Goal: Task Accomplishment & Management: Manage account settings

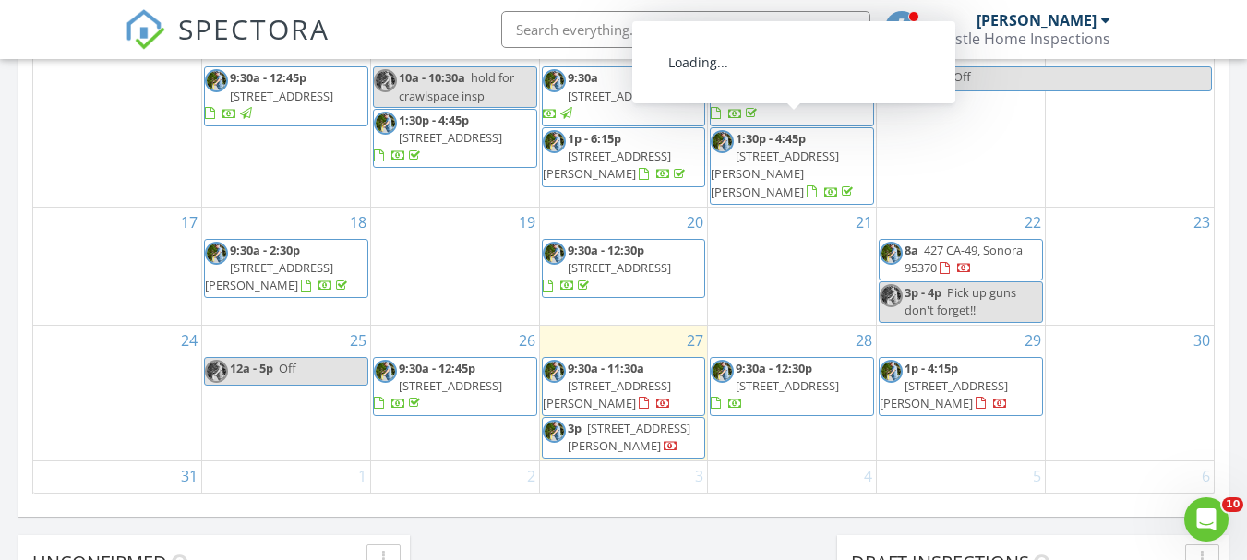
scroll to position [1708, 1276]
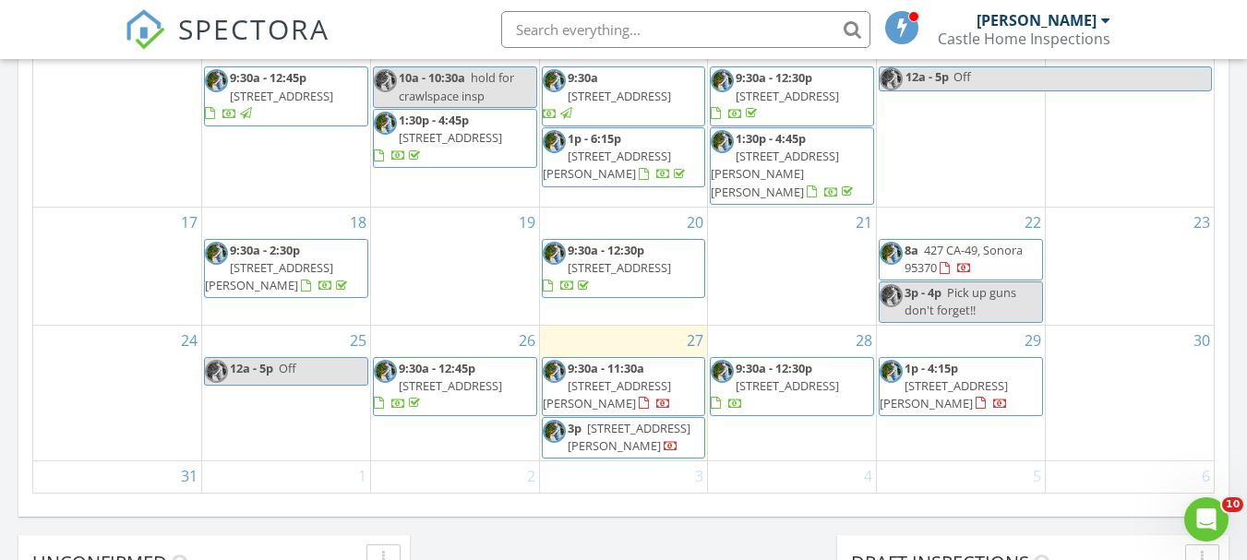
click at [746, 401] on div "28 9:30a - 12:30p 2661 Stagecoach Dr, Valley Springs 95252" at bounding box center [792, 394] width 168 height 136
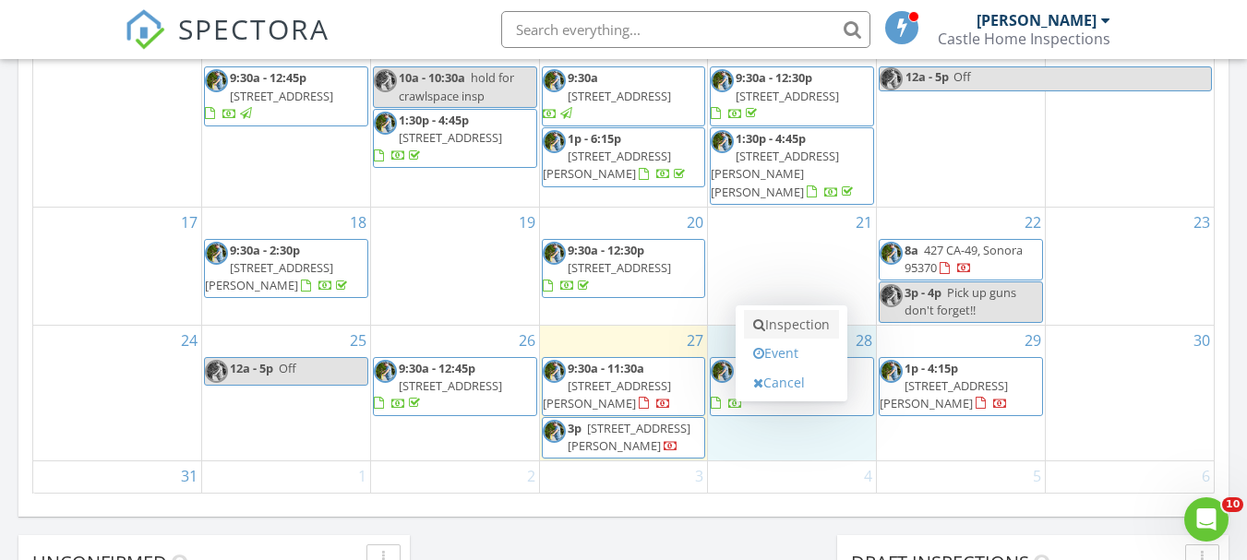
click at [761, 323] on icon at bounding box center [759, 324] width 12 height 13
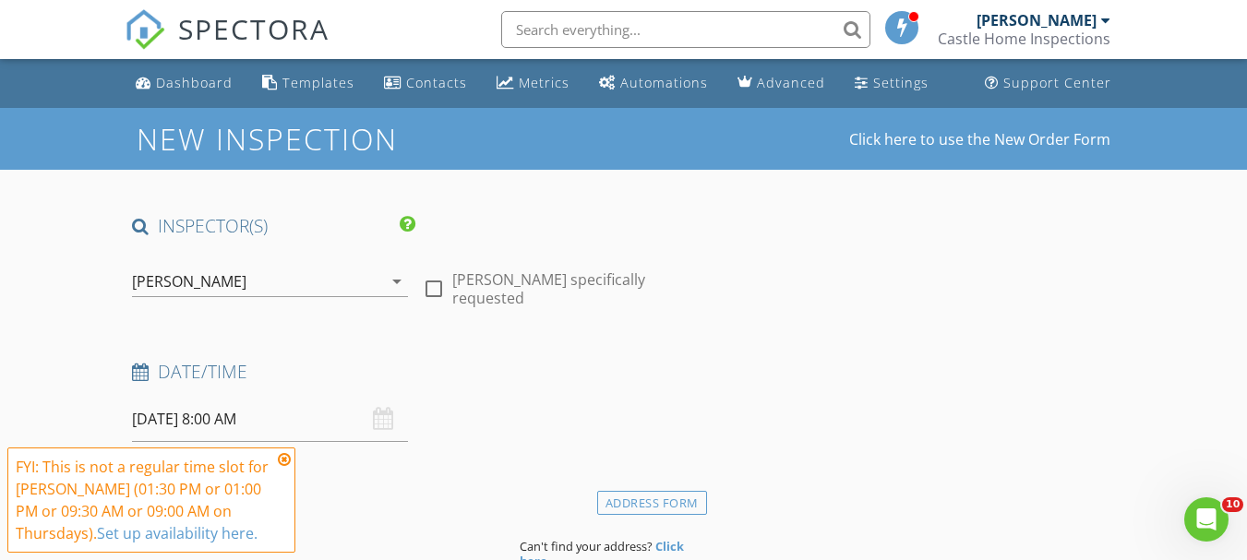
click at [283, 462] on icon at bounding box center [284, 459] width 13 height 15
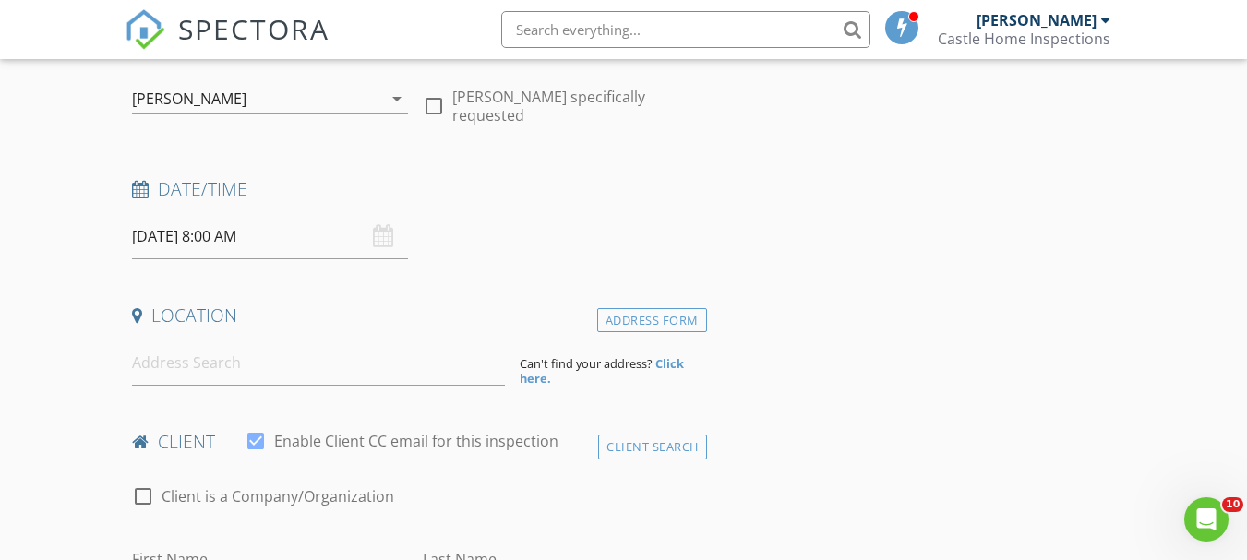
scroll to position [185, 0]
click at [229, 371] on input at bounding box center [318, 361] width 373 height 45
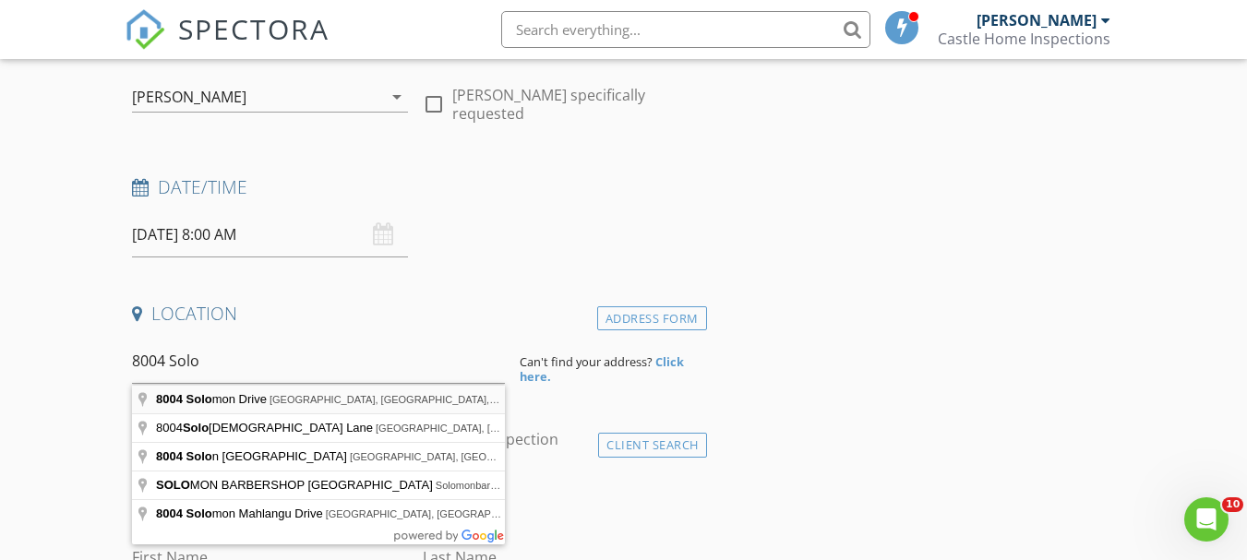
type input "8004 Solomon Drive, Elk Grove, CA, USA"
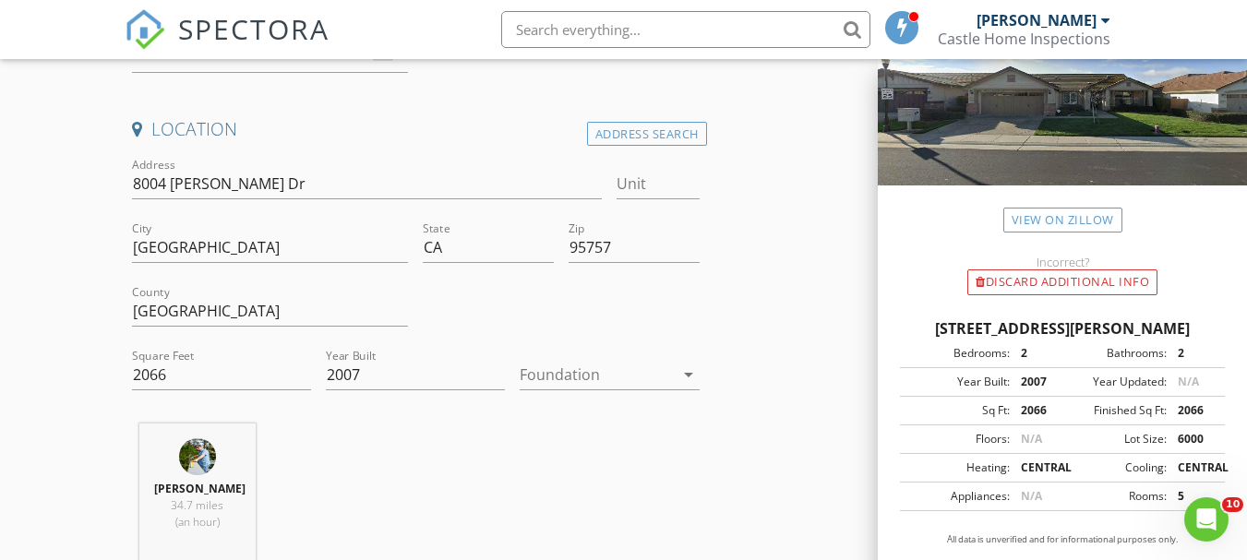
scroll to position [148, 0]
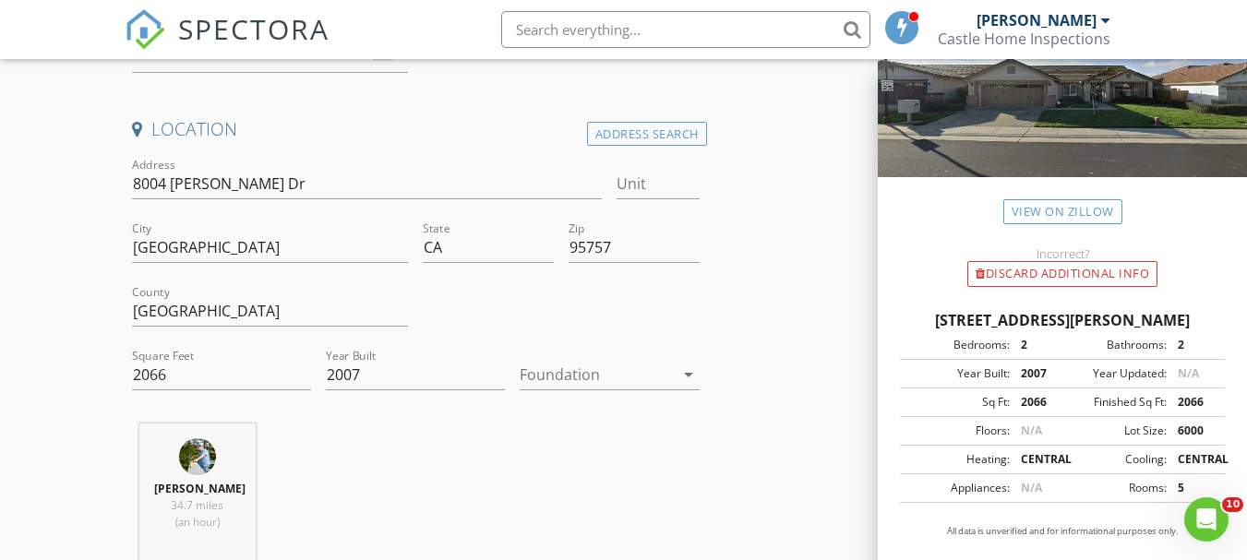
click at [689, 370] on icon "arrow_drop_down" at bounding box center [688, 375] width 22 height 22
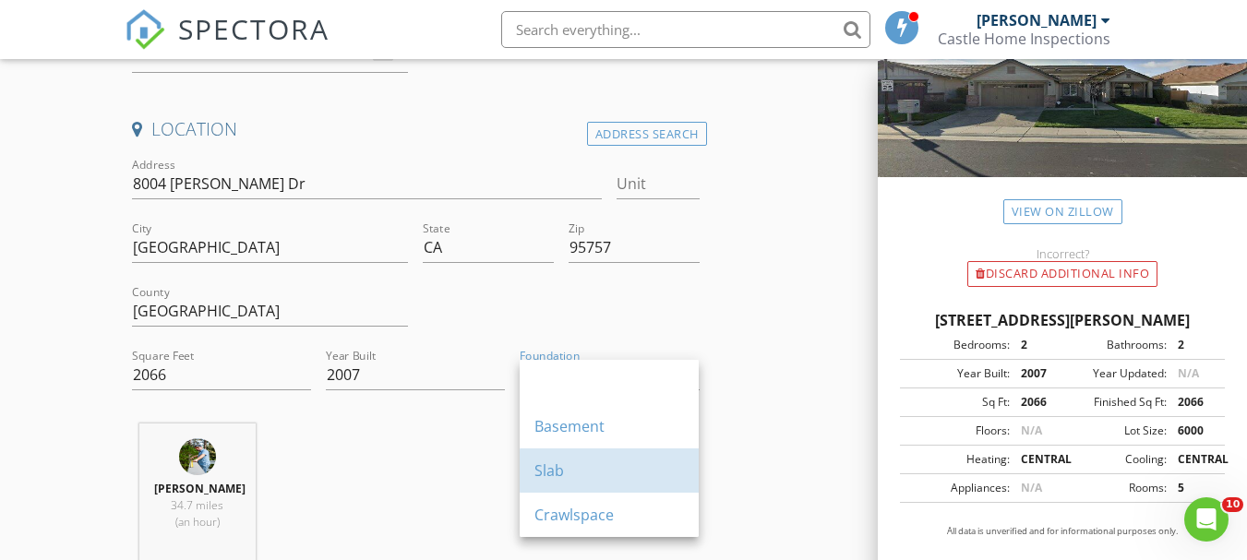
drag, startPoint x: 550, startPoint y: 470, endPoint x: 468, endPoint y: 449, distance: 84.8
click at [548, 472] on div "Slab" at bounding box center [609, 471] width 150 height 22
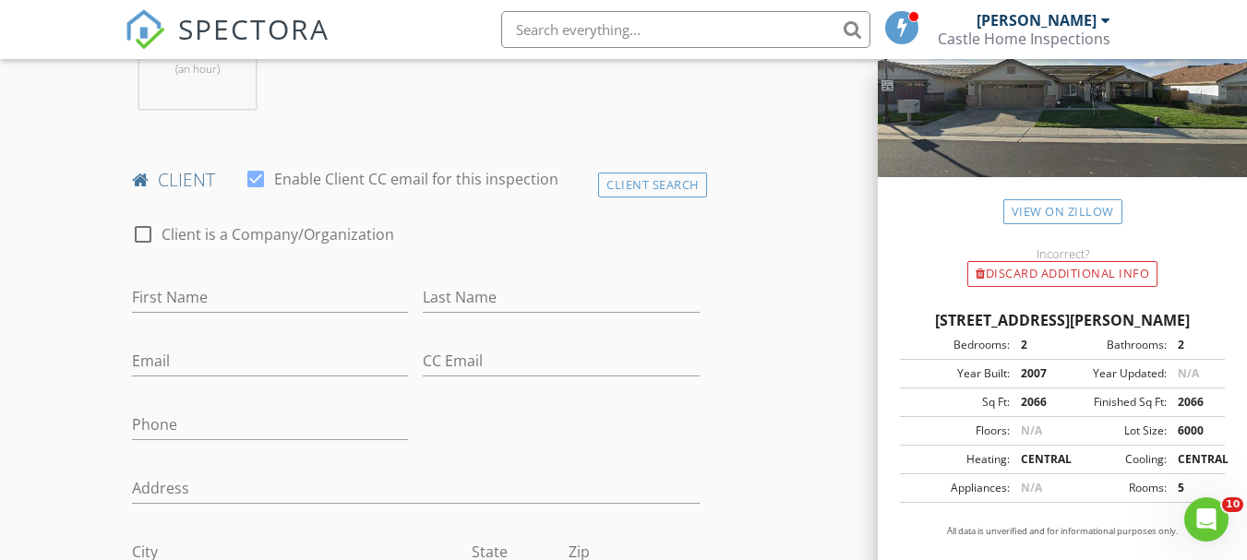
scroll to position [831, 0]
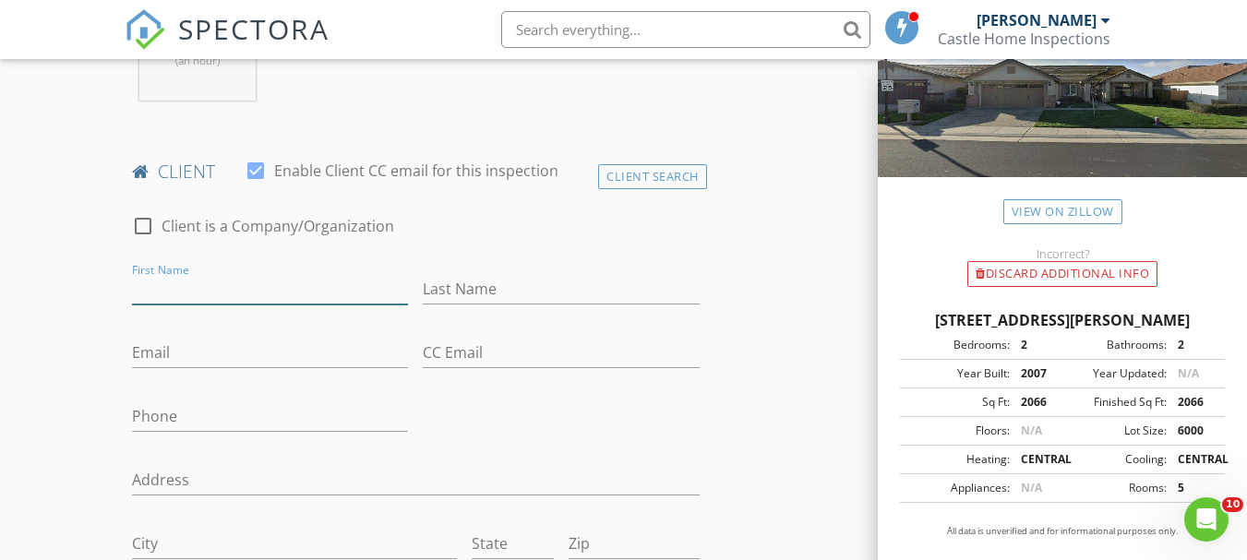
drag, startPoint x: 250, startPoint y: 281, endPoint x: 177, endPoint y: 268, distance: 74.0
click at [250, 281] on input "First Name" at bounding box center [270, 289] width 276 height 30
drag, startPoint x: 165, startPoint y: 352, endPoint x: 69, endPoint y: 329, distance: 98.7
click at [151, 350] on input "Email" at bounding box center [270, 353] width 276 height 30
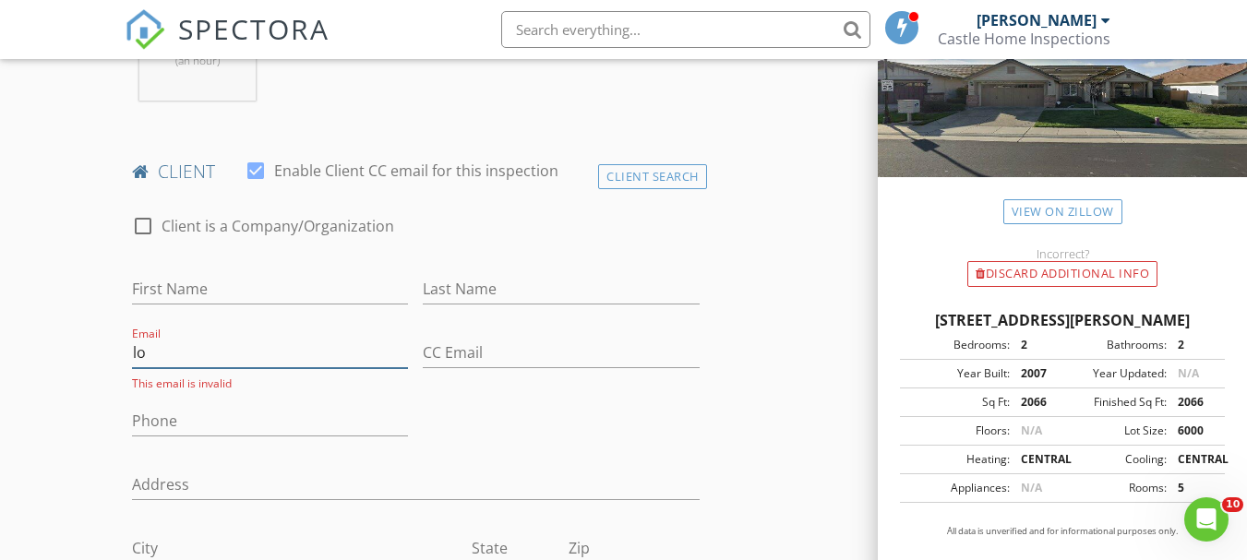
type input "l"
type input "Lo3756@aol.com"
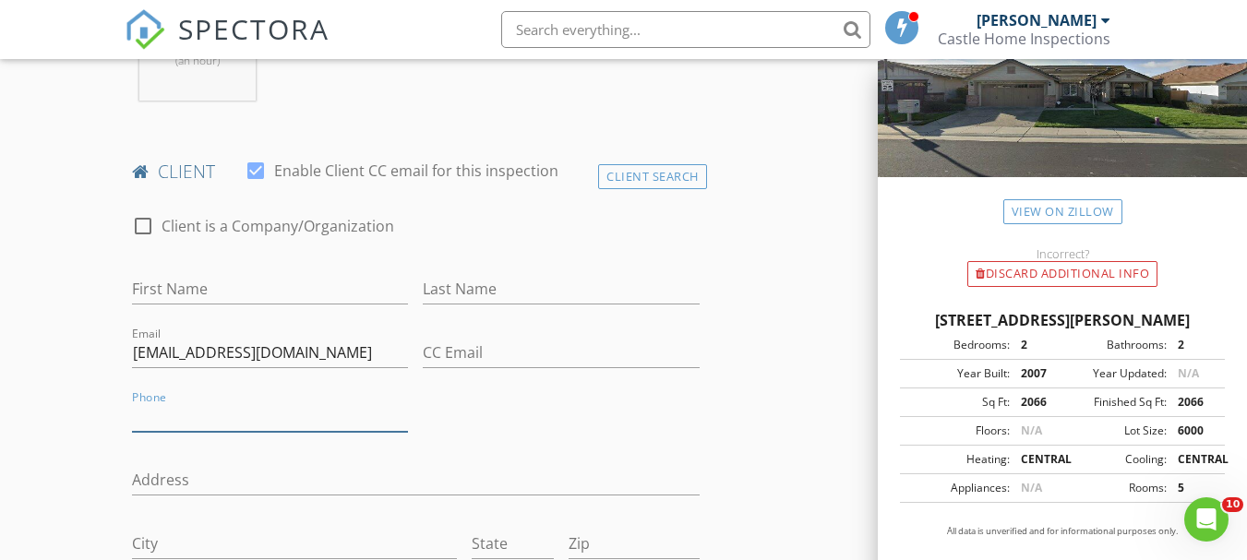
drag, startPoint x: 151, startPoint y: 412, endPoint x: 92, endPoint y: 379, distance: 67.3
click at [151, 412] on input "Phone" at bounding box center [270, 416] width 276 height 30
type input "916-505-2614"
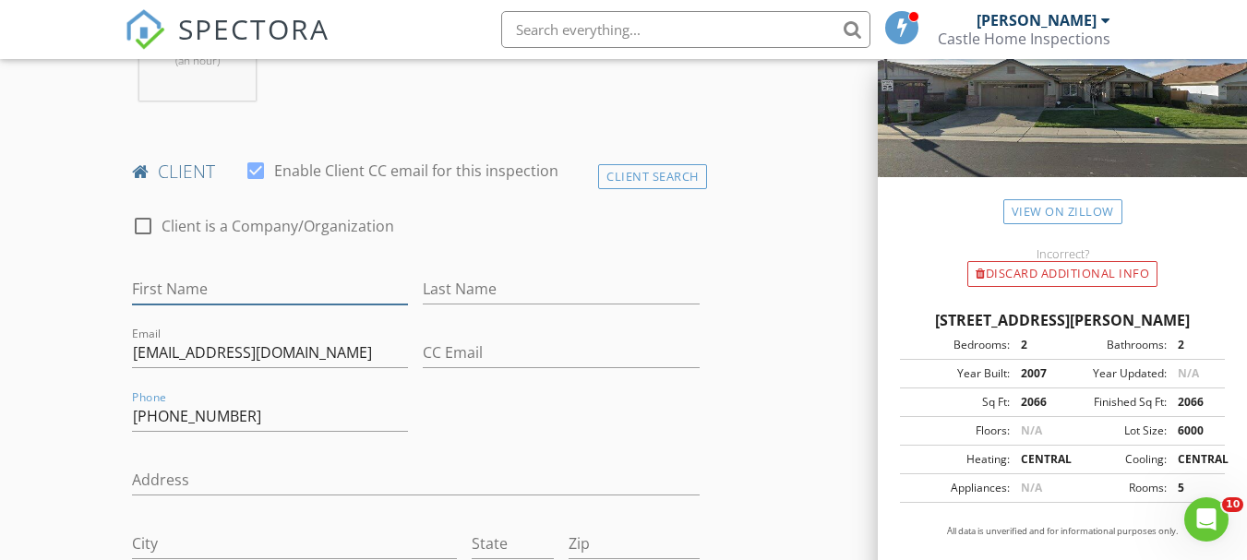
click at [207, 293] on input "First Name" at bounding box center [270, 289] width 276 height 30
click at [172, 287] on input "First Name" at bounding box center [270, 289] width 276 height 30
type input "Lisa"
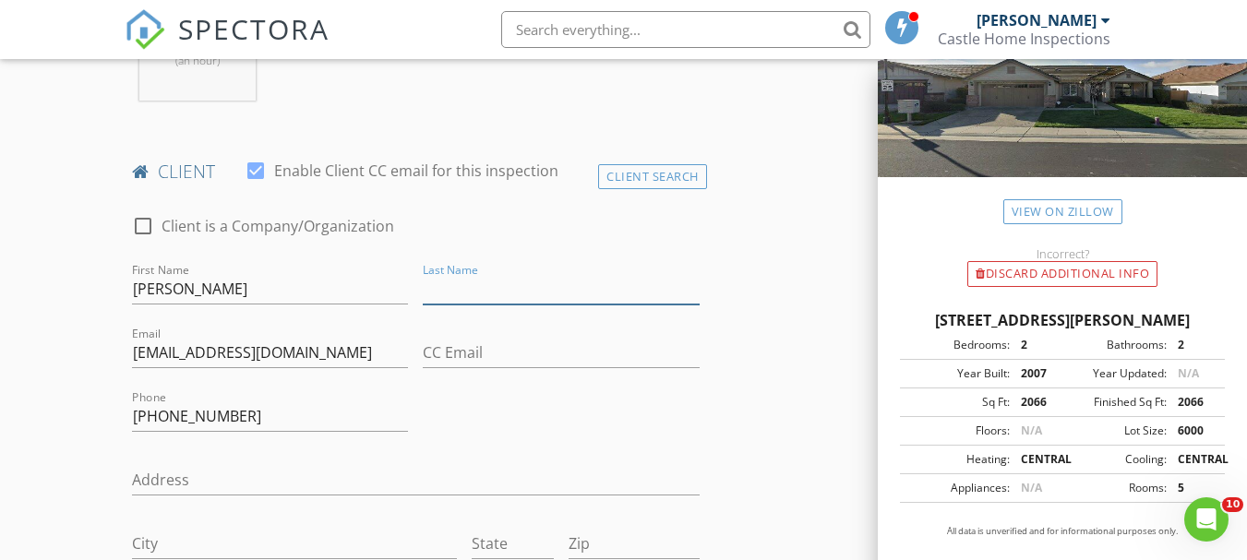
click at [501, 288] on input "Last Name" at bounding box center [561, 289] width 276 height 30
type input "Oneto"
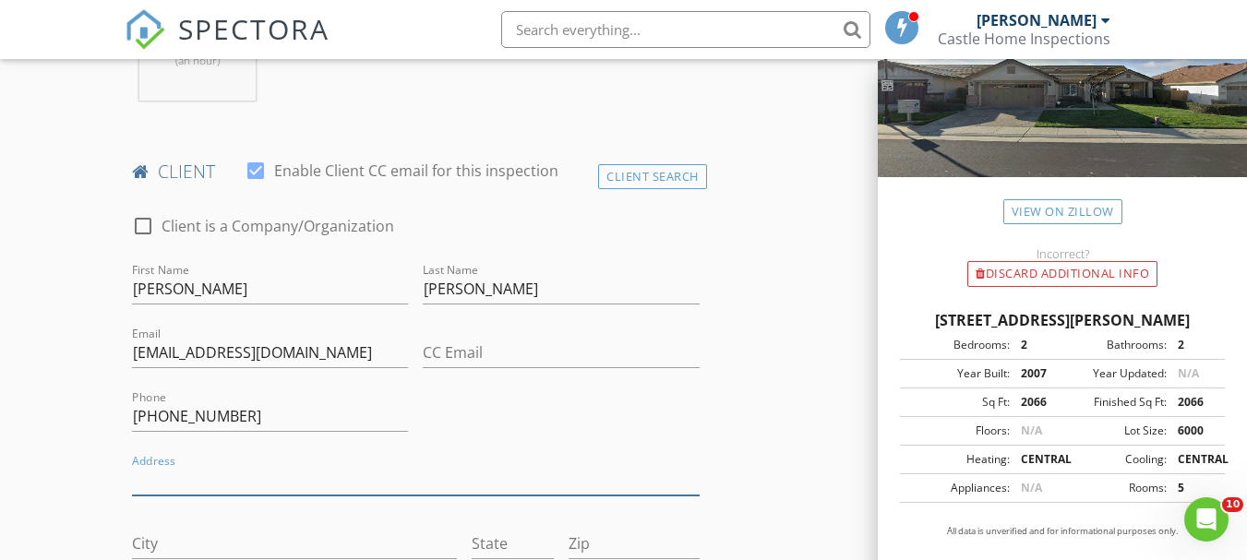
drag, startPoint x: 174, startPoint y: 477, endPoint x: 71, endPoint y: 438, distance: 109.5
click at [173, 477] on input "Address" at bounding box center [415, 480] width 567 height 30
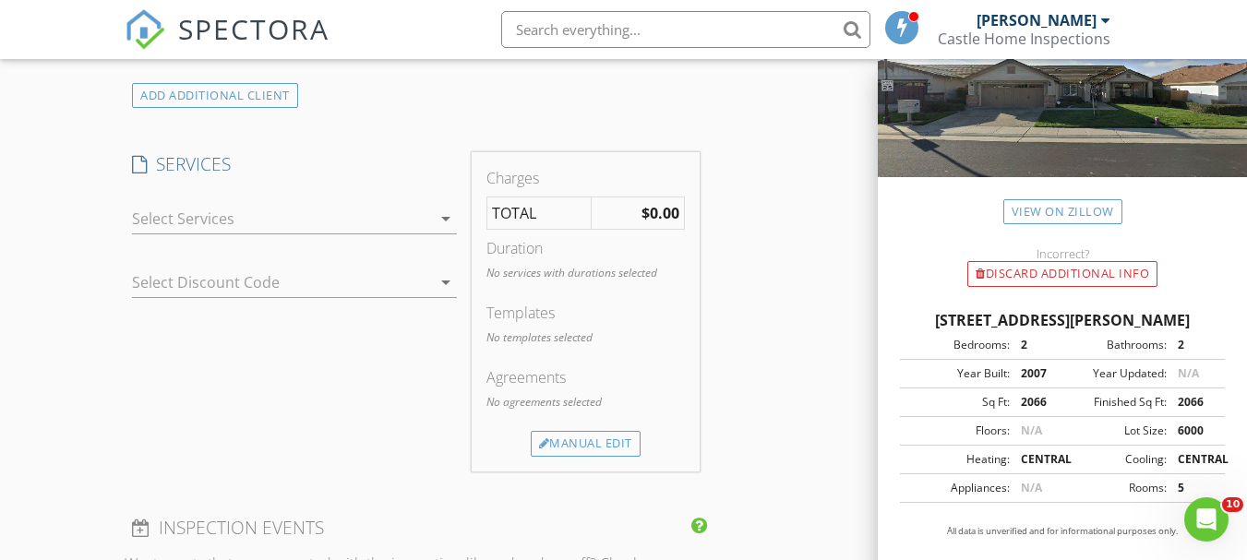
scroll to position [1477, 0]
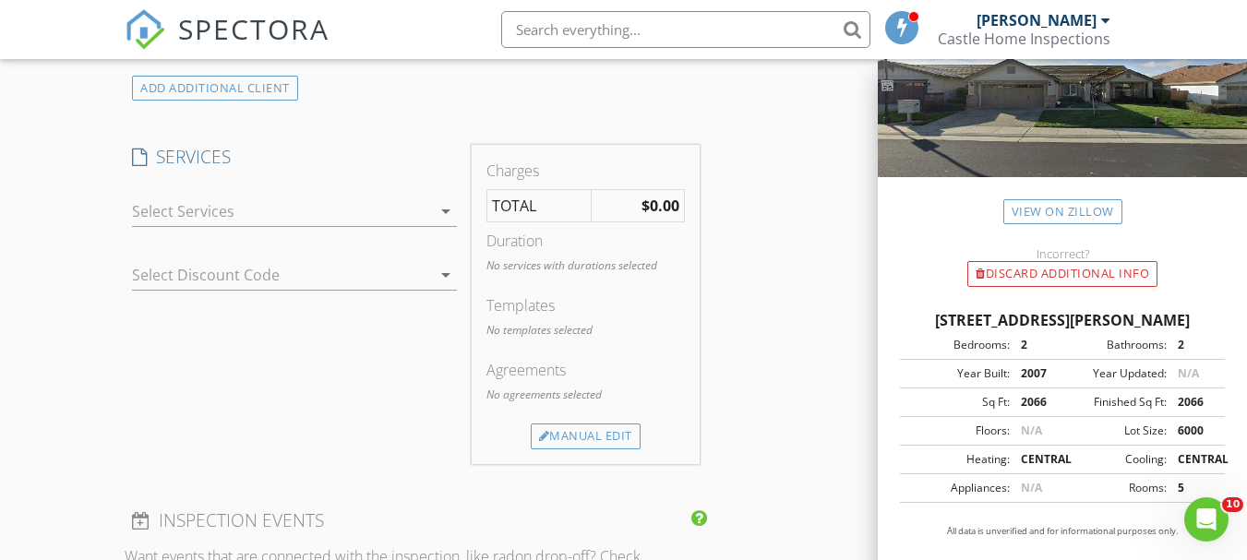
click at [450, 210] on icon "arrow_drop_down" at bounding box center [446, 211] width 22 height 22
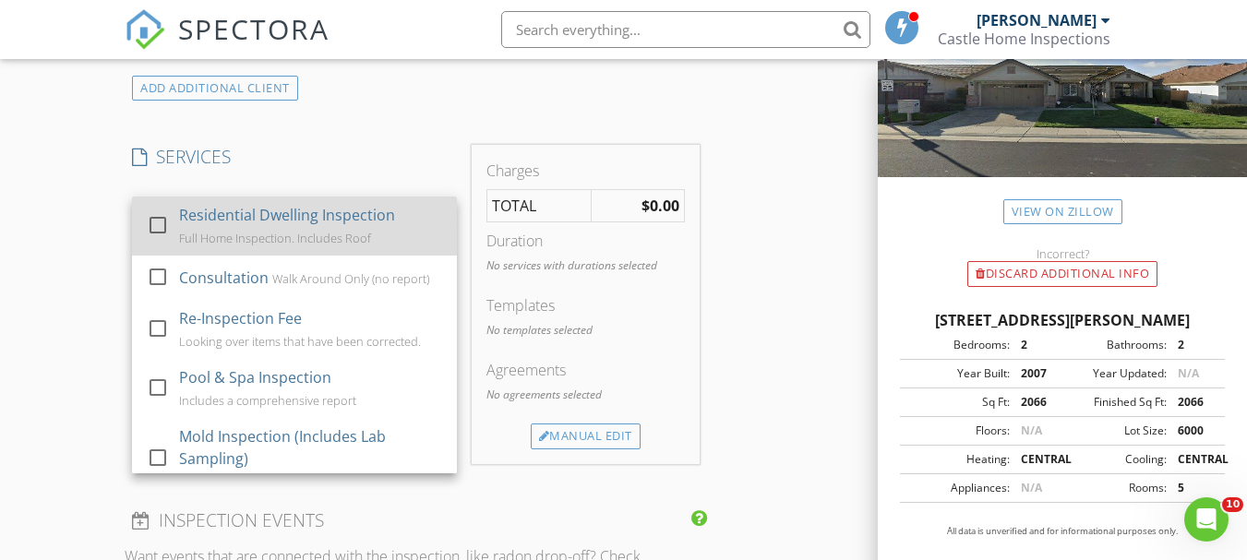
click at [152, 222] on div at bounding box center [157, 225] width 31 height 31
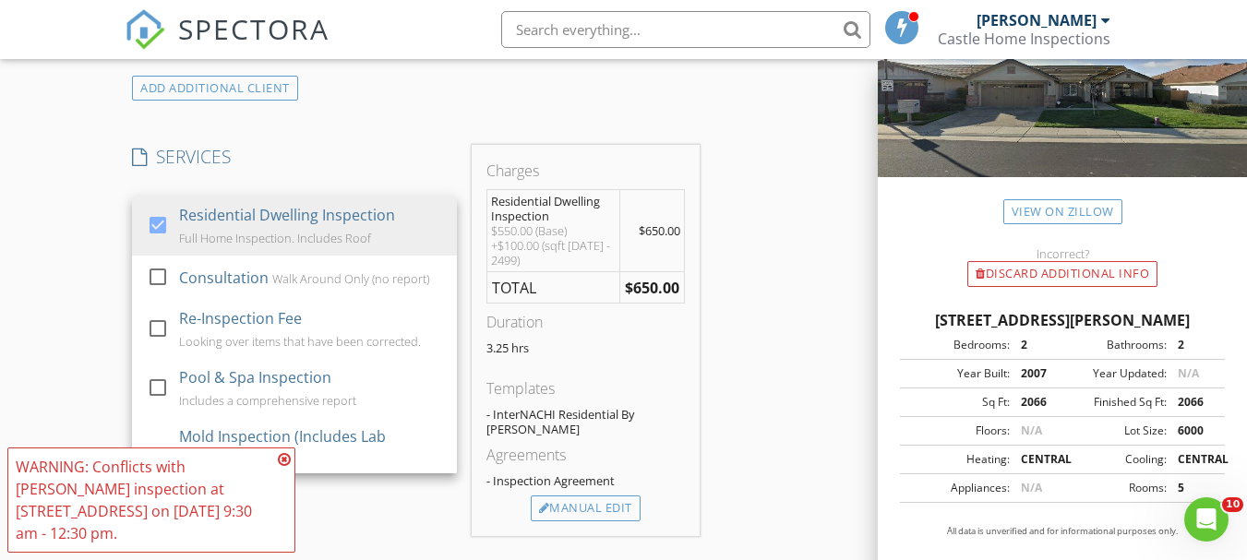
click at [287, 460] on icon at bounding box center [284, 459] width 13 height 15
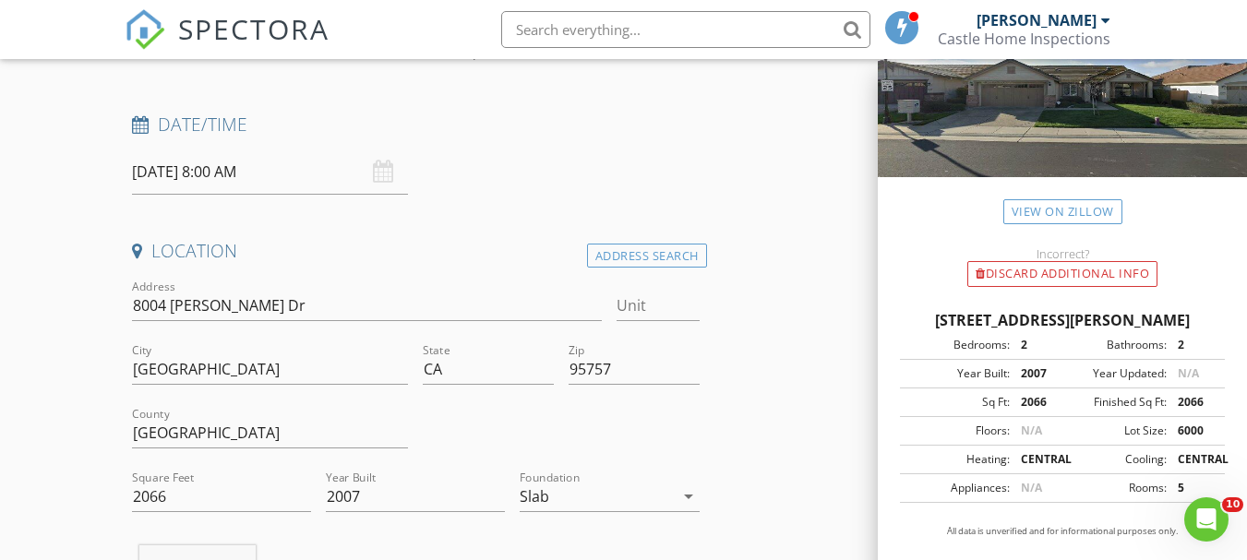
scroll to position [277, 0]
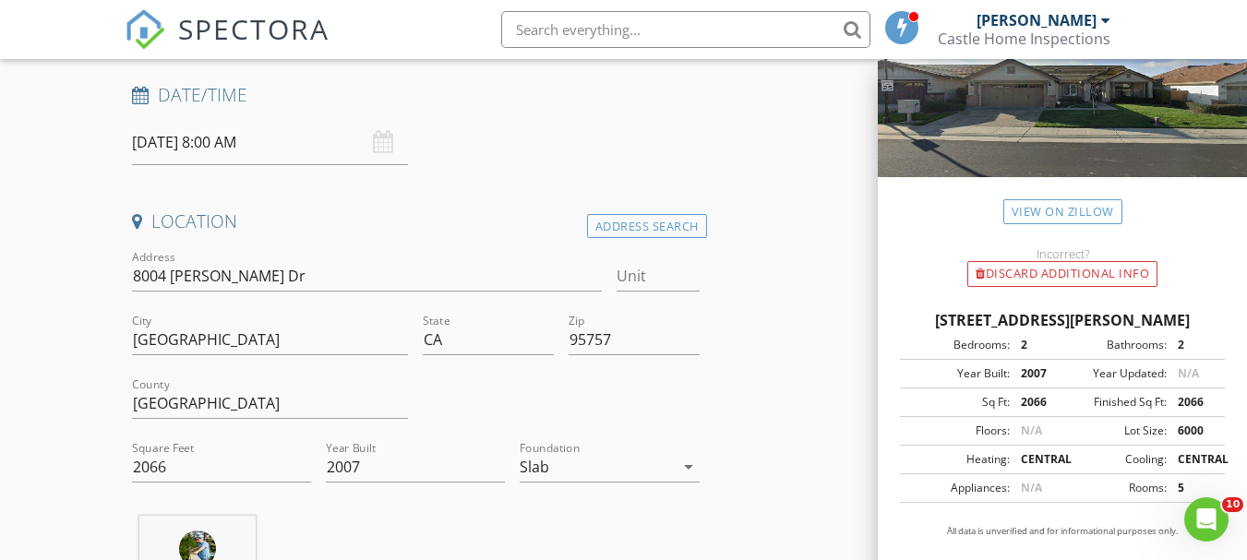
click at [225, 144] on input "08/28/2025 8:00 AM" at bounding box center [270, 142] width 276 height 45
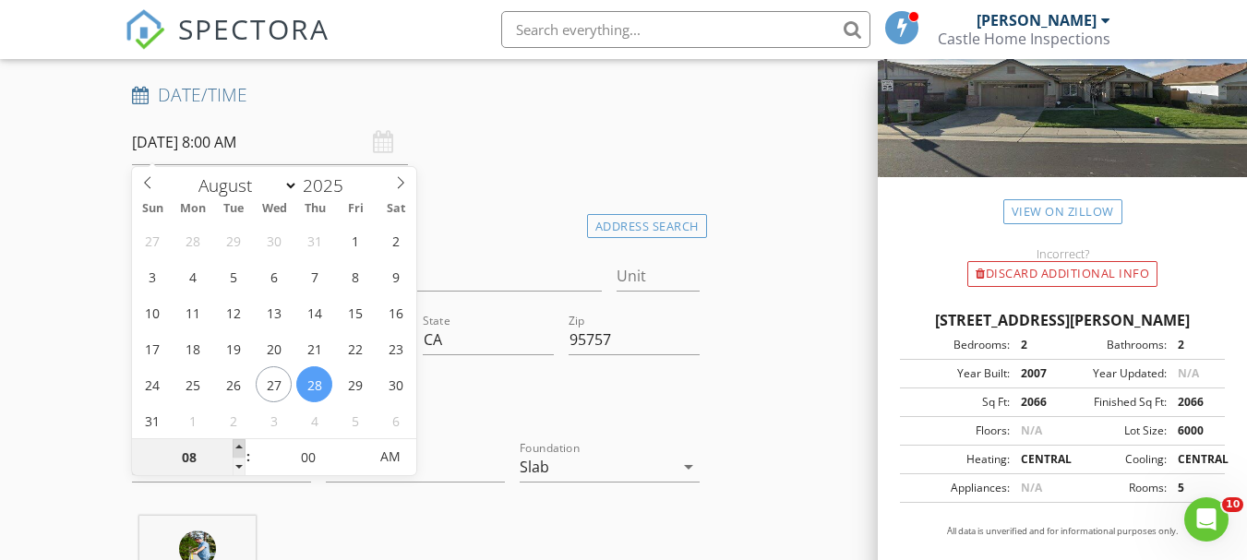
type input "09"
type input "08/28/2025 9:00 AM"
click at [239, 447] on span at bounding box center [239, 448] width 13 height 18
type input "10"
type input "08/28/2025 10:00 AM"
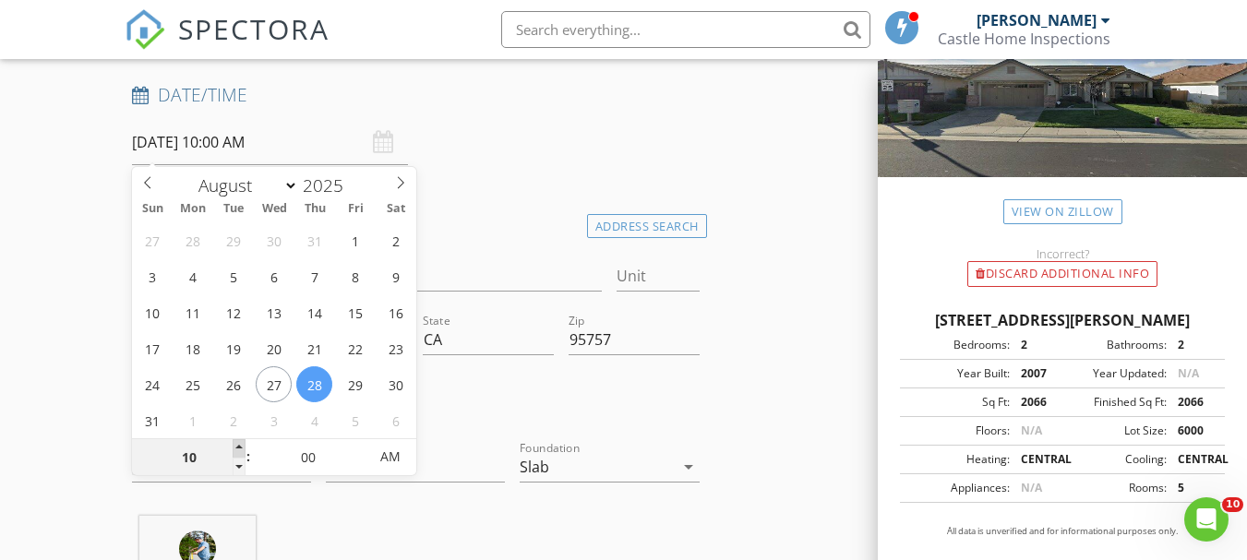
click at [239, 446] on span at bounding box center [239, 448] width 13 height 18
type input "11"
type input "08/28/2025 11:00 AM"
click at [239, 446] on span at bounding box center [239, 448] width 13 height 18
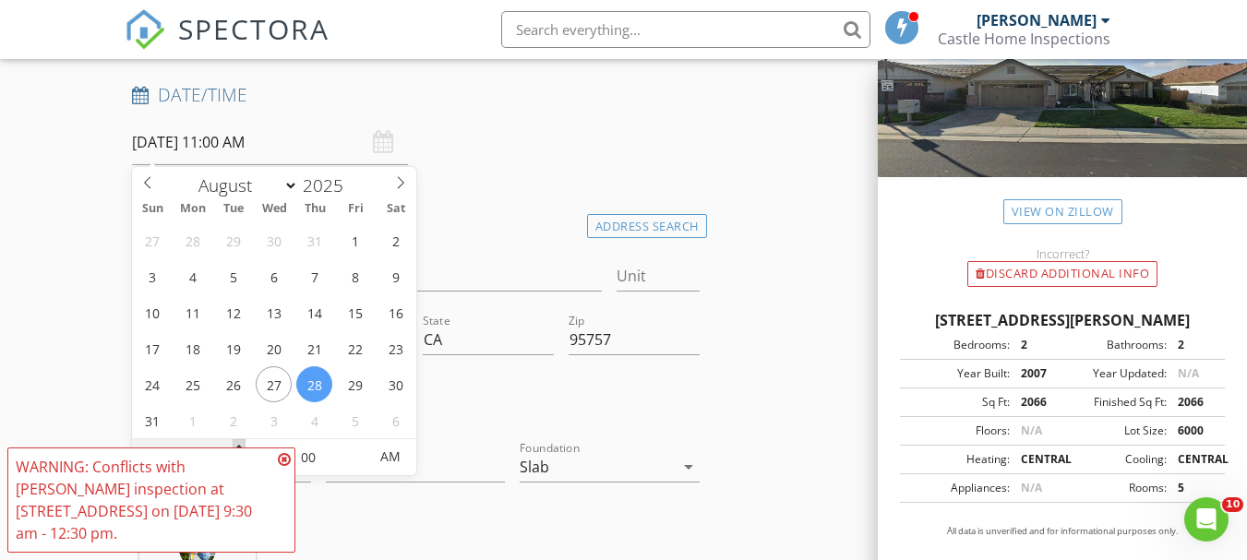
type input "12"
type input "08/28/2025 12:00 PM"
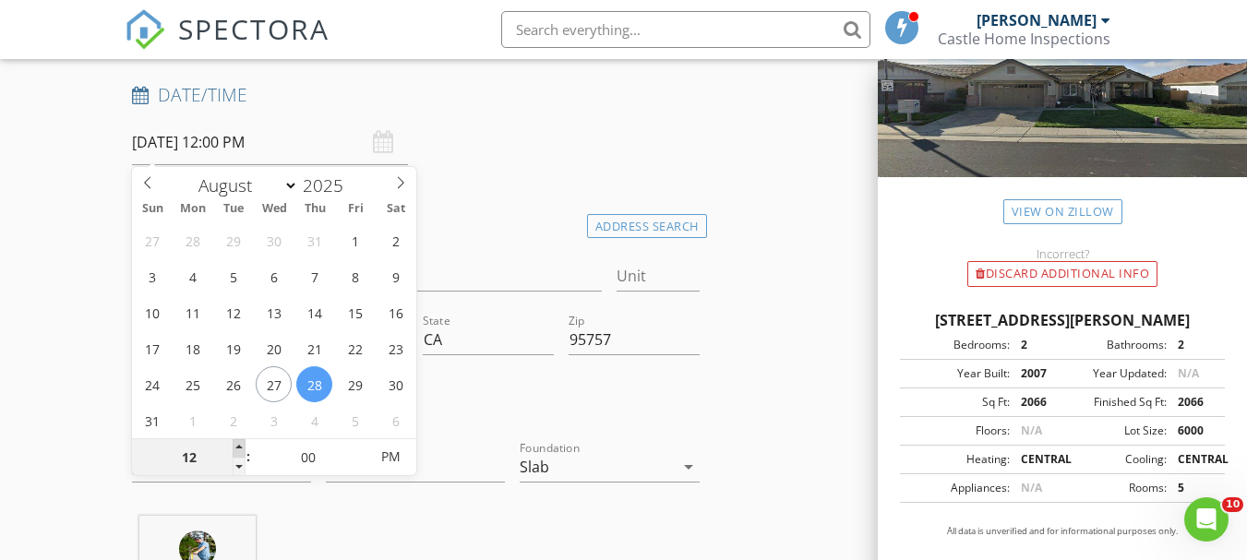
click at [239, 446] on span at bounding box center [239, 448] width 13 height 18
type input "01"
type input "08/28/2025 1:00 PM"
click at [239, 446] on span at bounding box center [239, 448] width 13 height 18
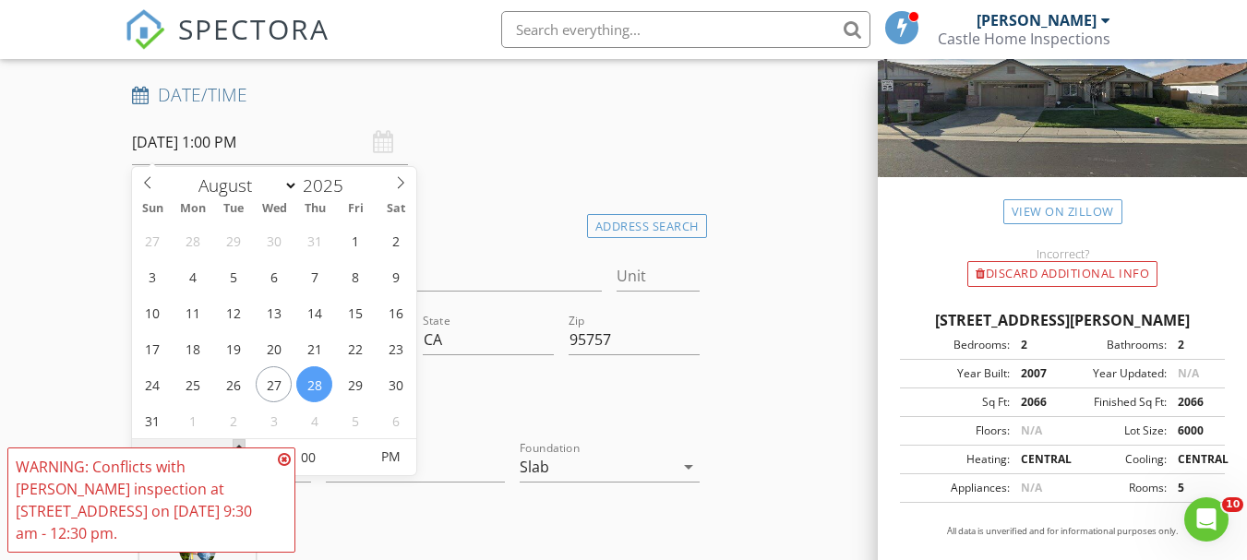
type input "02"
type input "08/28/2025 2:00 PM"
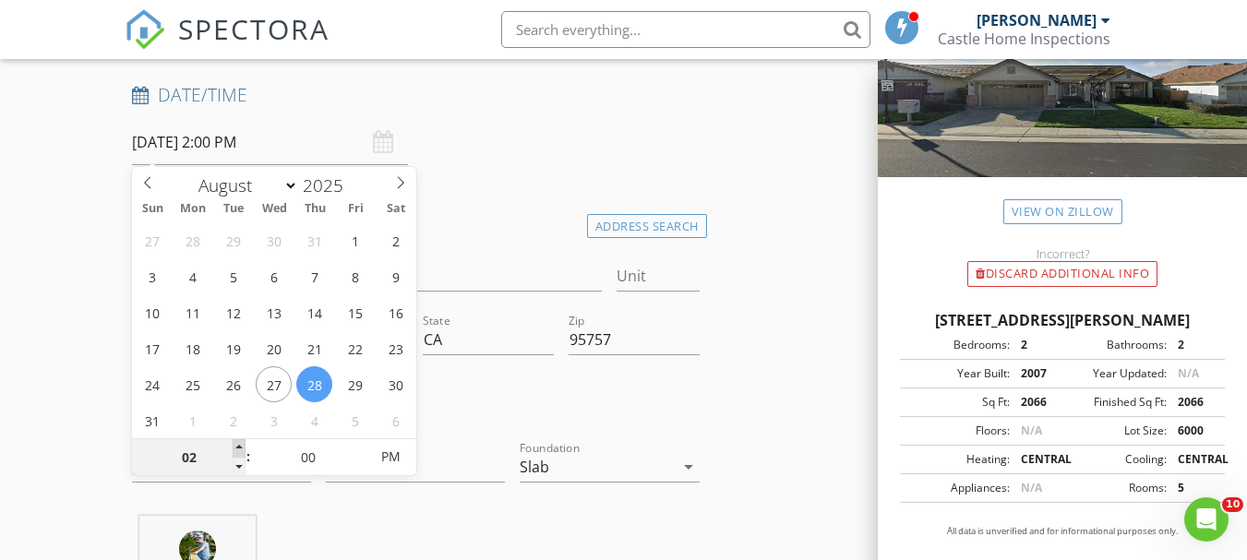
click at [239, 444] on span at bounding box center [239, 448] width 13 height 18
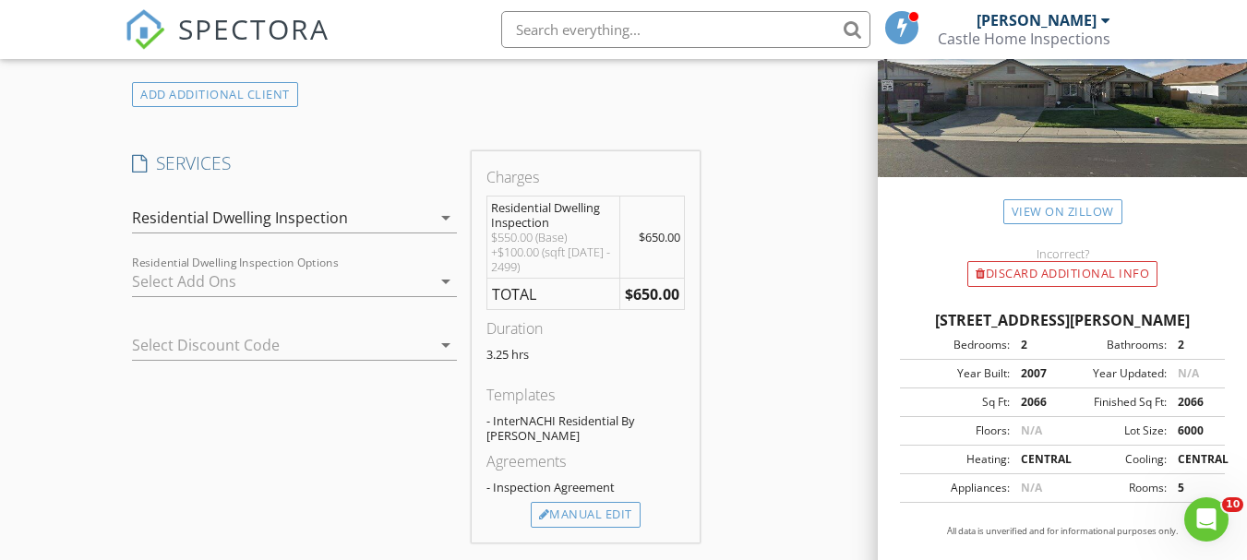
scroll to position [1477, 0]
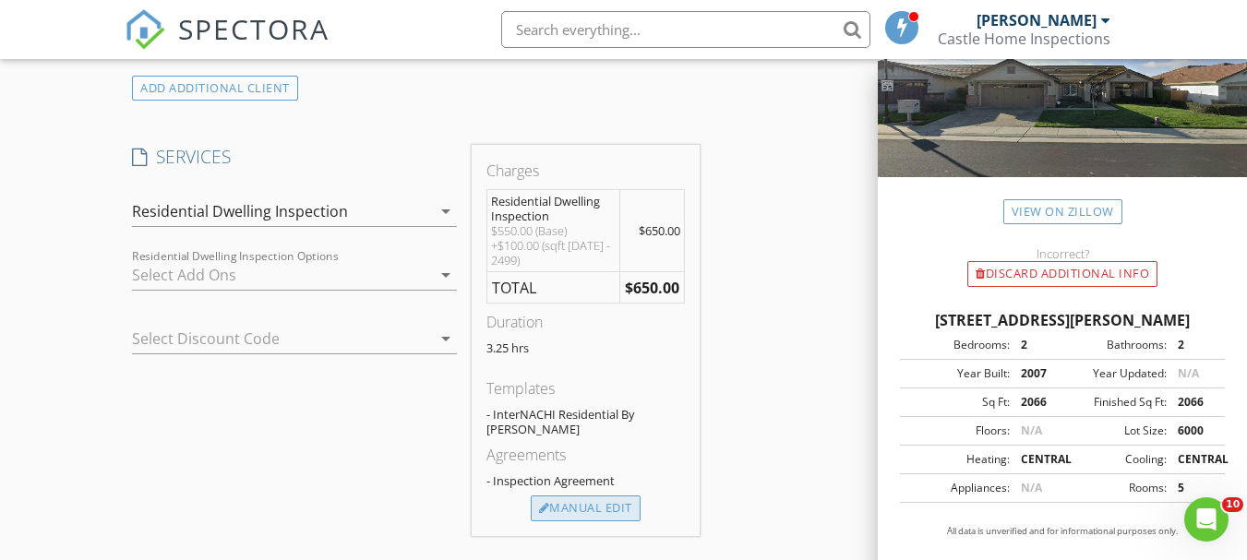
click at [623, 497] on div "Manual Edit" at bounding box center [586, 509] width 110 height 26
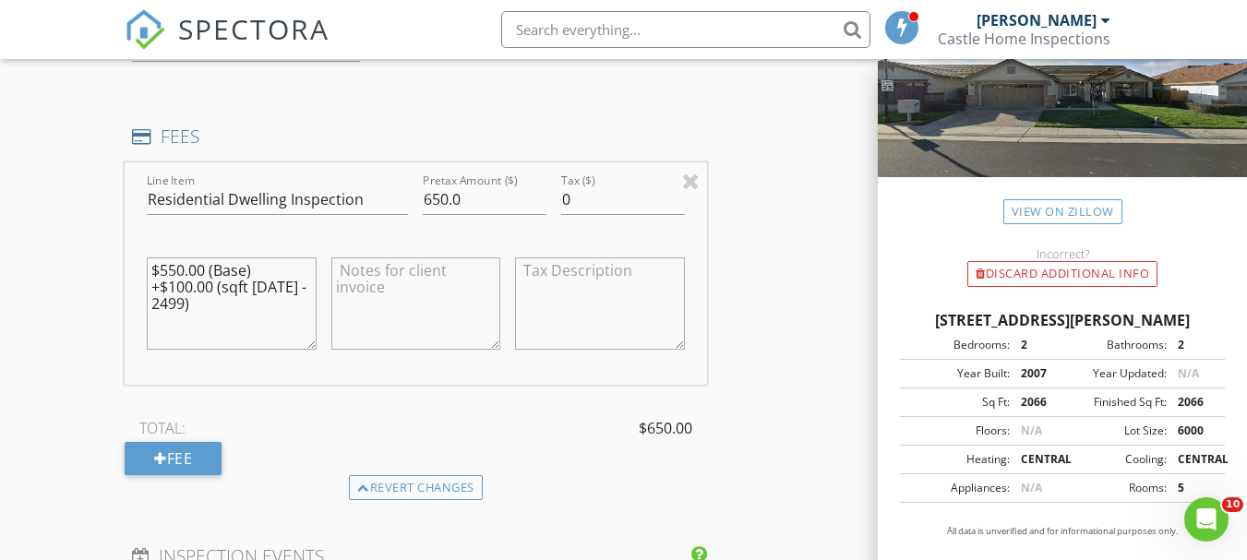
scroll to position [1661, 0]
click at [198, 305] on textarea "$550.00 (Base) +$100.00 (sqft 1999 - 2499)" at bounding box center [231, 301] width 169 height 92
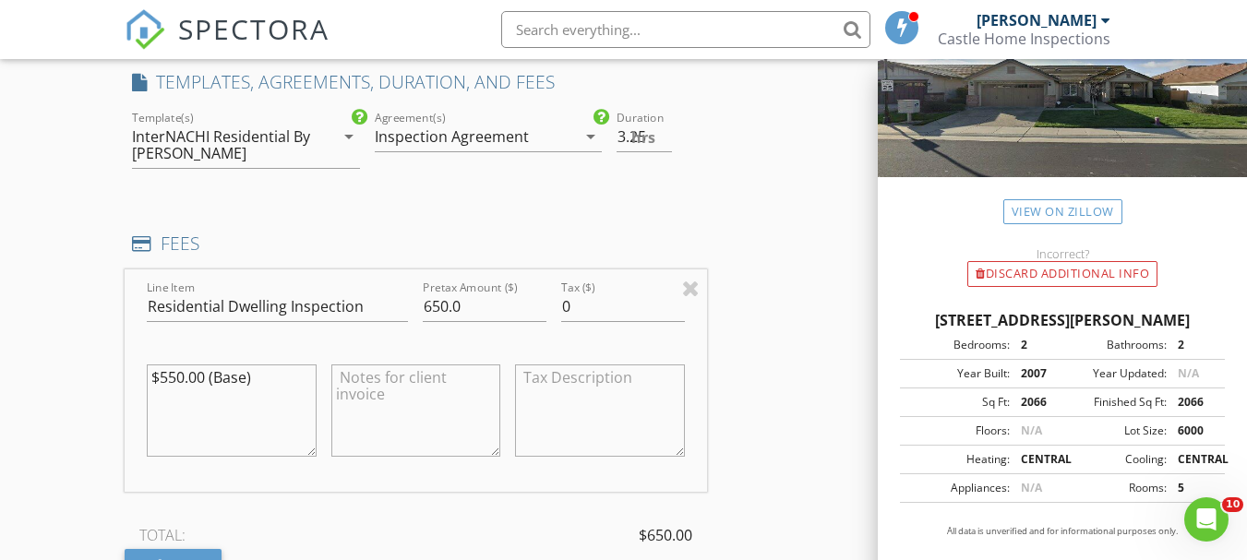
scroll to position [1477, 0]
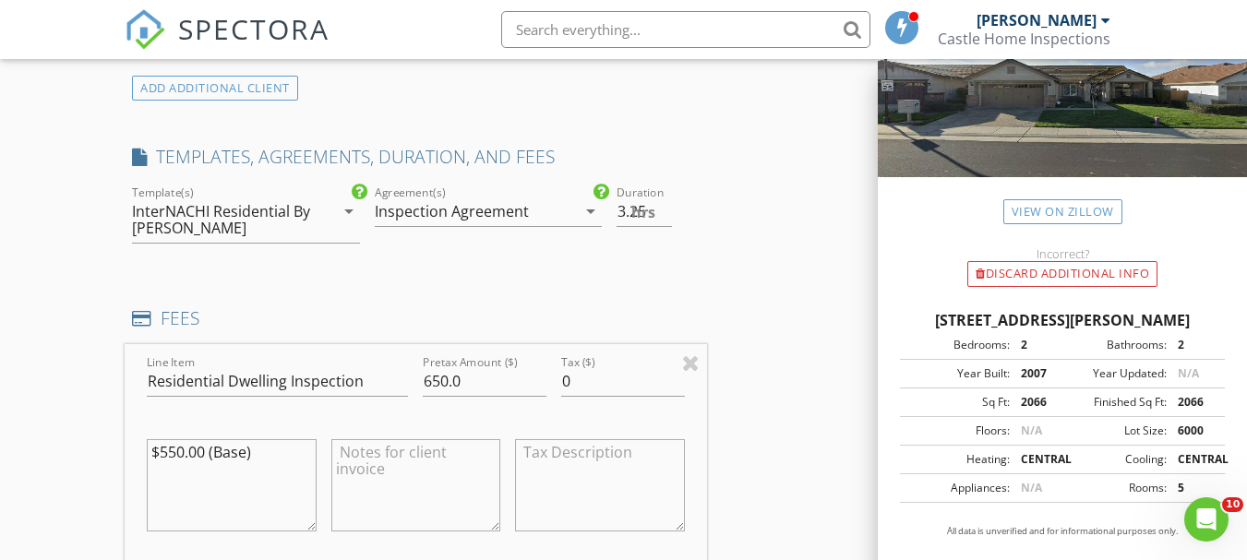
type textarea "$550.00 (Base)"
click at [435, 384] on input "650.0" at bounding box center [485, 381] width 124 height 30
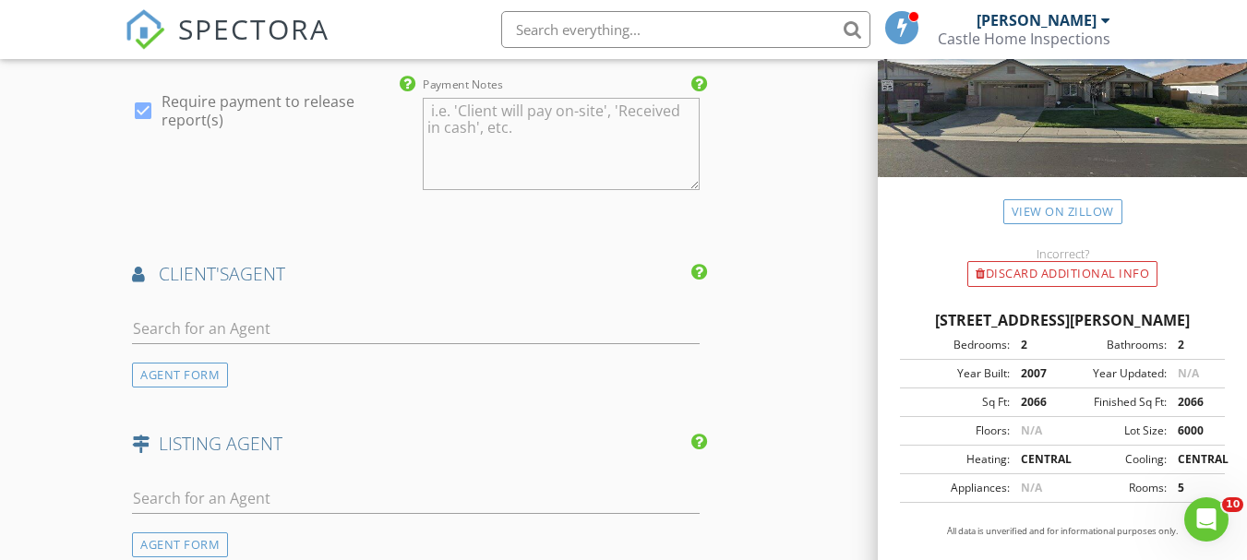
scroll to position [2677, 0]
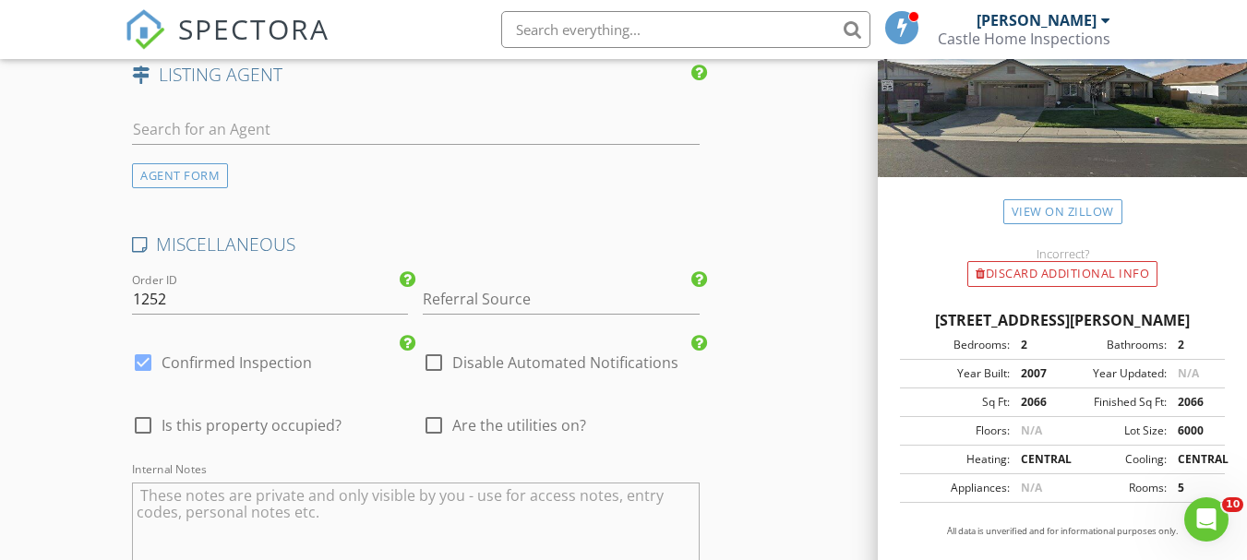
type input "550.0"
click at [432, 425] on div at bounding box center [433, 425] width 31 height 31
checkbox input "true"
click at [140, 430] on div at bounding box center [142, 425] width 31 height 31
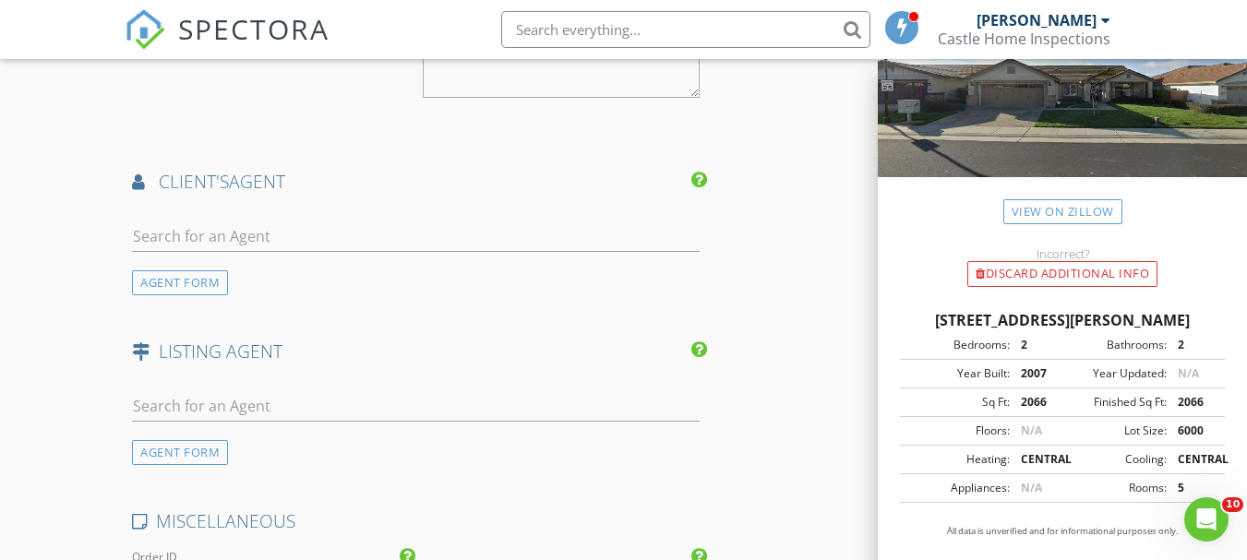
scroll to position [2953, 0]
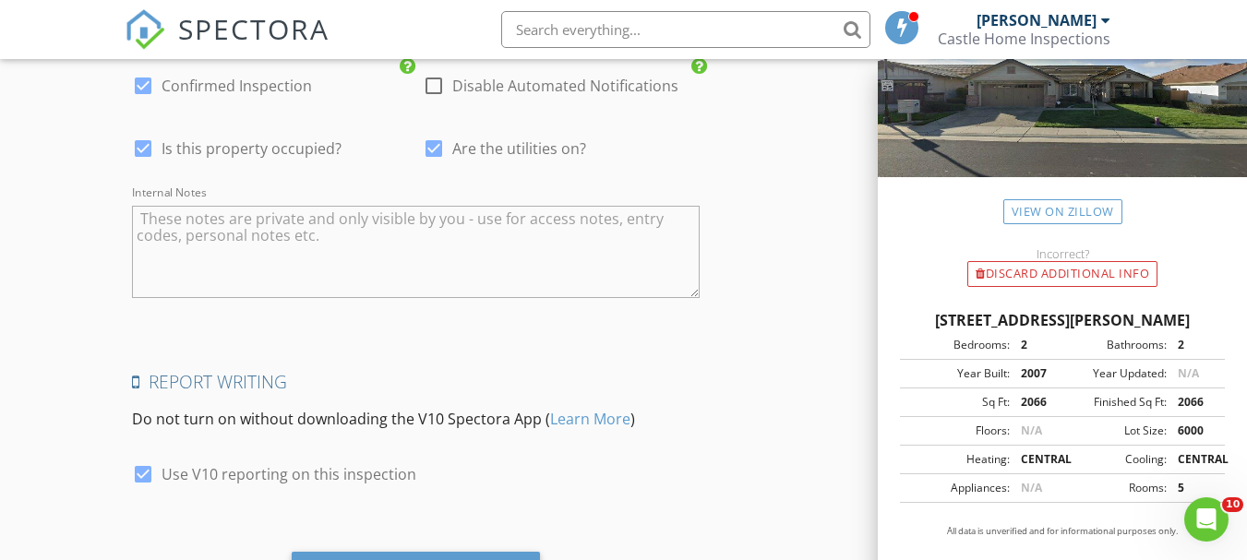
click at [142, 148] on div at bounding box center [142, 148] width 31 height 31
checkbox input "false"
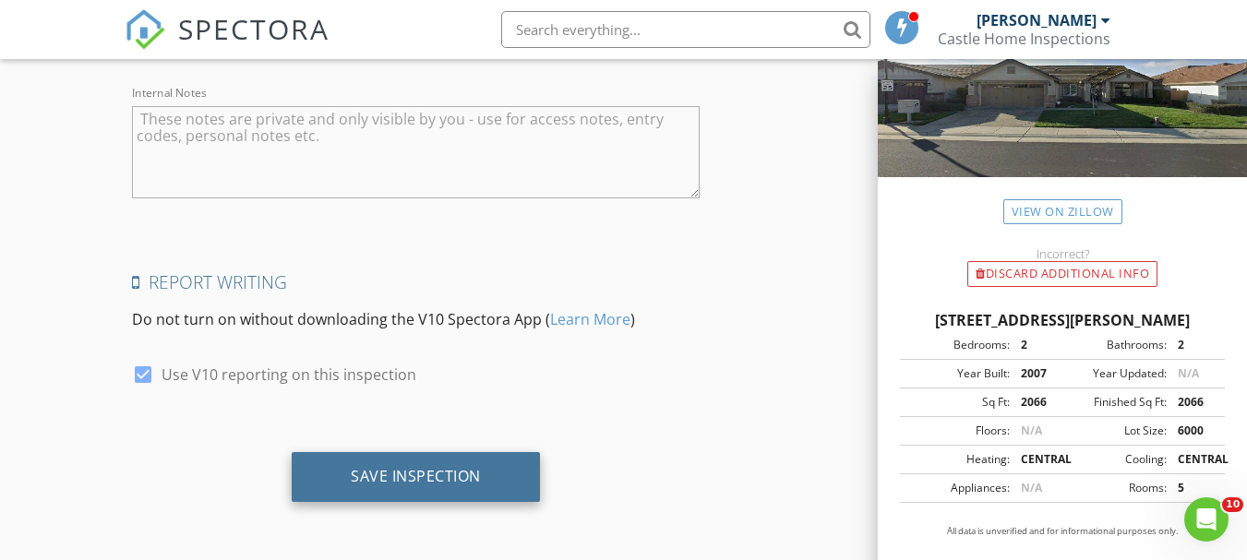
click at [362, 474] on div "Save Inspection" at bounding box center [416, 476] width 130 height 18
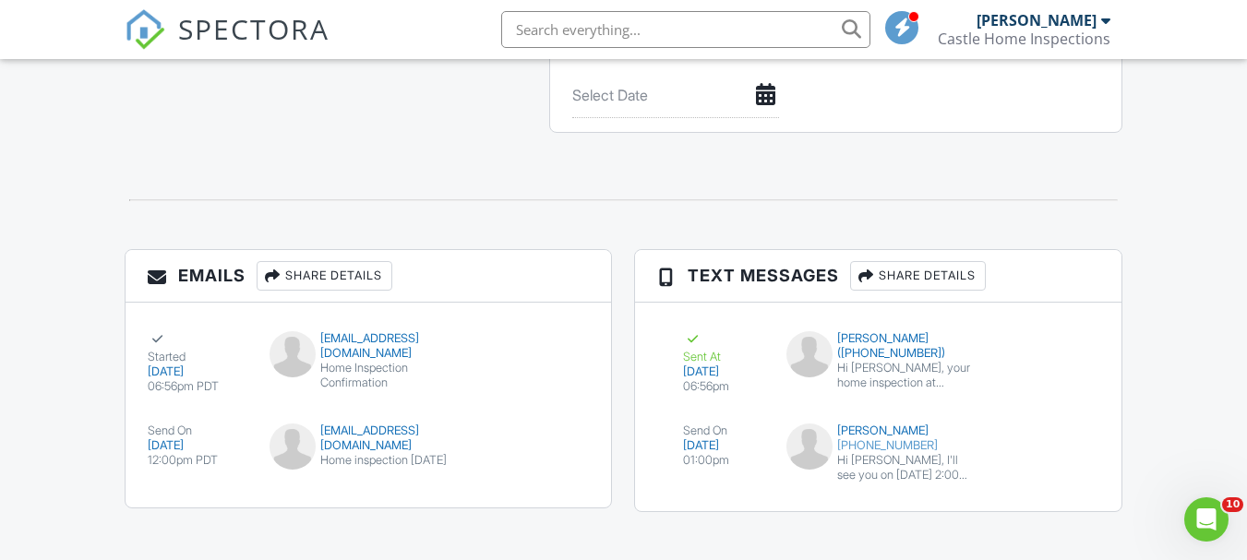
scroll to position [1923, 0]
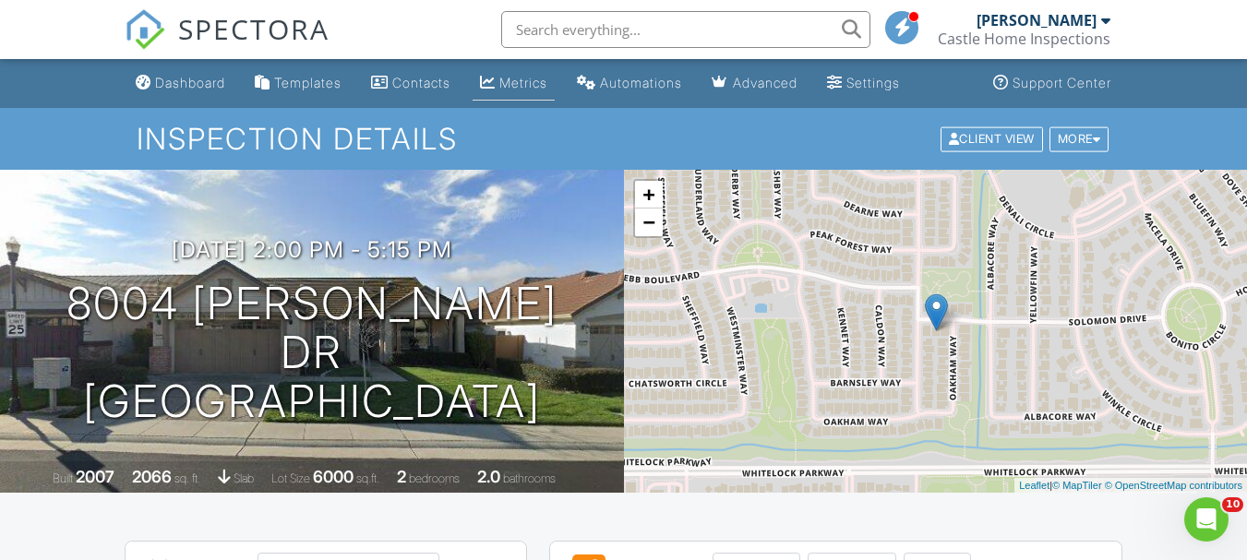
click at [514, 84] on div "Metrics" at bounding box center [523, 83] width 48 height 16
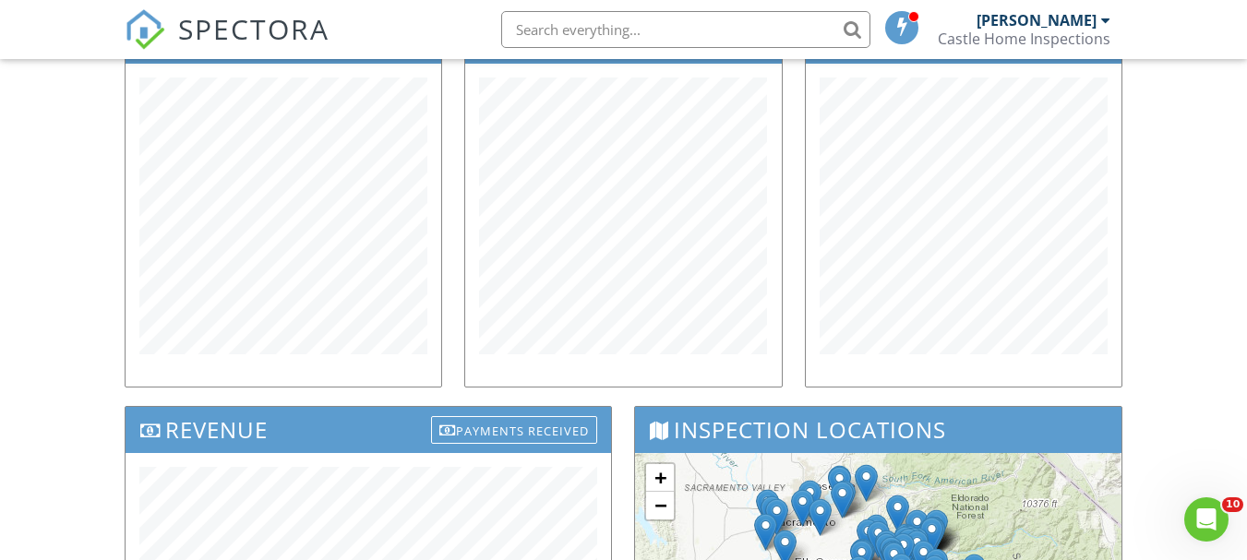
scroll to position [277, 0]
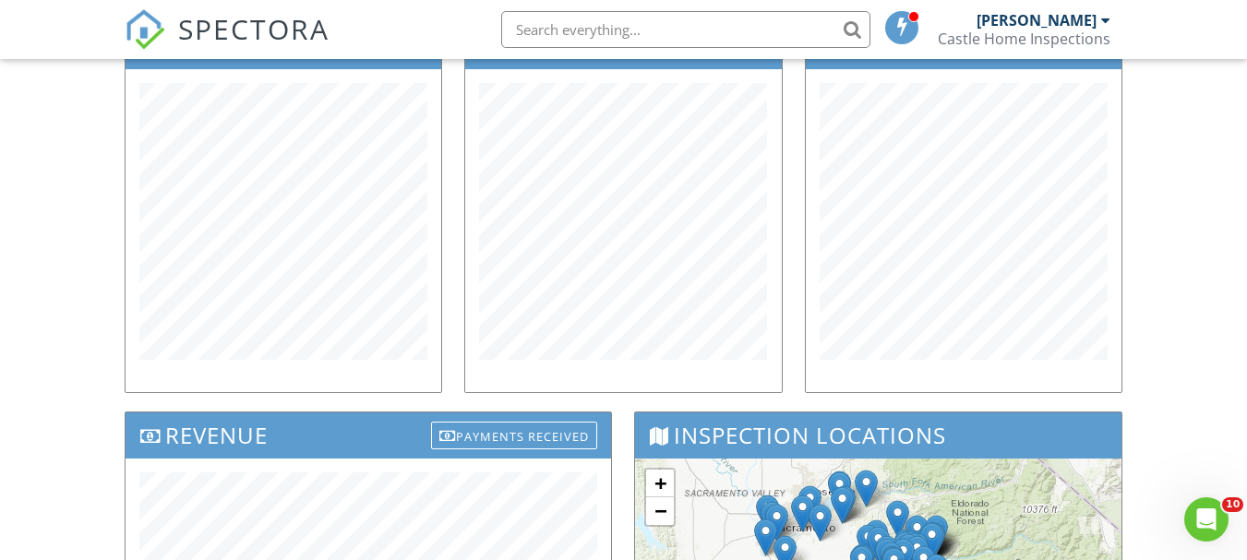
click at [54, 312] on div "Dashboard Templates Contacts Metrics Automations Advanced Settings Support Cent…" at bounding box center [623, 461] width 1247 height 1359
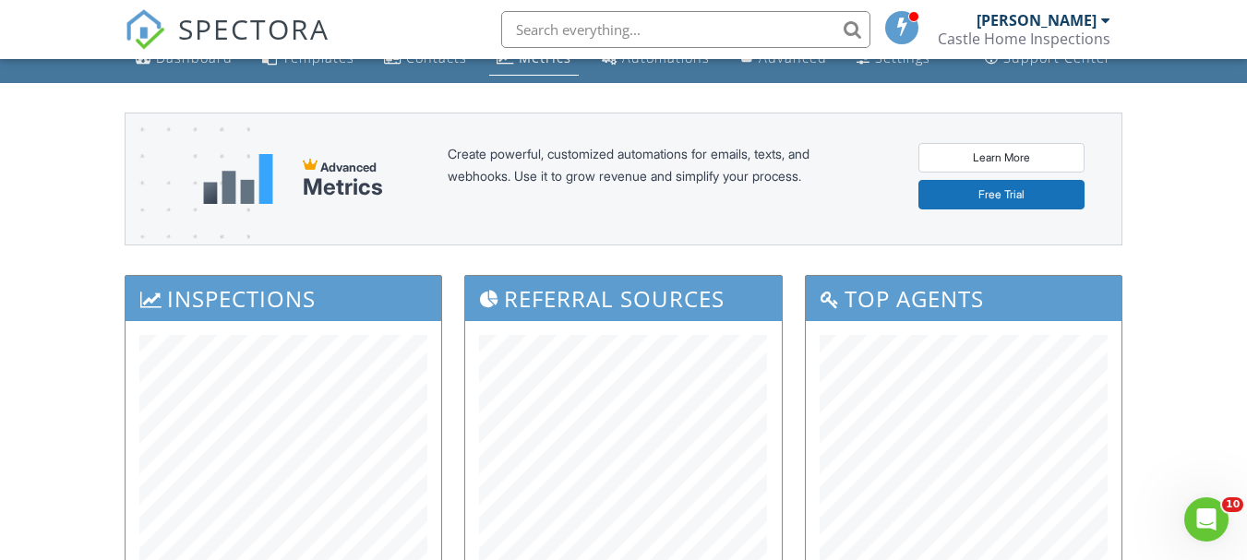
scroll to position [0, 0]
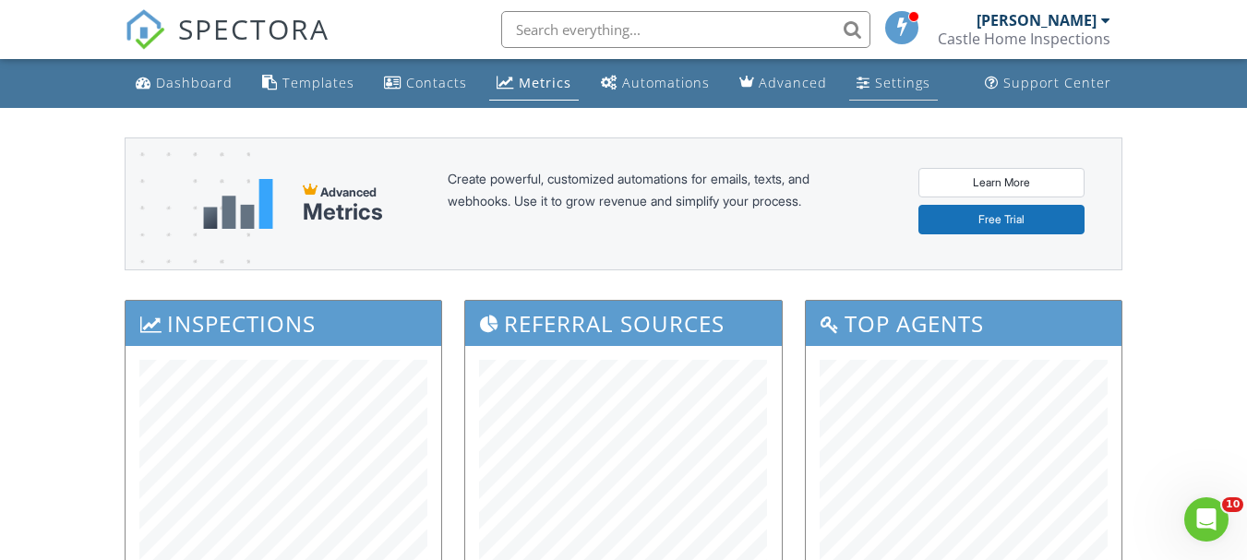
click at [911, 78] on div "Settings" at bounding box center [902, 83] width 55 height 18
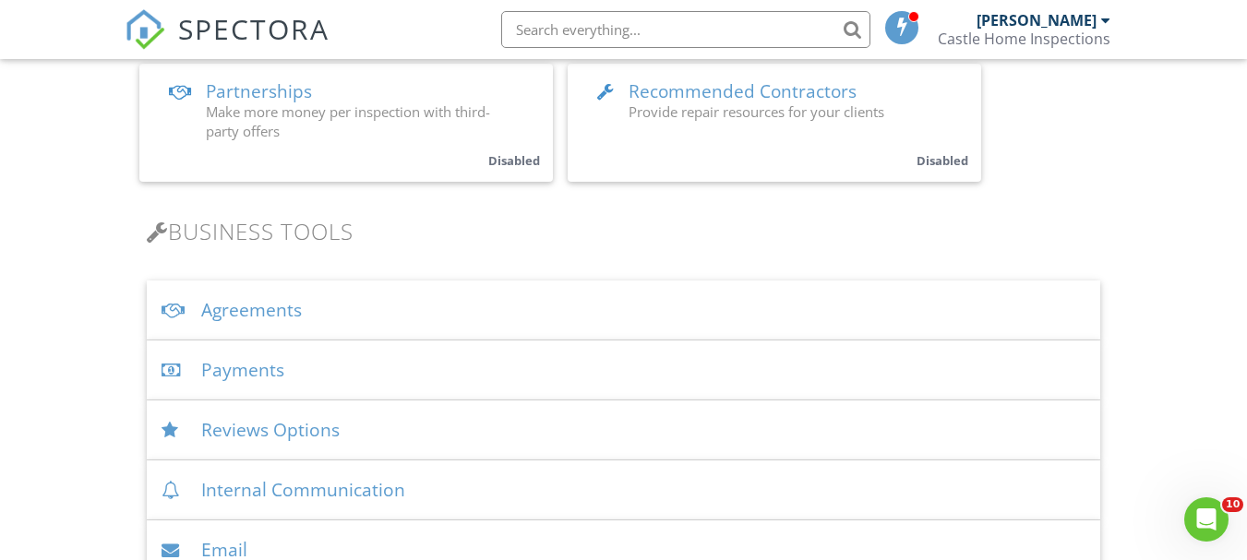
scroll to position [554, 0]
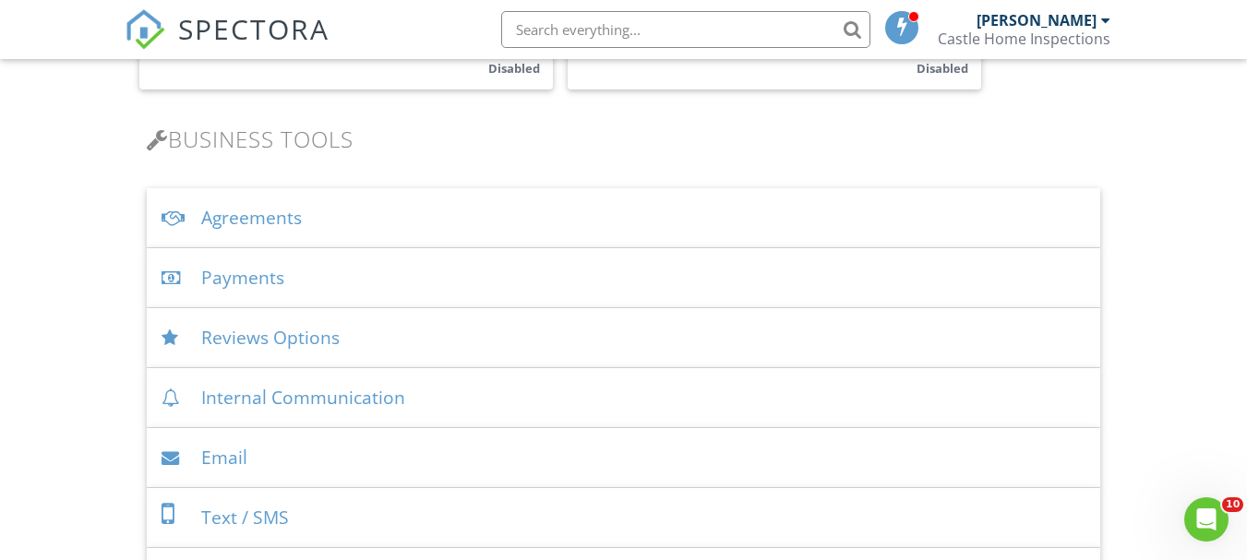
click at [242, 227] on div "Agreements" at bounding box center [623, 218] width 953 height 60
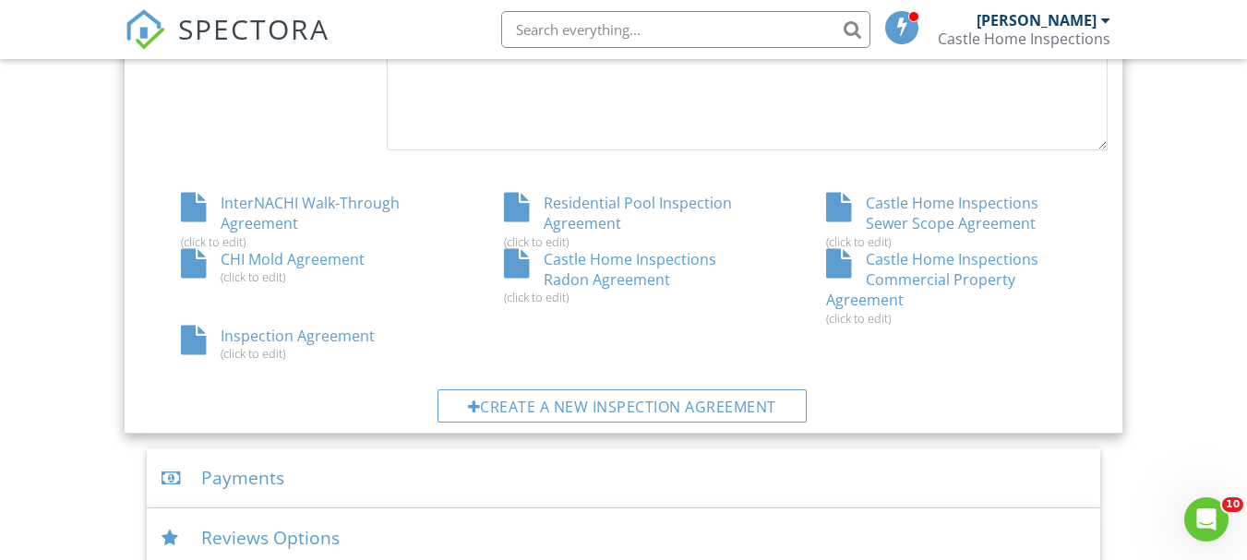
scroll to position [1015, 0]
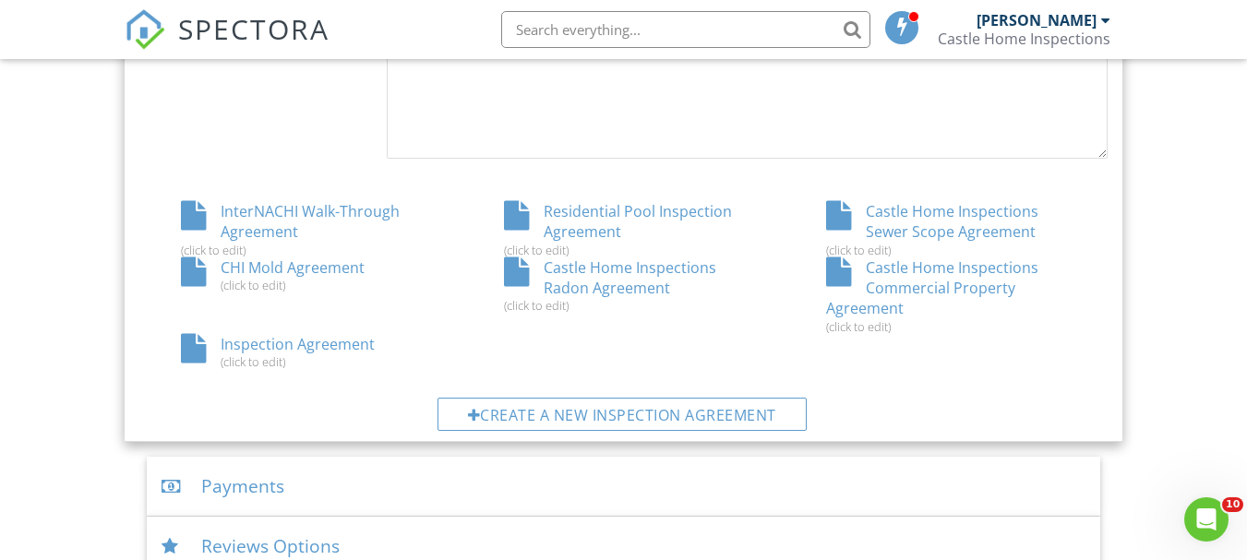
click at [930, 285] on div "Castle Home Inspections Commercial Property Agreement (click to edit)" at bounding box center [946, 296] width 323 height 77
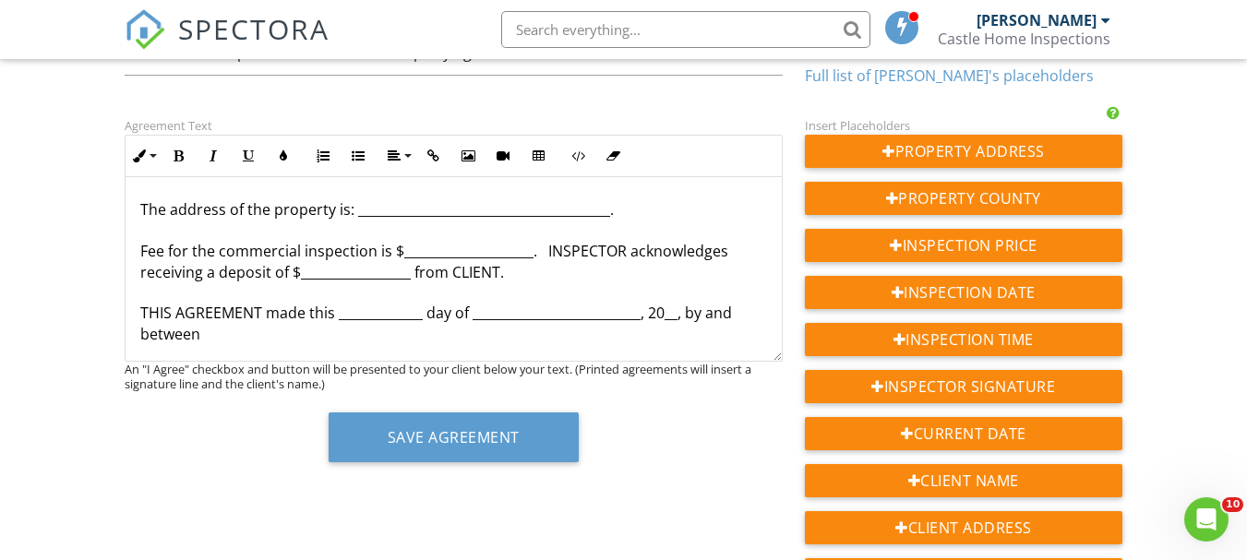
scroll to position [185, 0]
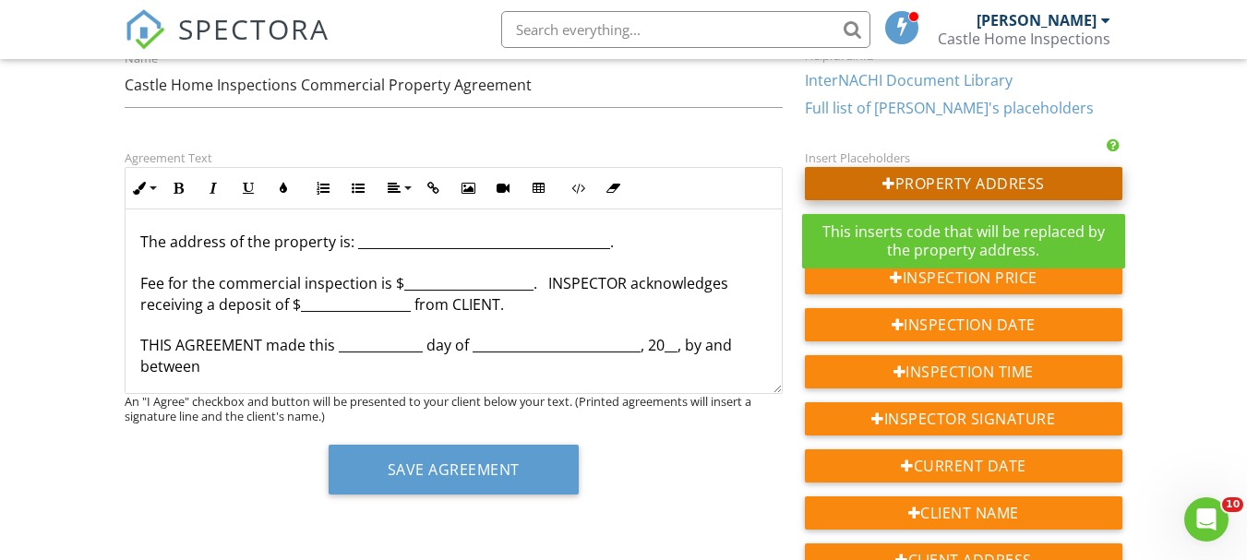
click at [885, 185] on div at bounding box center [888, 183] width 13 height 15
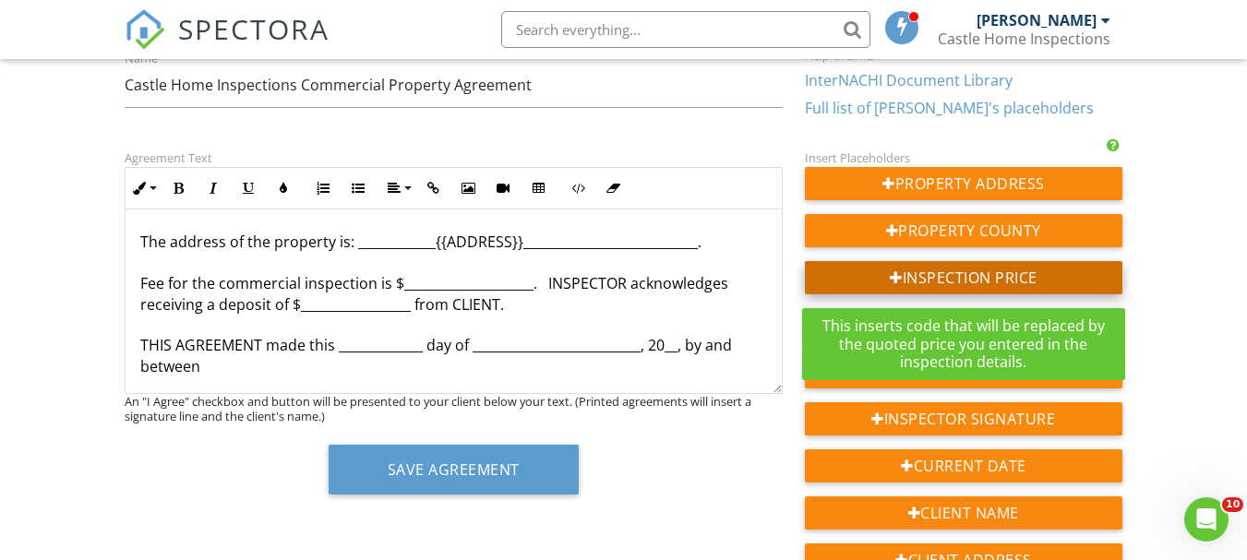
click at [892, 275] on div at bounding box center [896, 277] width 13 height 15
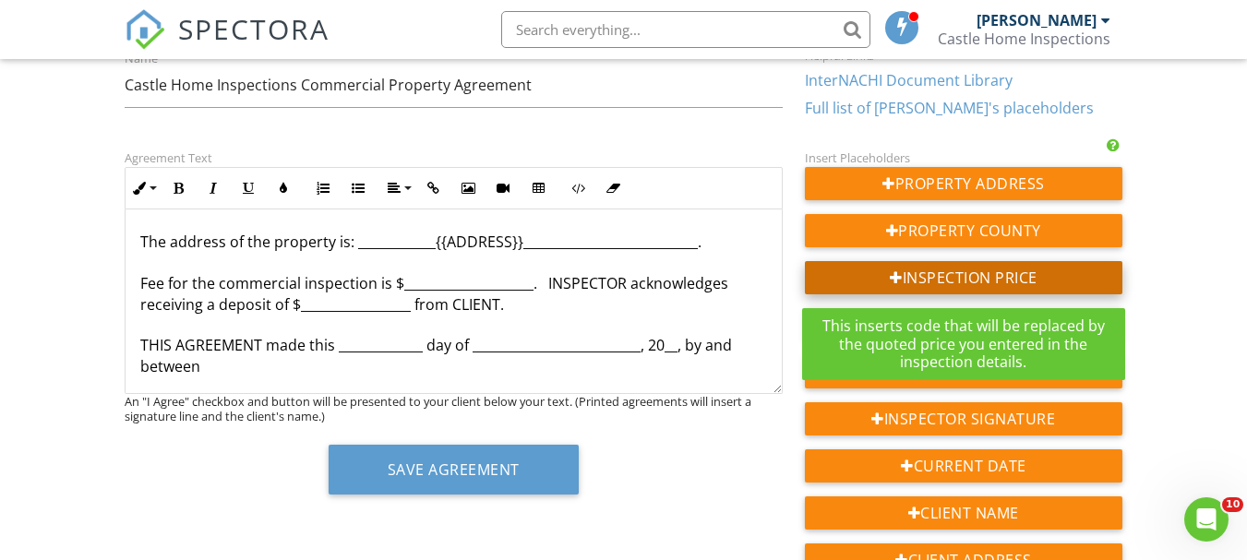
click at [893, 280] on div at bounding box center [896, 277] width 13 height 15
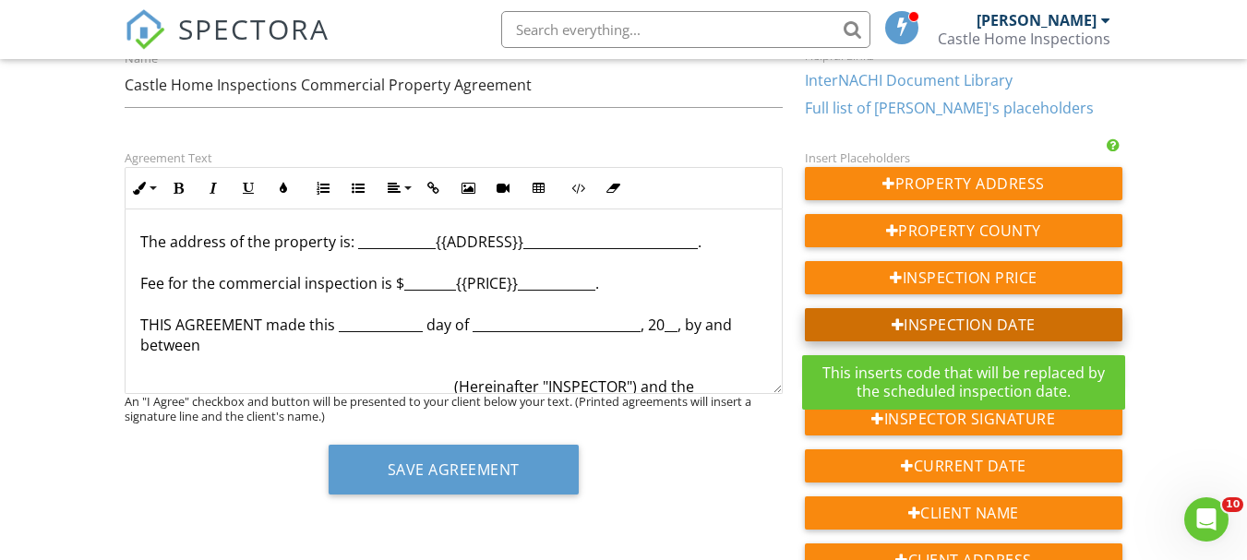
click at [896, 326] on div at bounding box center [898, 324] width 13 height 15
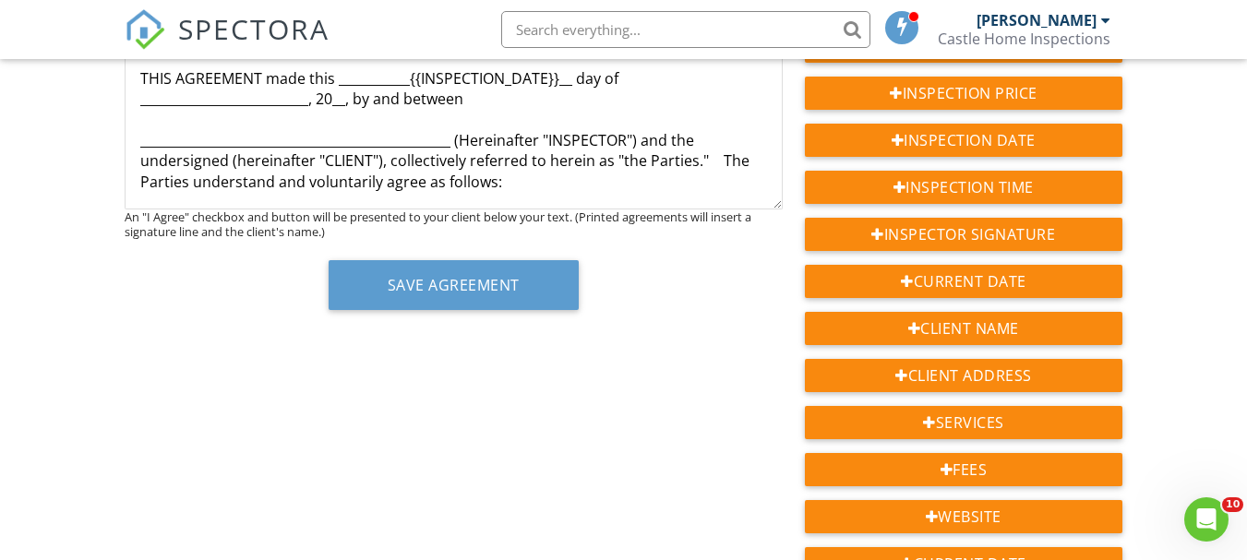
scroll to position [74, 0]
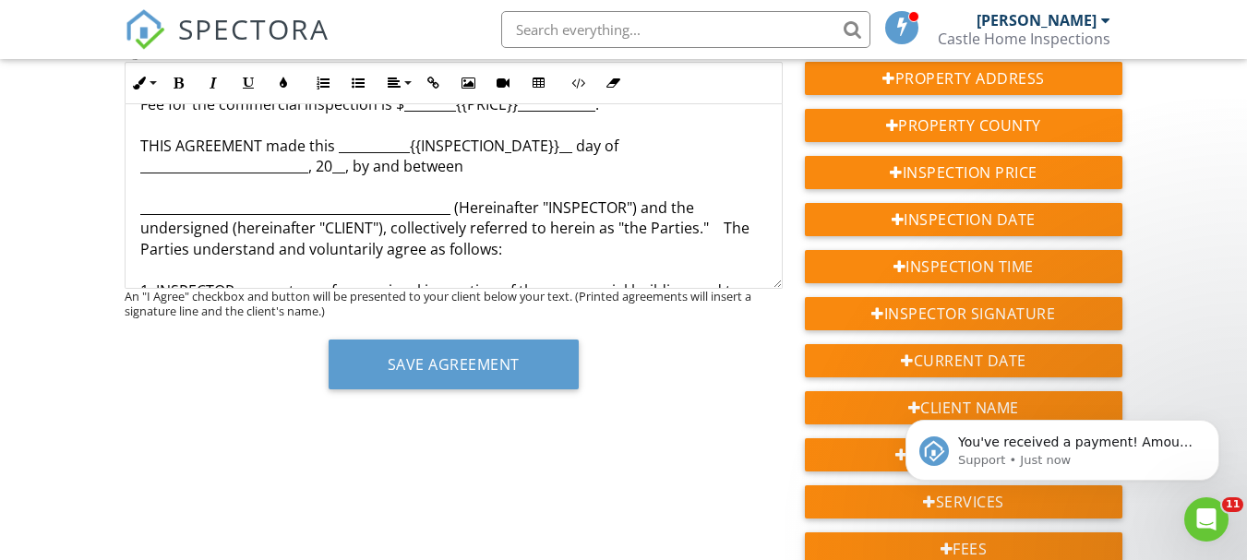
scroll to position [277, 0]
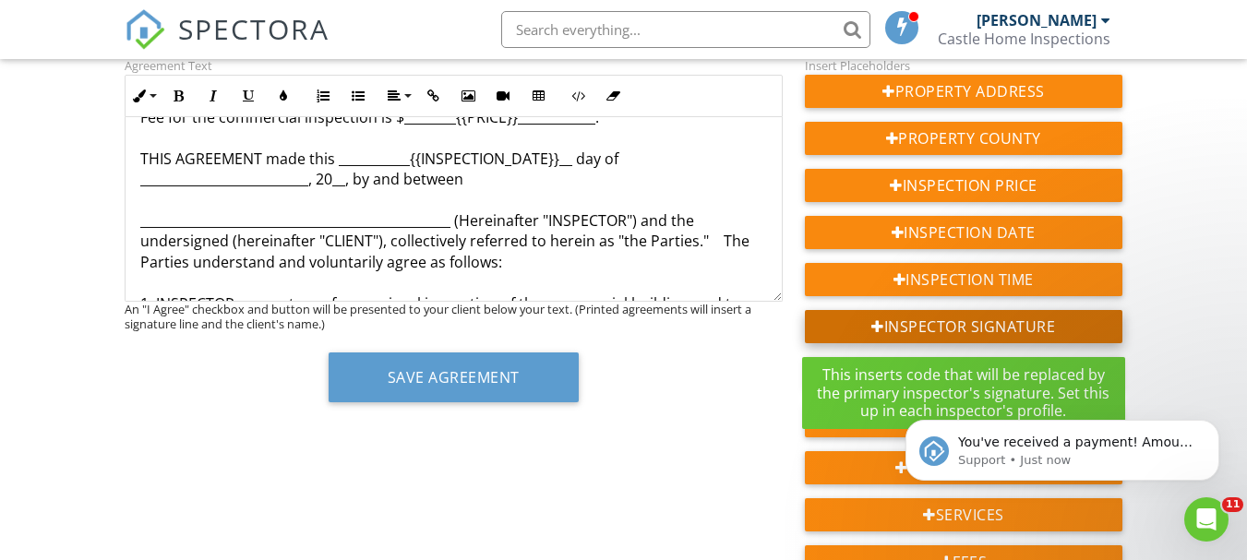
click at [876, 329] on div at bounding box center [877, 326] width 13 height 15
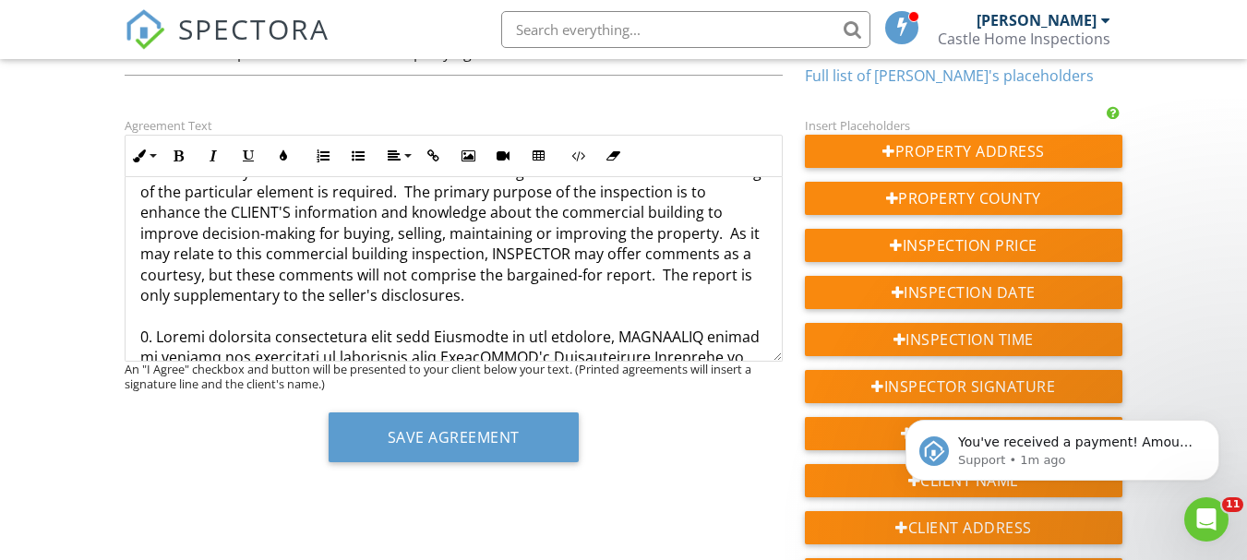
scroll to position [185, 0]
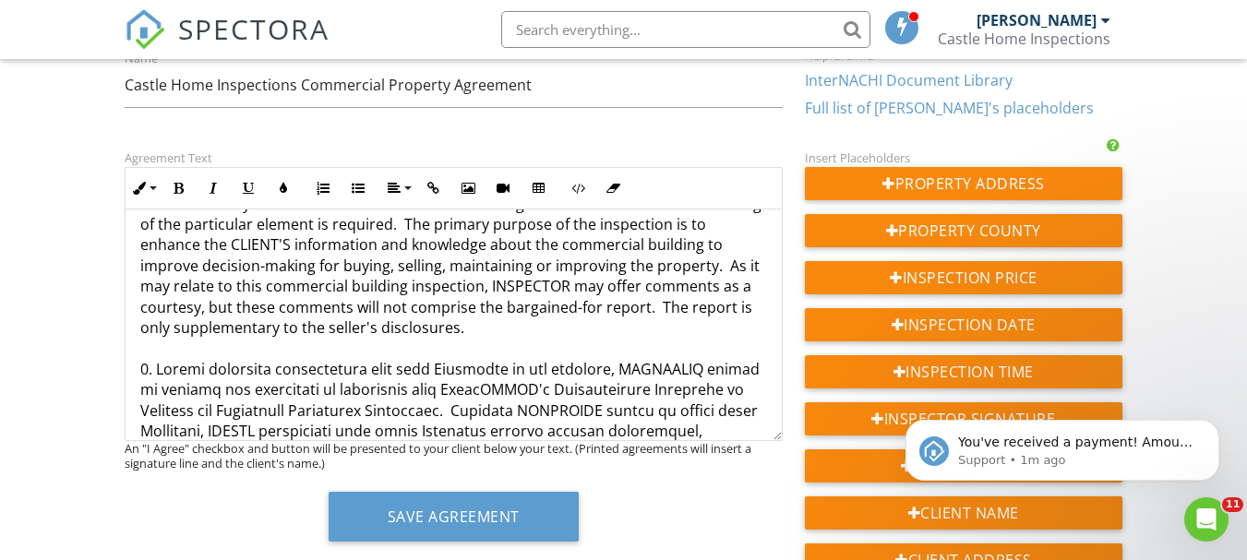
drag, startPoint x: 775, startPoint y: 387, endPoint x: 778, endPoint y: 440, distance: 53.6
click at [778, 440] on div "The address of the property is: ____________{{ADDRESS}}________________________…" at bounding box center [454, 326] width 658 height 232
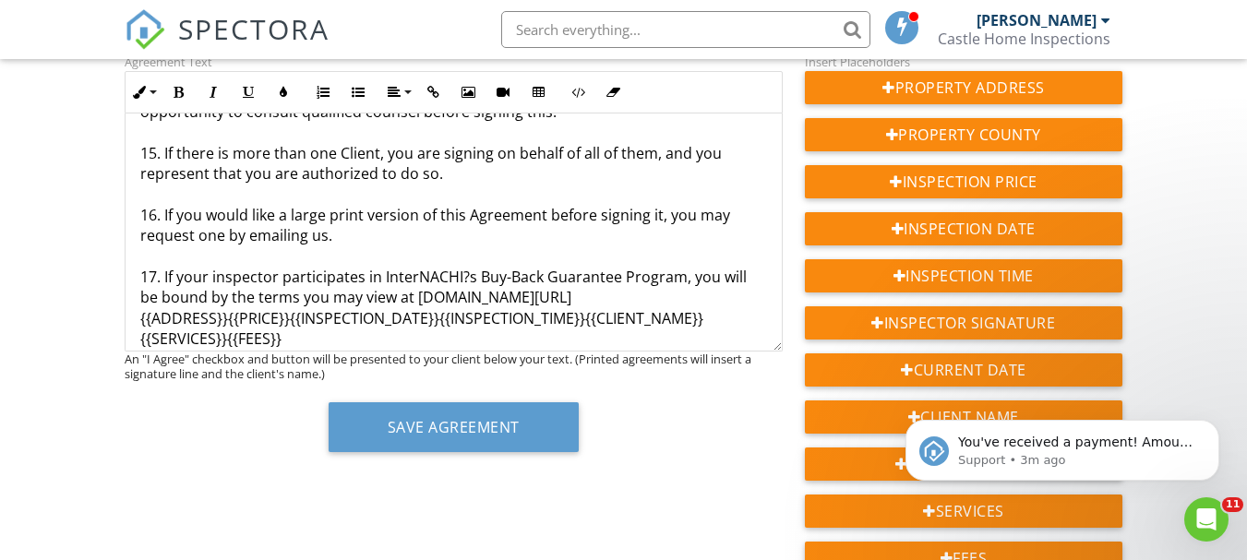
scroll to position [277, 0]
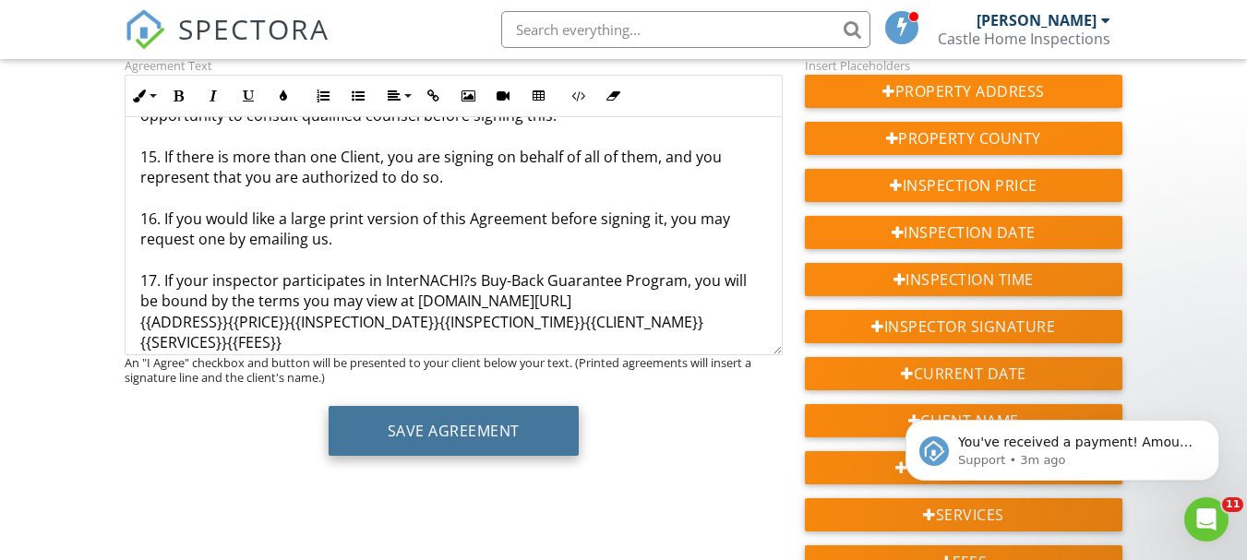
click at [466, 436] on button "Save Agreement" at bounding box center [454, 431] width 250 height 50
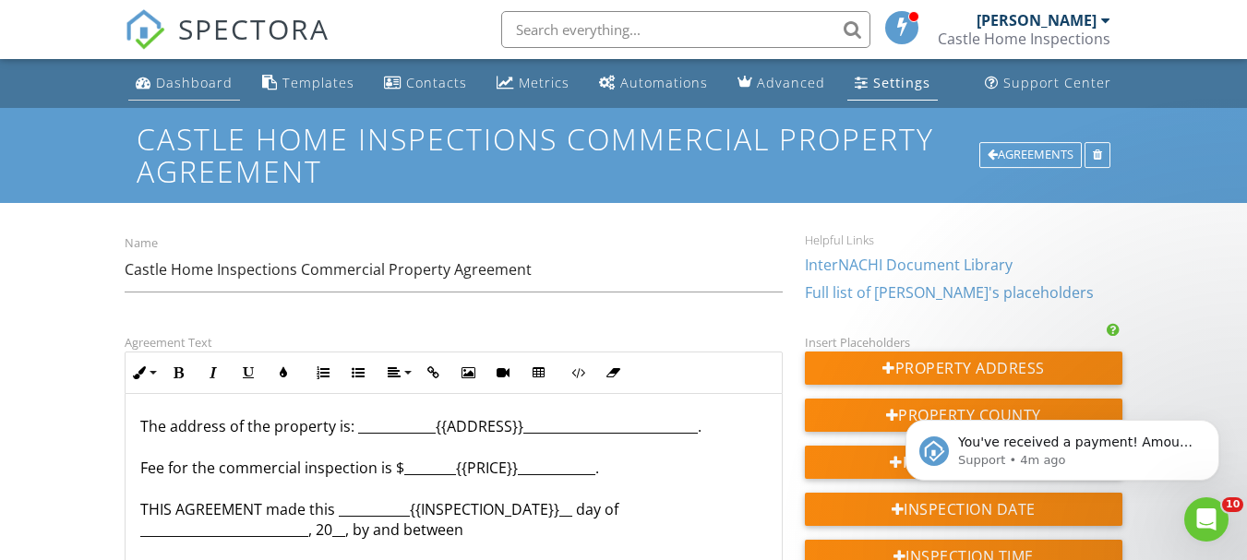
click at [188, 81] on div "Dashboard" at bounding box center [194, 83] width 77 height 18
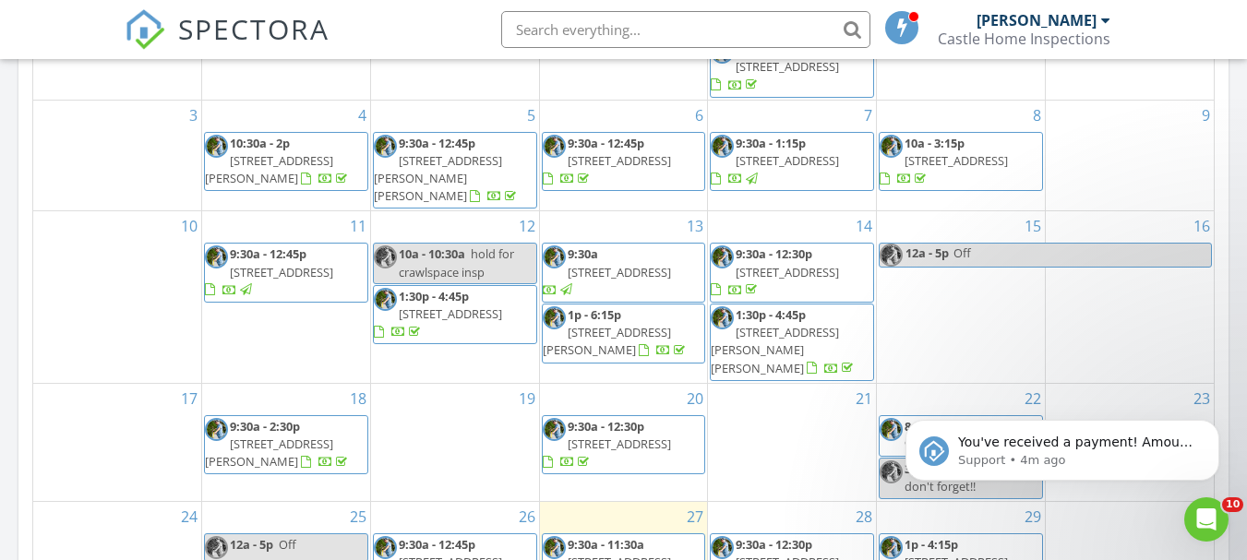
scroll to position [11, 0]
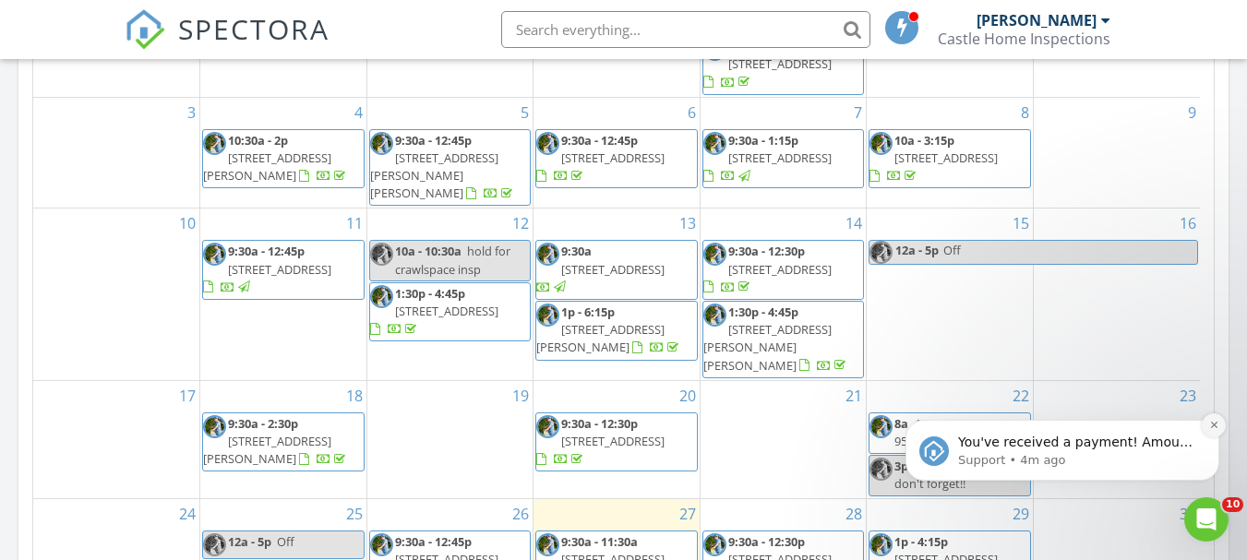
click at [1217, 430] on icon "Dismiss notification" at bounding box center [1214, 425] width 10 height 10
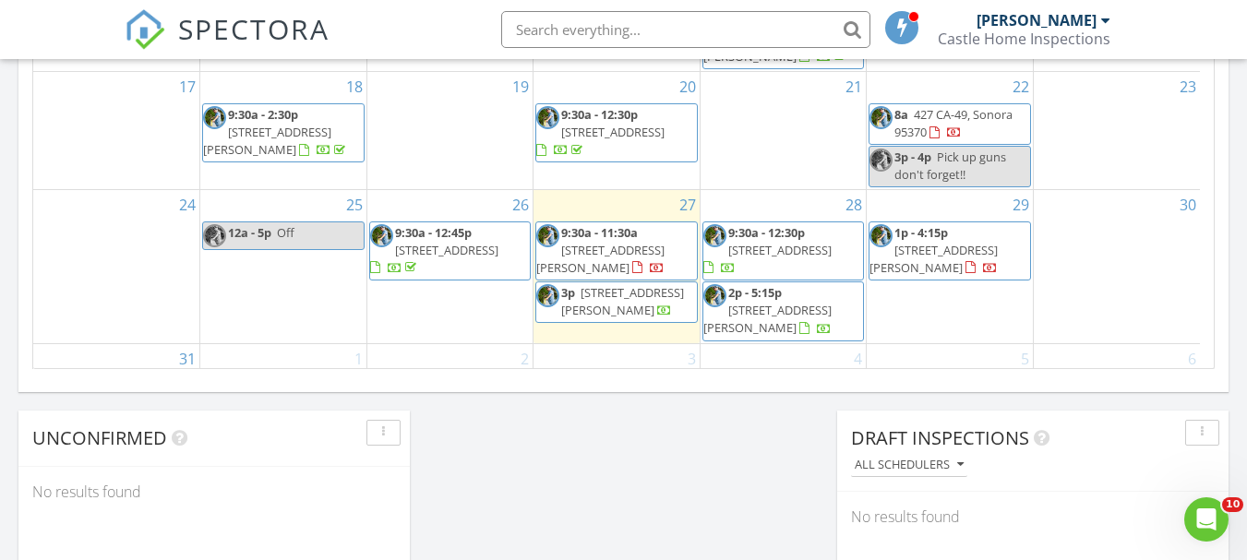
scroll to position [1292, 0]
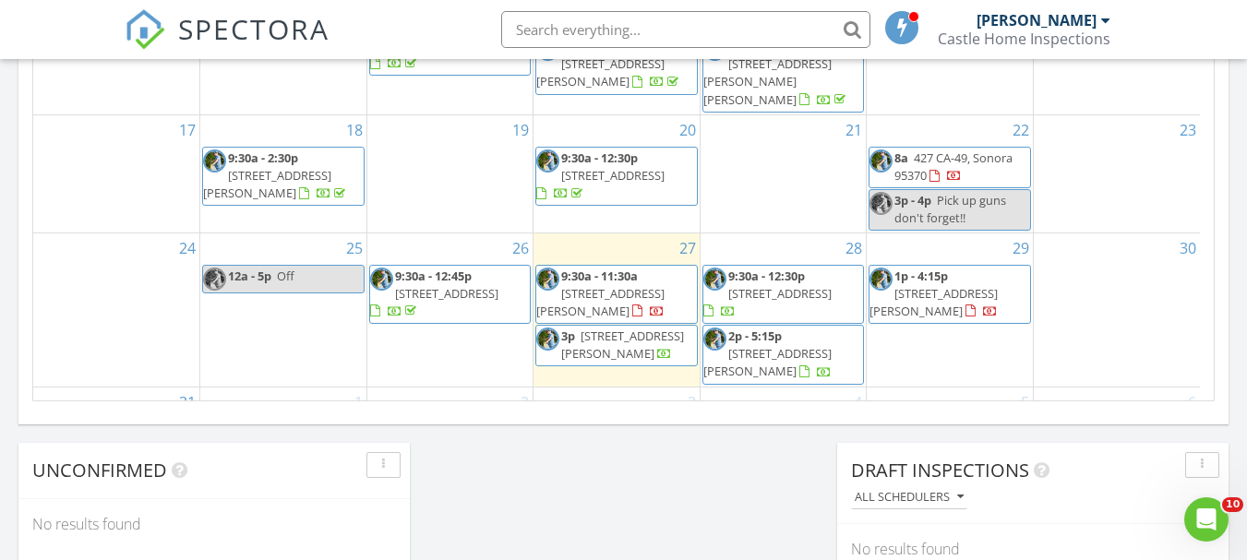
click at [953, 150] on span "8a 427 CA-49, Sonora 95370" at bounding box center [949, 168] width 161 height 36
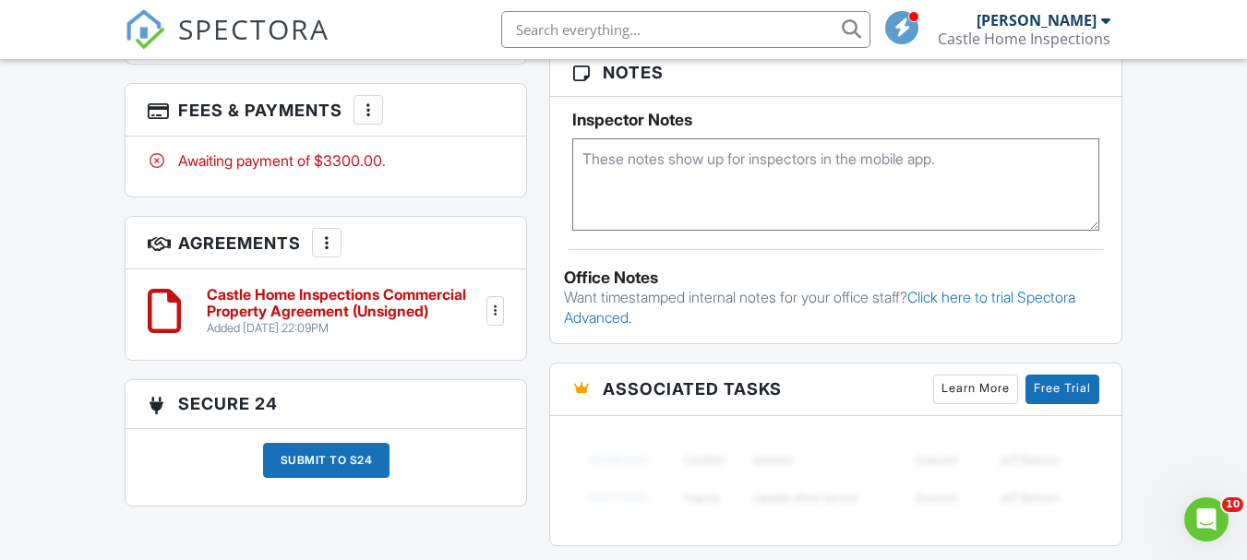
click at [492, 309] on div at bounding box center [495, 311] width 18 height 18
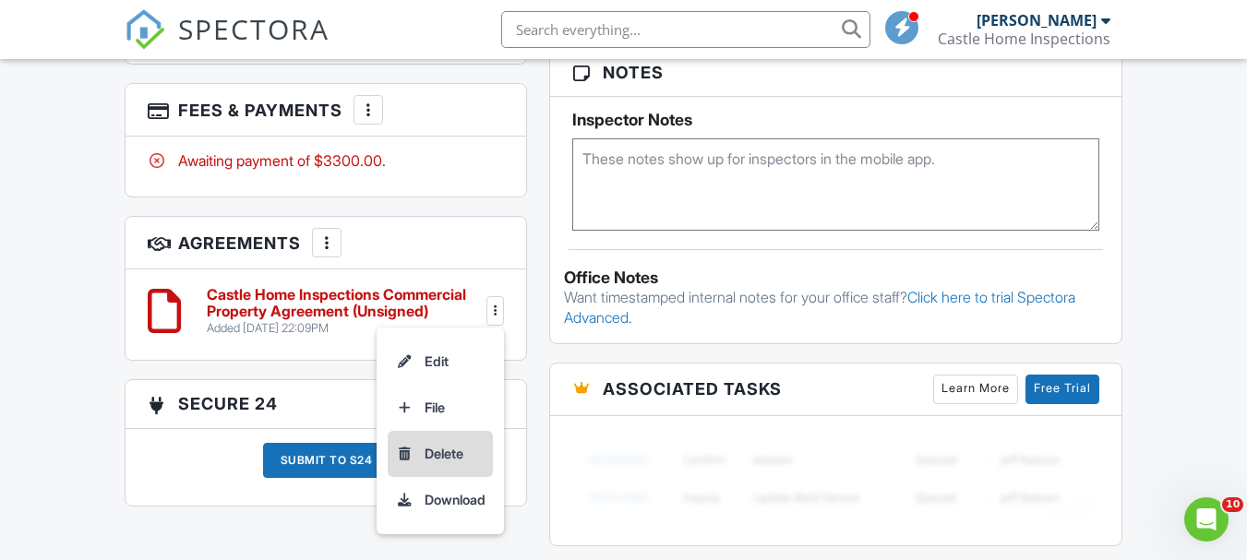
click at [401, 452] on div at bounding box center [404, 454] width 18 height 18
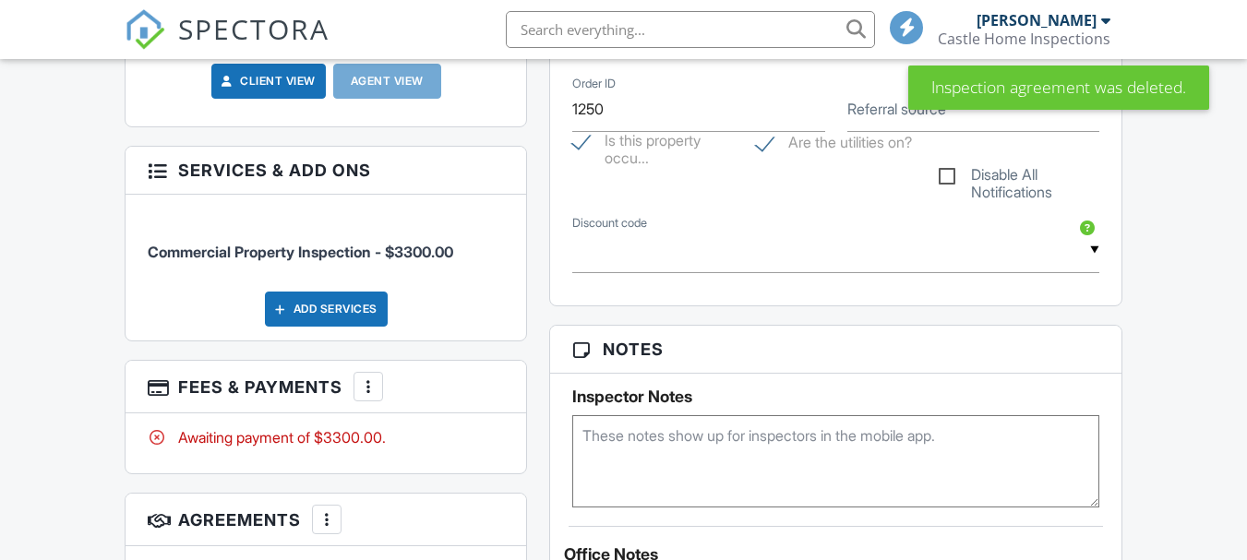
click at [333, 510] on div at bounding box center [326, 519] width 18 height 18
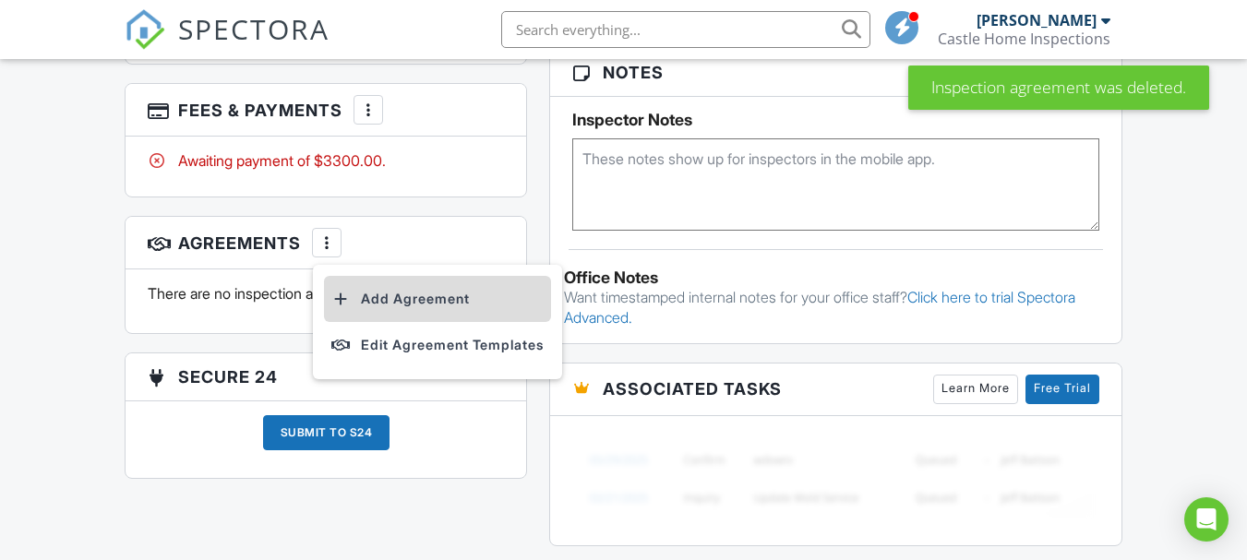
click at [348, 300] on div at bounding box center [340, 299] width 18 height 18
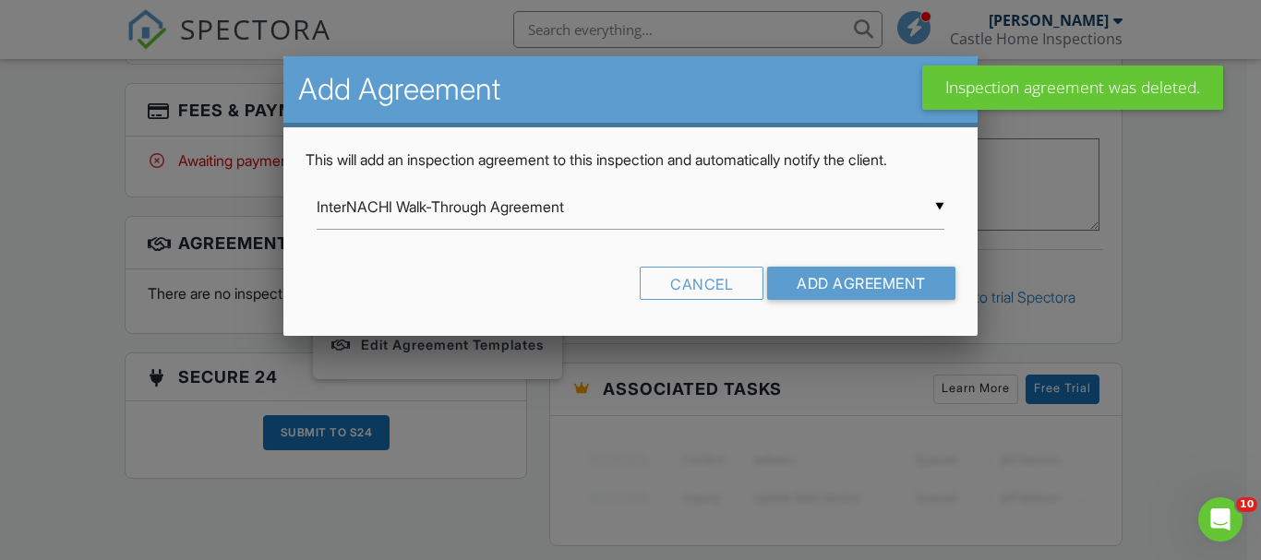
click at [934, 207] on div "▼ InterNACHI Walk-Through Agreement InterNACHI Walk-Through Agreement Residenti…" at bounding box center [630, 207] width 627 height 45
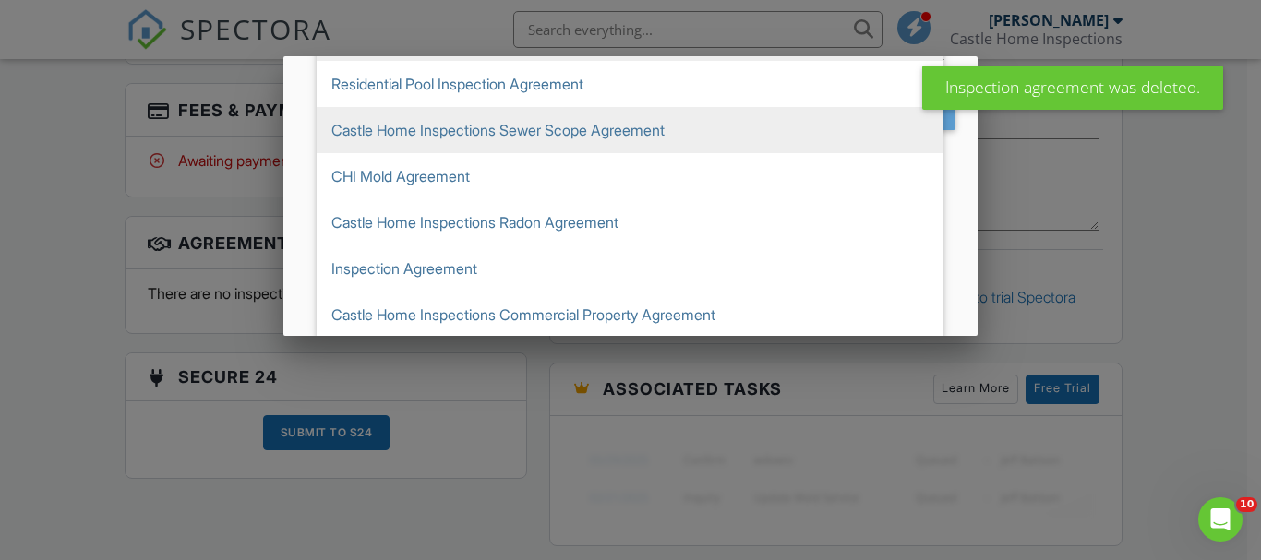
scroll to position [172, 0]
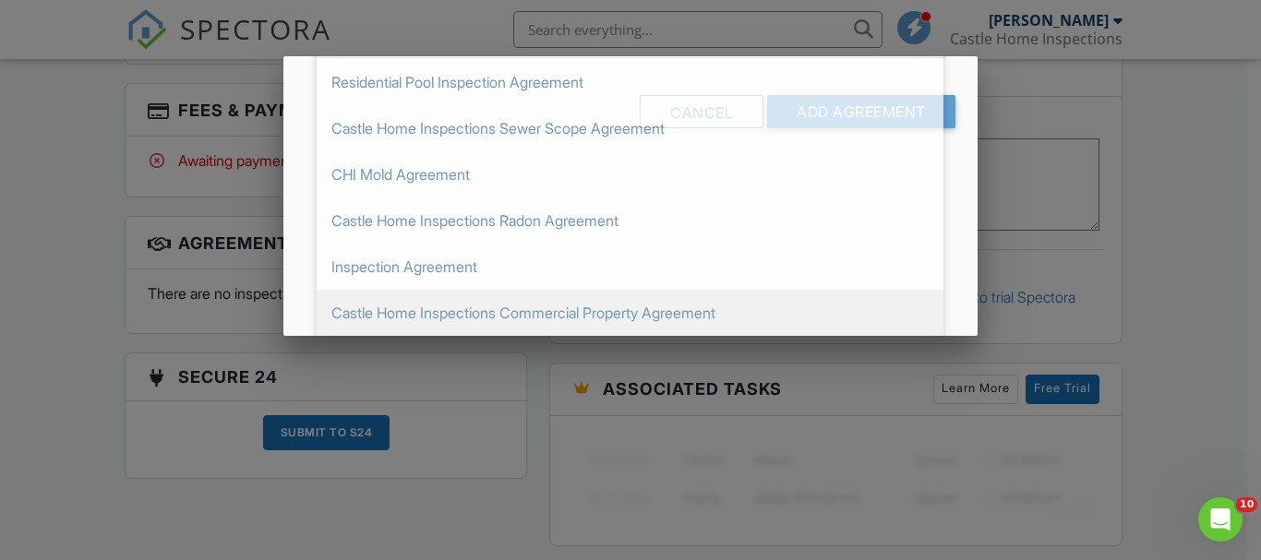
click at [476, 310] on span "Castle Home Inspections Commercial Property Agreement" at bounding box center [630, 313] width 627 height 46
type input "Castle Home Inspections Commercial Property Agreement"
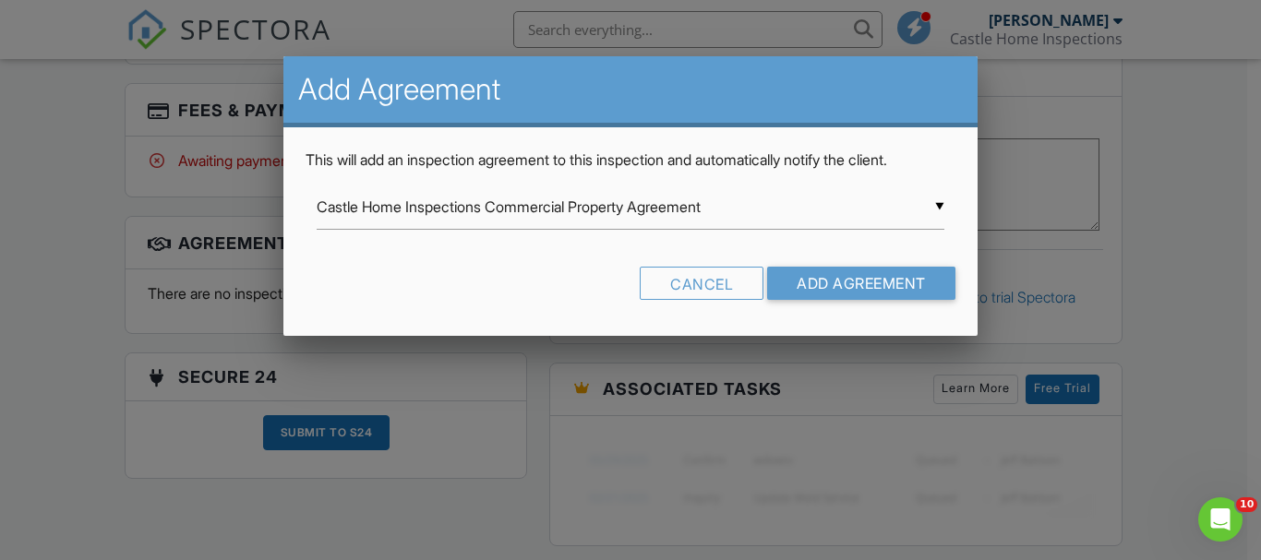
scroll to position [0, 0]
click at [823, 286] on input "Add Agreement" at bounding box center [861, 283] width 188 height 33
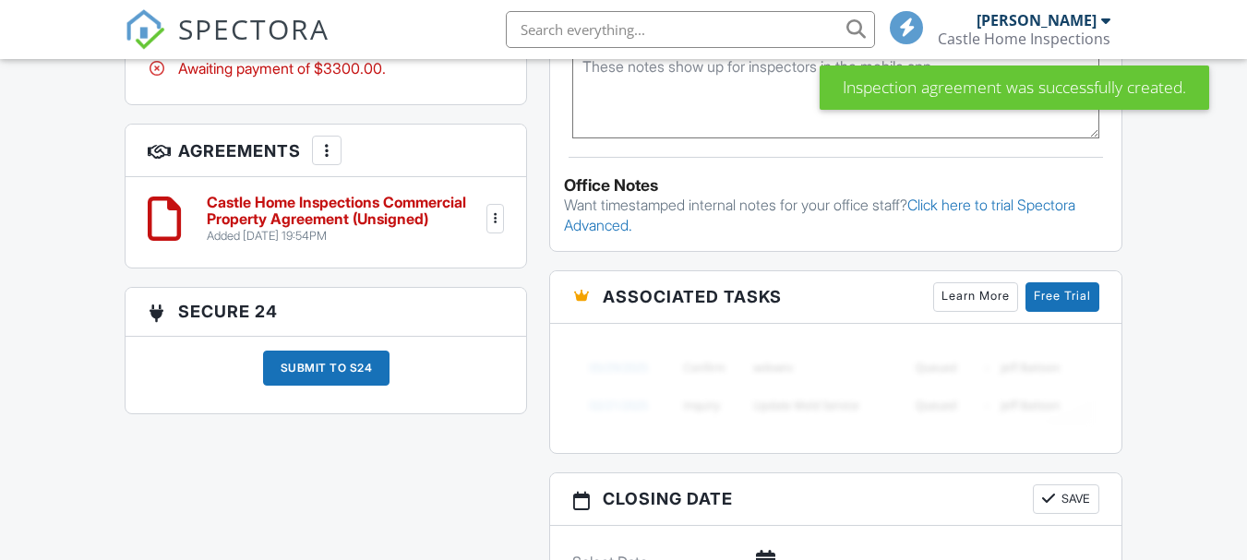
click at [493, 212] on div at bounding box center [495, 219] width 18 height 18
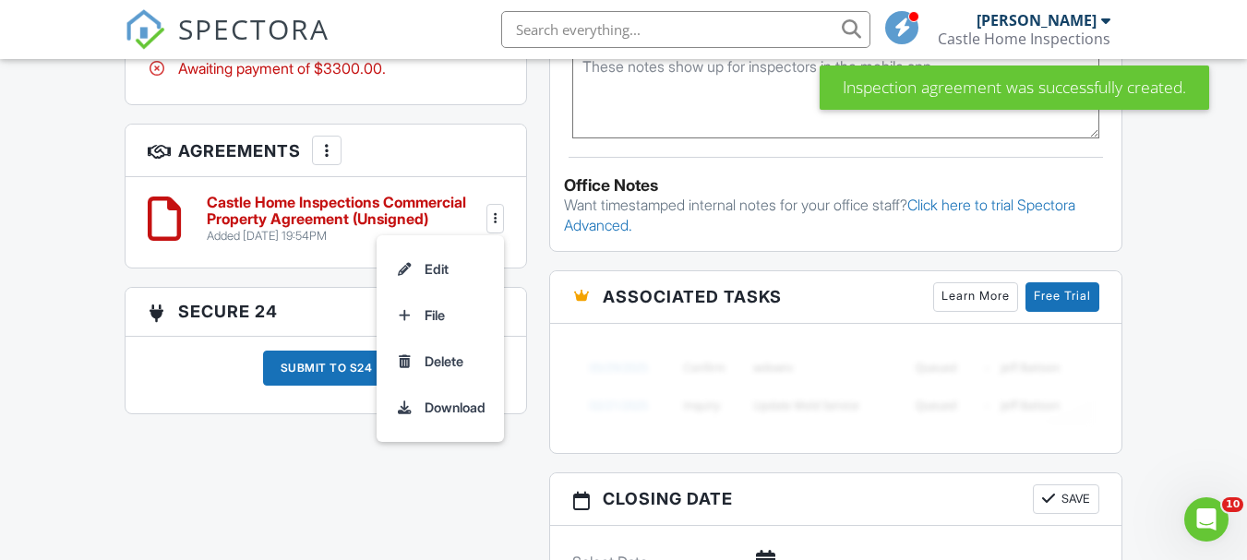
click at [325, 155] on div at bounding box center [326, 150] width 18 height 18
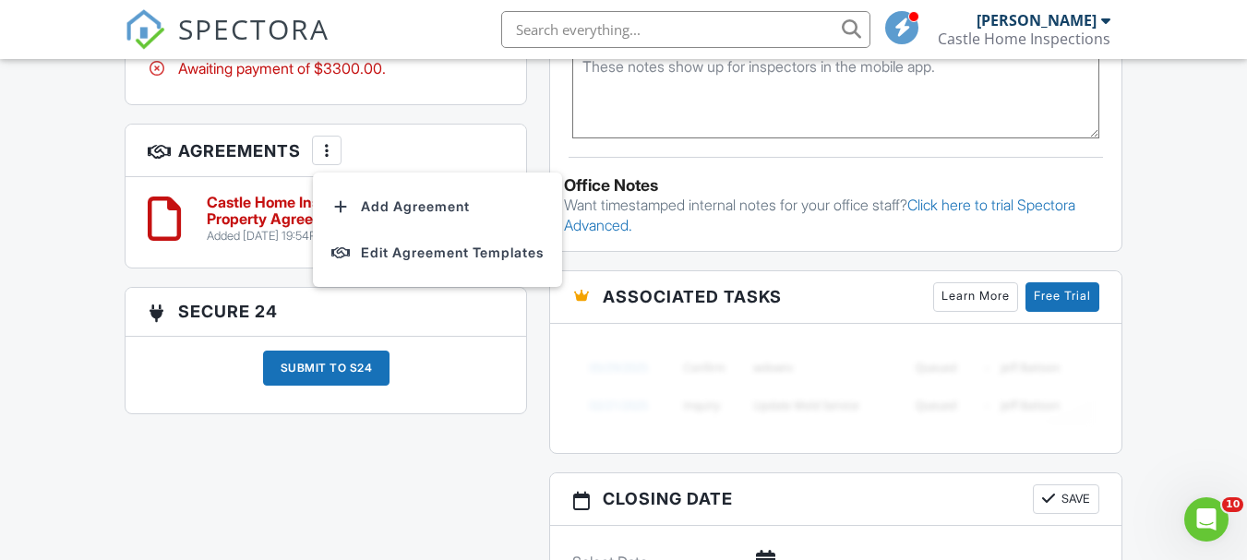
click at [228, 209] on h6 "Castle Home Inspections Commercial Property Agreement (Unsigned)" at bounding box center [345, 211] width 276 height 32
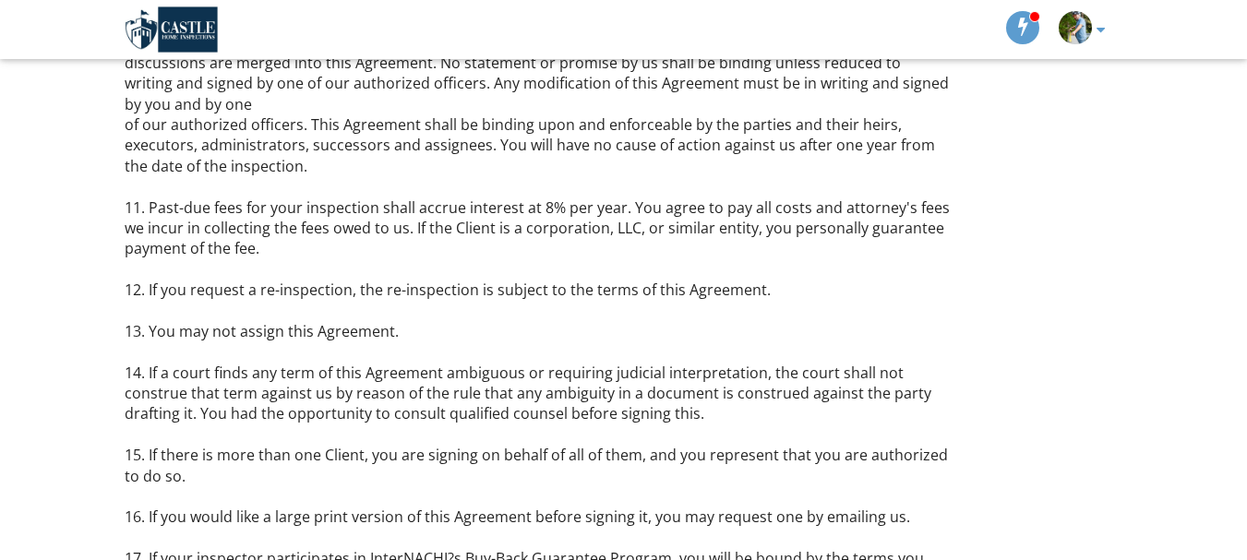
scroll to position [3226, 0]
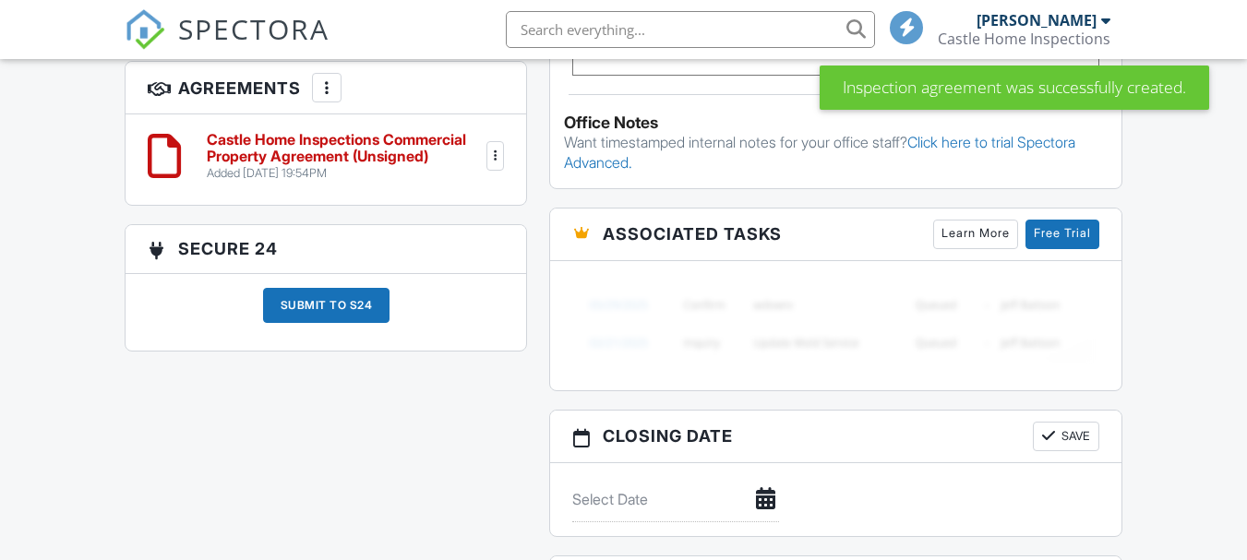
click at [497, 160] on div at bounding box center [495, 156] width 18 height 18
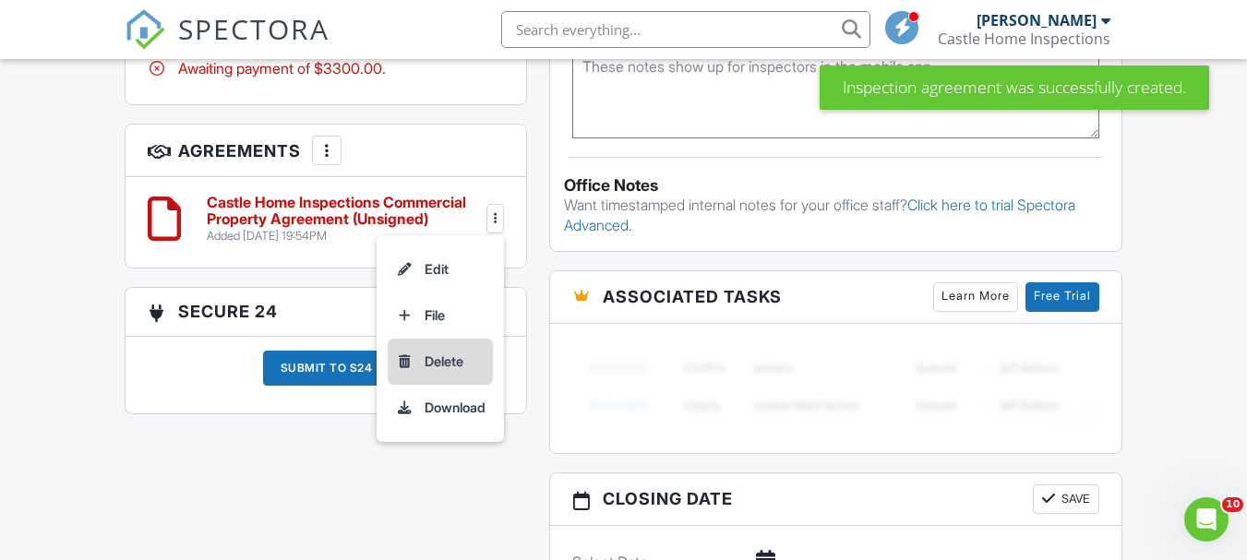
scroll to position [0, 0]
click at [428, 364] on li "Delete" at bounding box center [440, 362] width 105 height 46
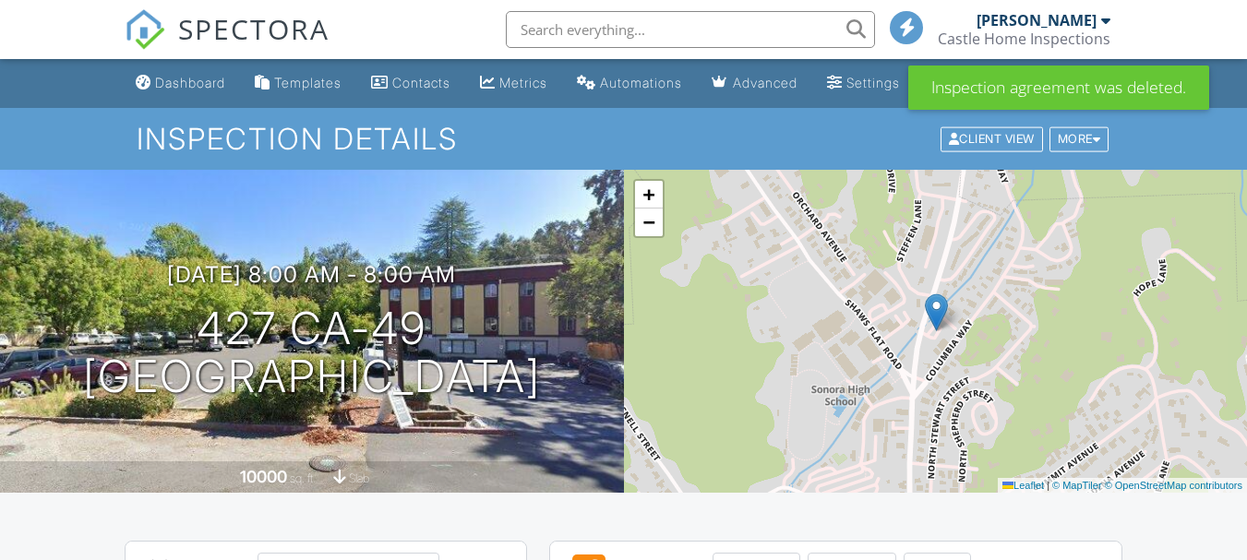
click at [881, 80] on div "Settings" at bounding box center [873, 83] width 54 height 16
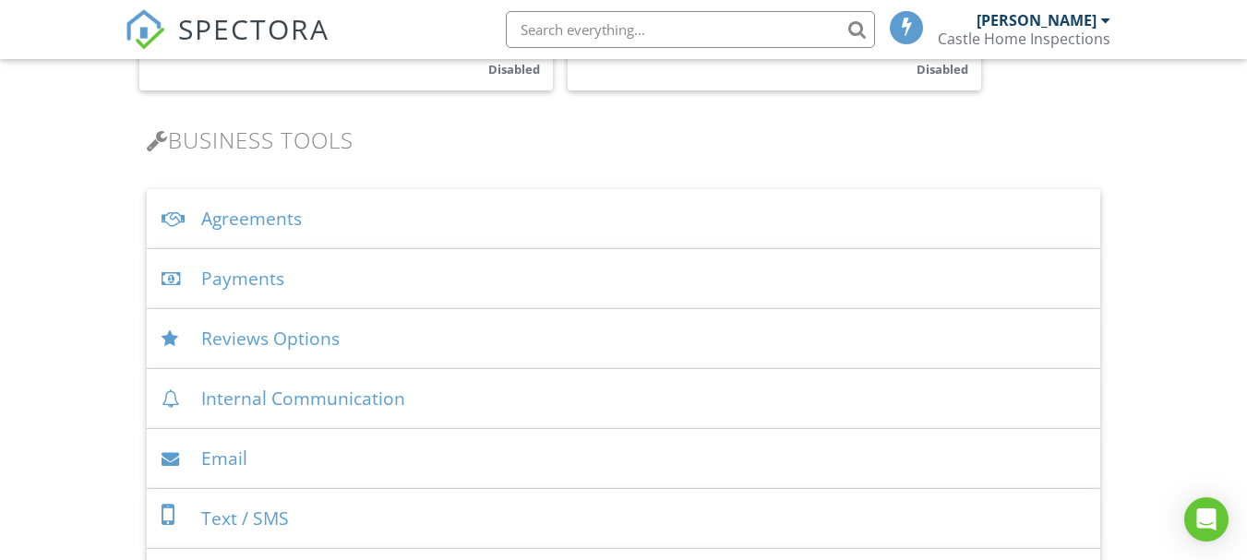
scroll to position [554, 0]
click at [285, 222] on div "Agreements" at bounding box center [623, 218] width 953 height 60
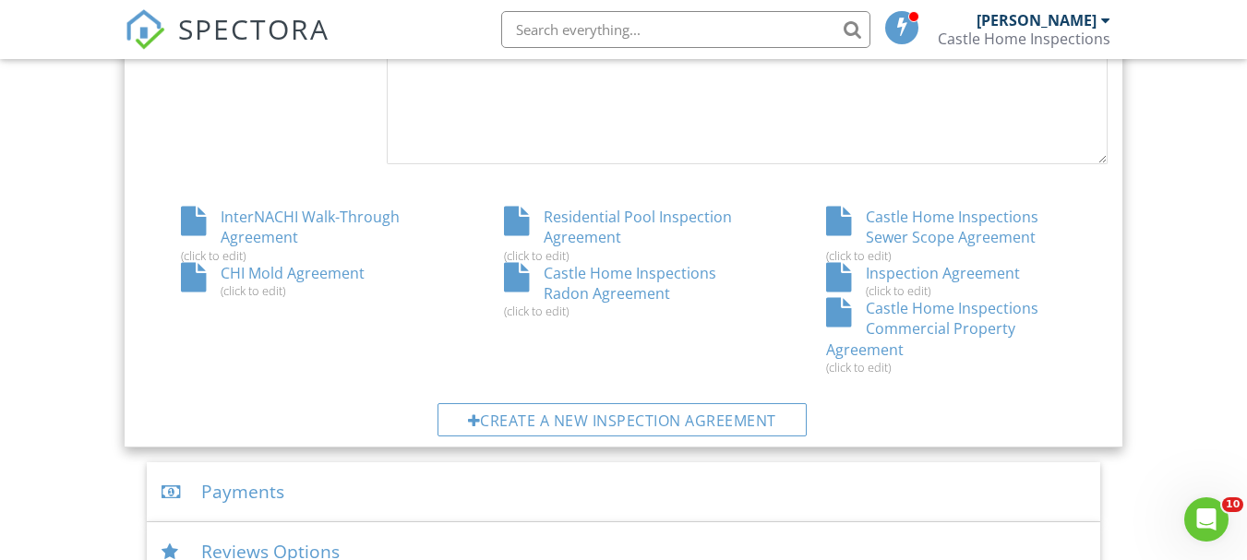
scroll to position [1015, 0]
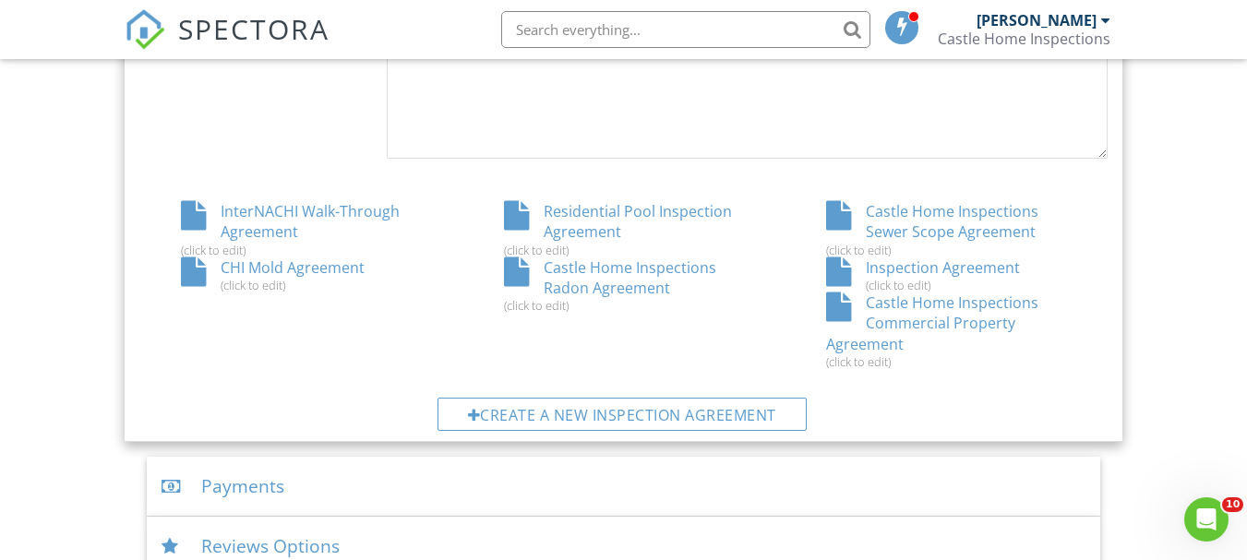
click at [952, 320] on div "Castle Home Inspections Commercial Property Agreement (click to edit)" at bounding box center [946, 331] width 323 height 77
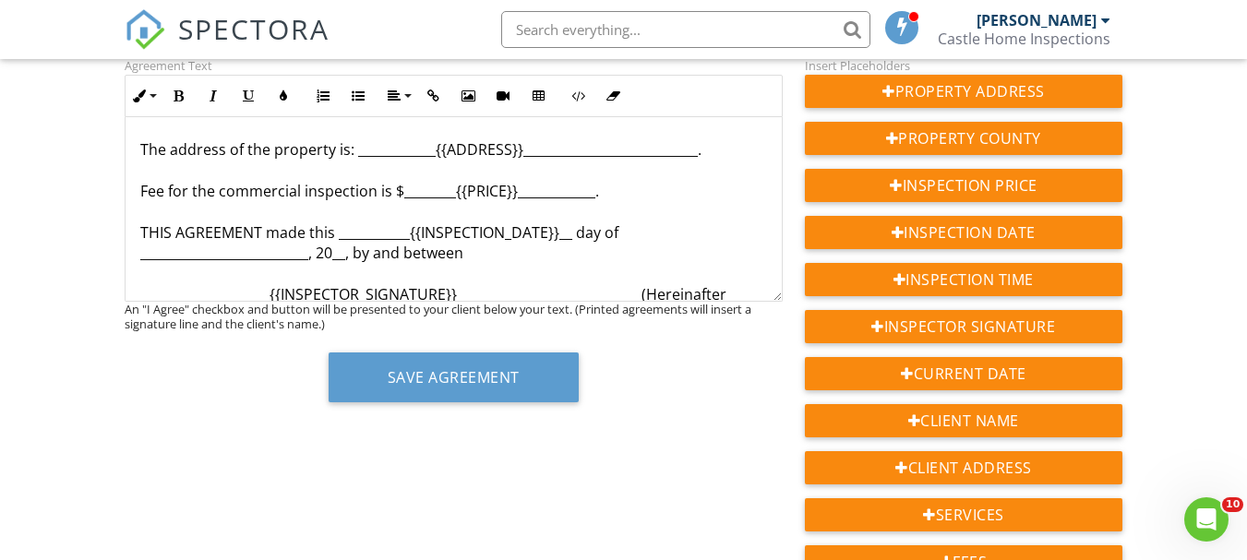
scroll to position [92, 0]
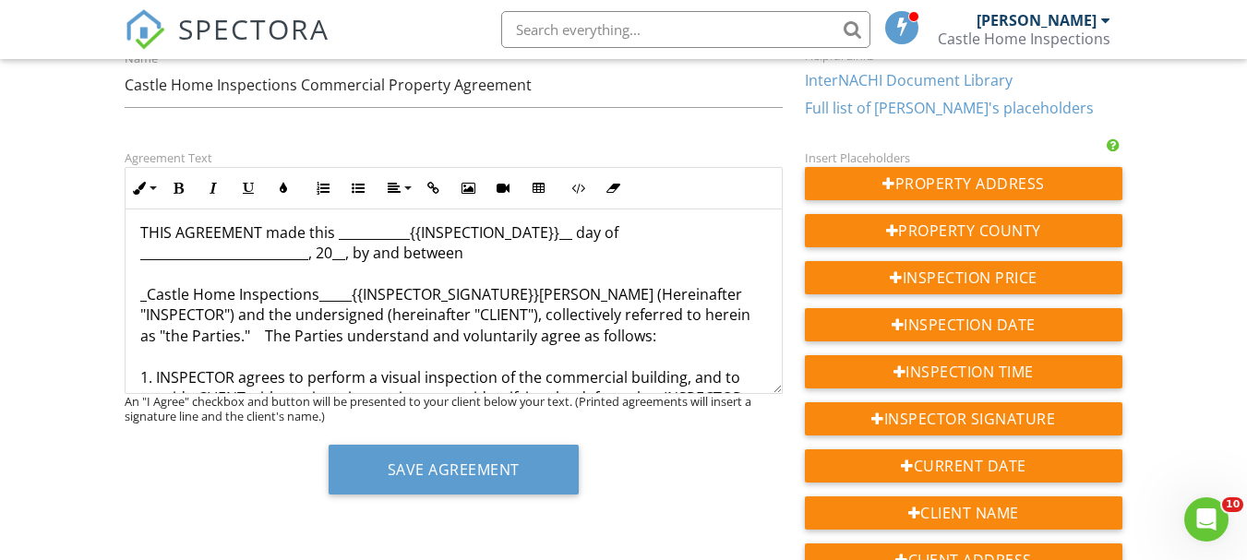
scroll to position [0, 0]
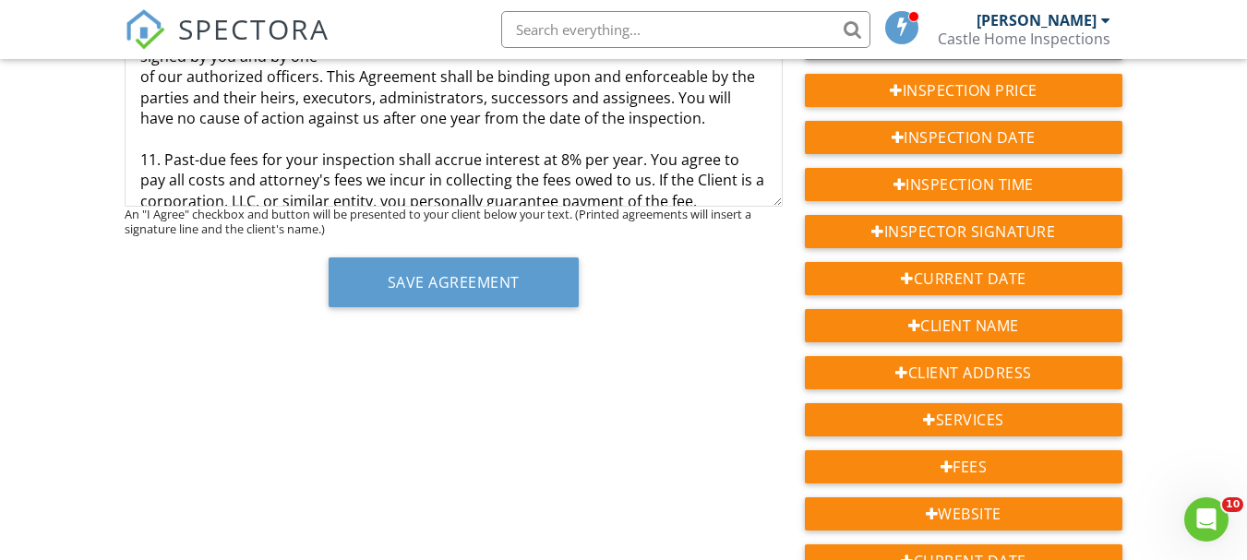
scroll to position [406, 0]
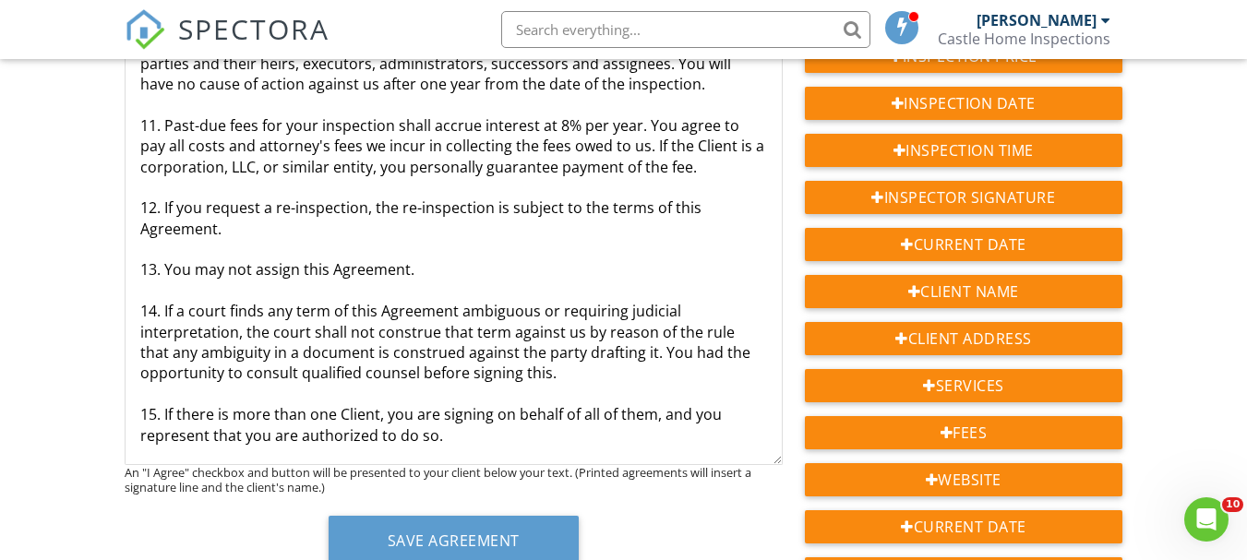
drag, startPoint x: 775, startPoint y: 169, endPoint x: 636, endPoint y: 377, distance: 250.9
click at [696, 447] on div "The address of the property is: ____________{{ADDRESS}}________________________…" at bounding box center [454, 226] width 658 height 477
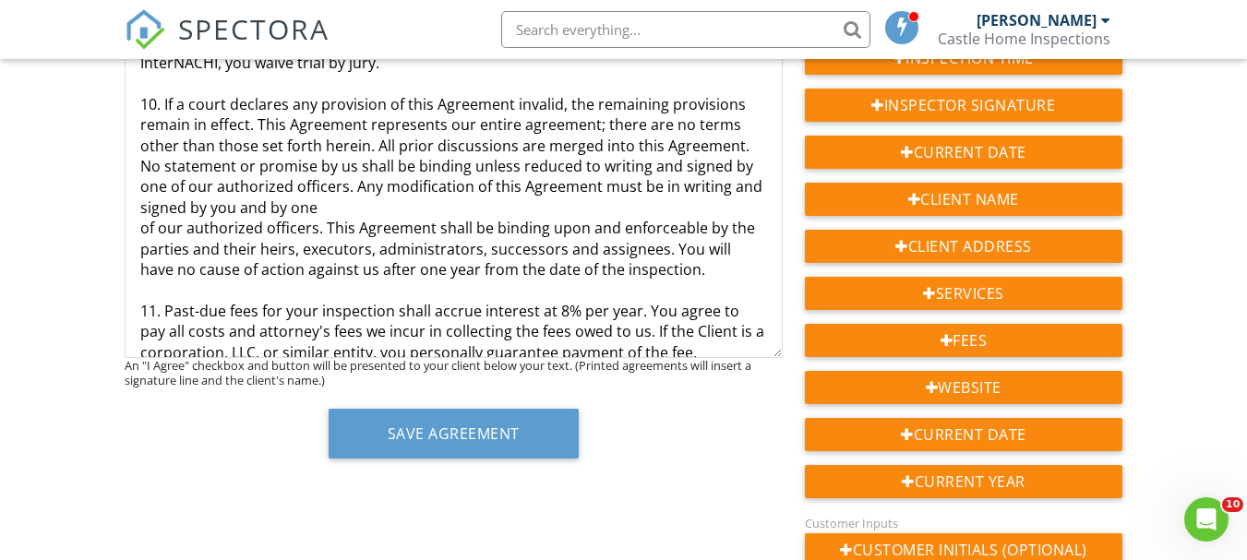
scroll to position [3989, 0]
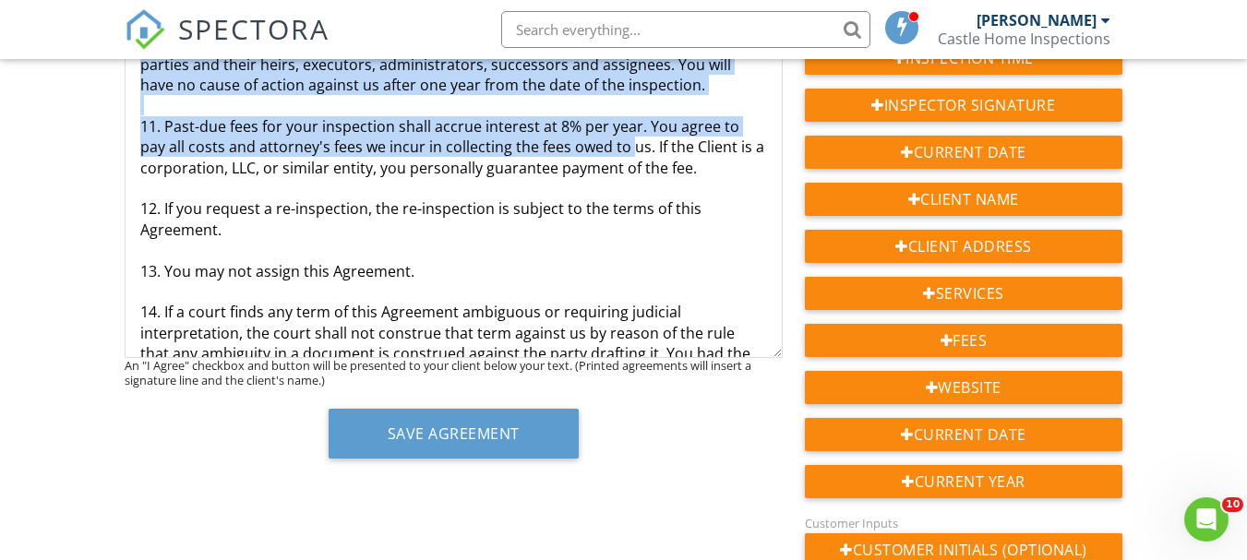
scroll to position [4070, 0]
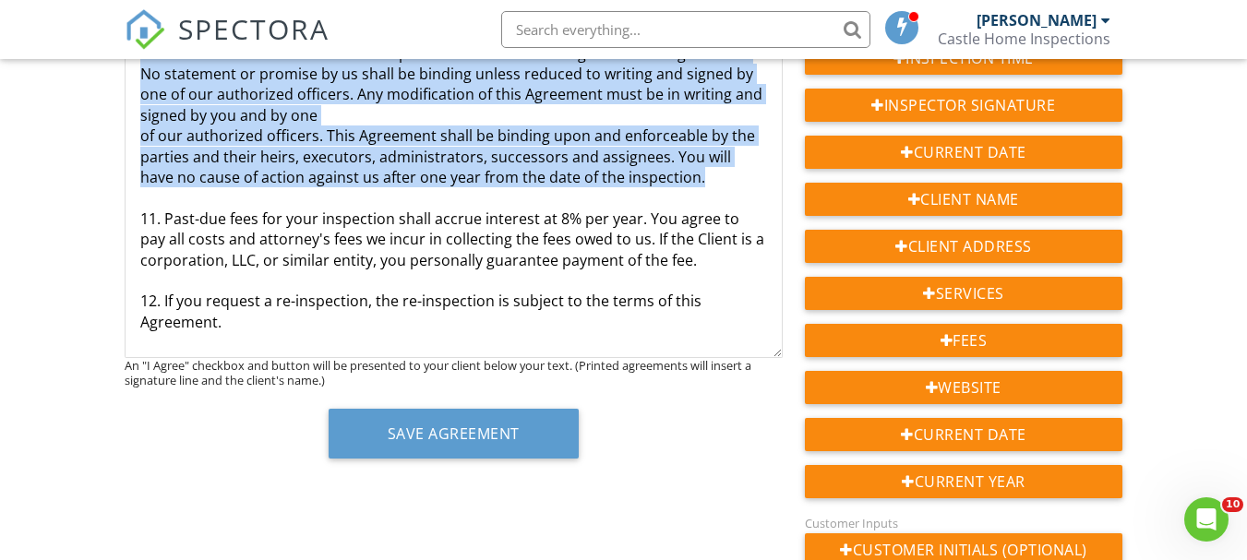
drag, startPoint x: 137, startPoint y: 102, endPoint x: 750, endPoint y: 183, distance: 619.0
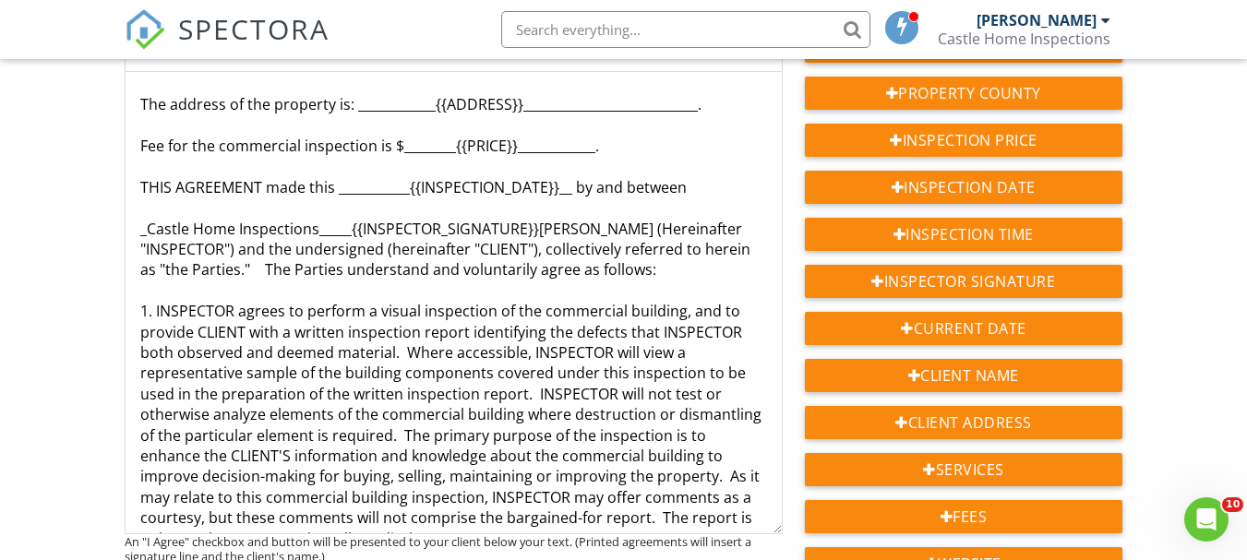
scroll to position [277, 0]
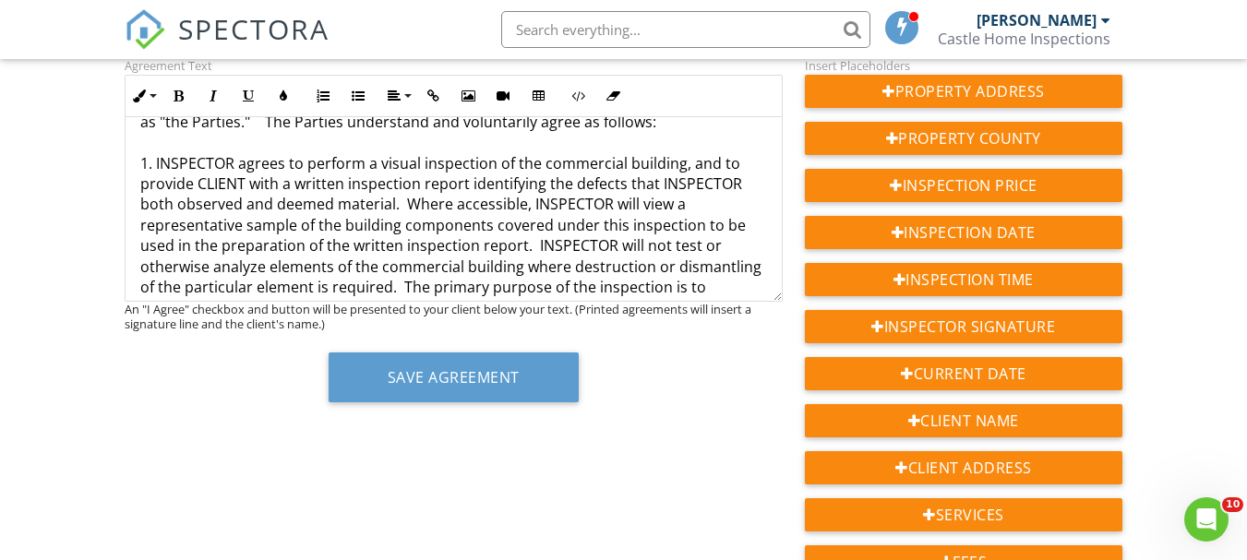
scroll to position [206, 0]
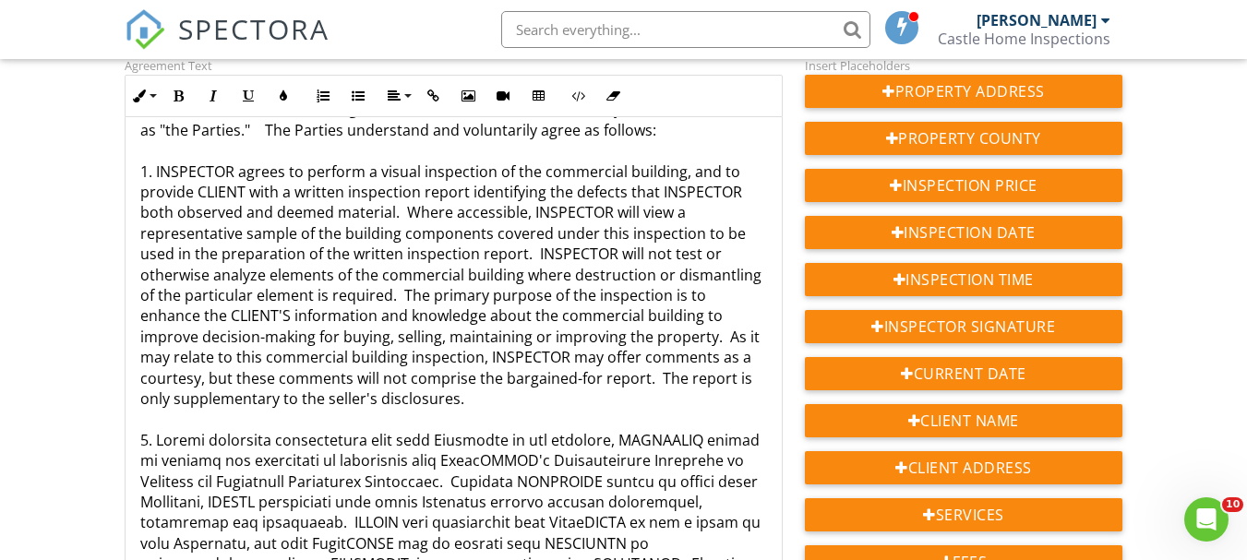
drag, startPoint x: 779, startPoint y: 294, endPoint x: 680, endPoint y: 511, distance: 238.3
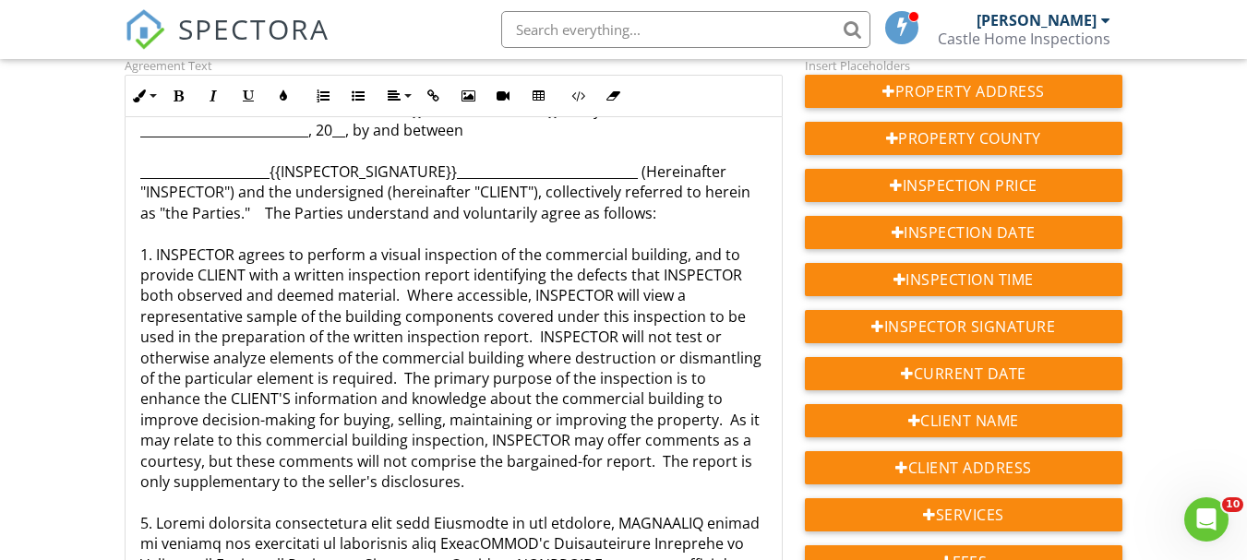
scroll to position [0, 0]
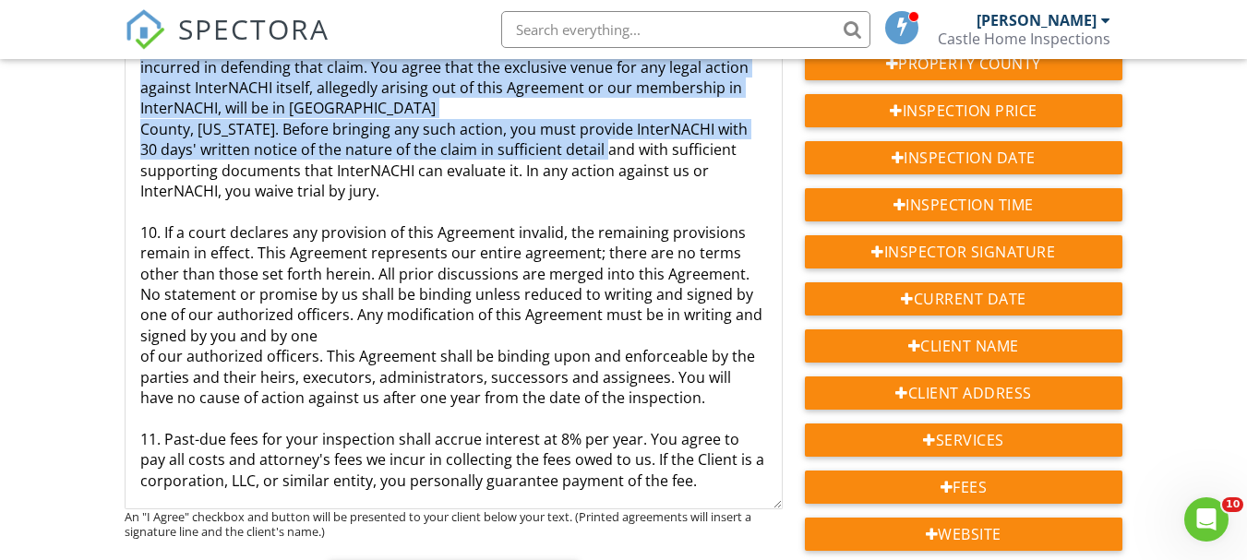
scroll to position [4063, 0]
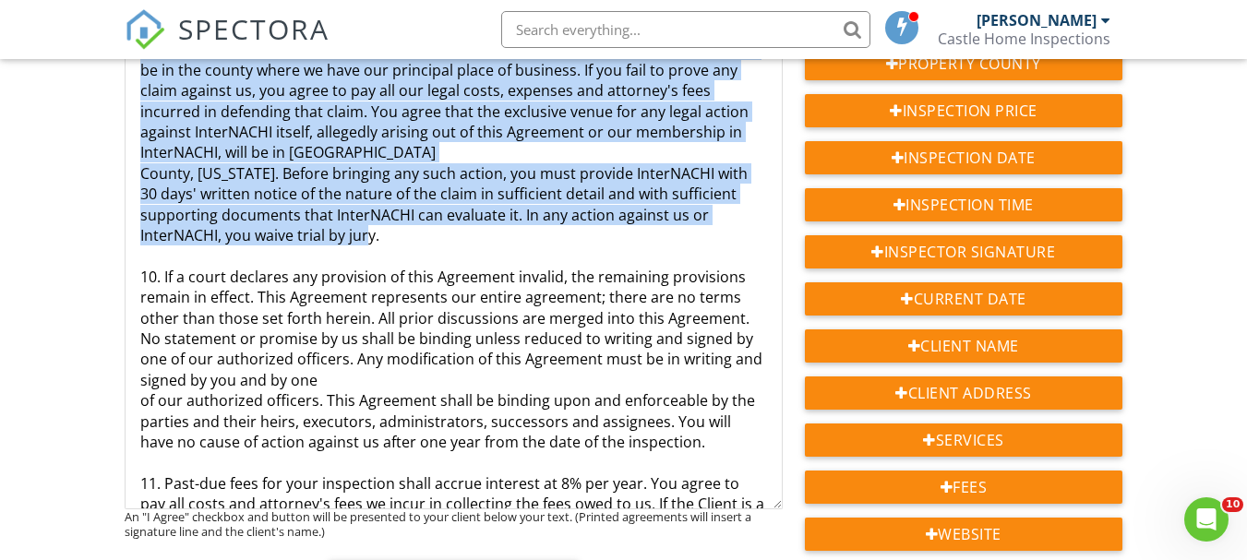
drag, startPoint x: 139, startPoint y: 329, endPoint x: 677, endPoint y: 212, distance: 549.6
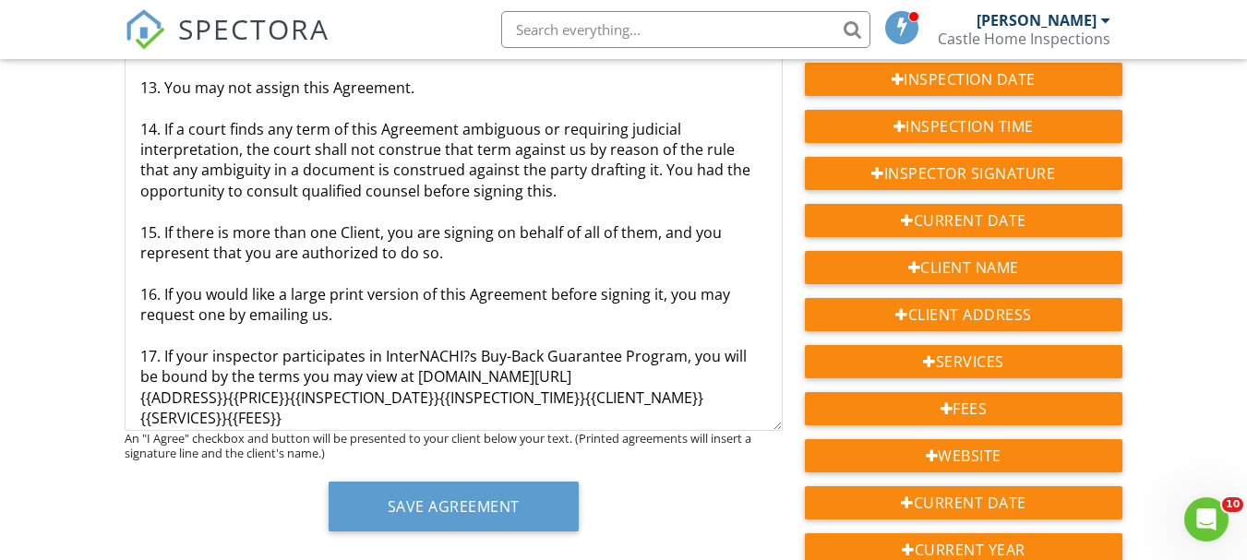
scroll to position [461, 0]
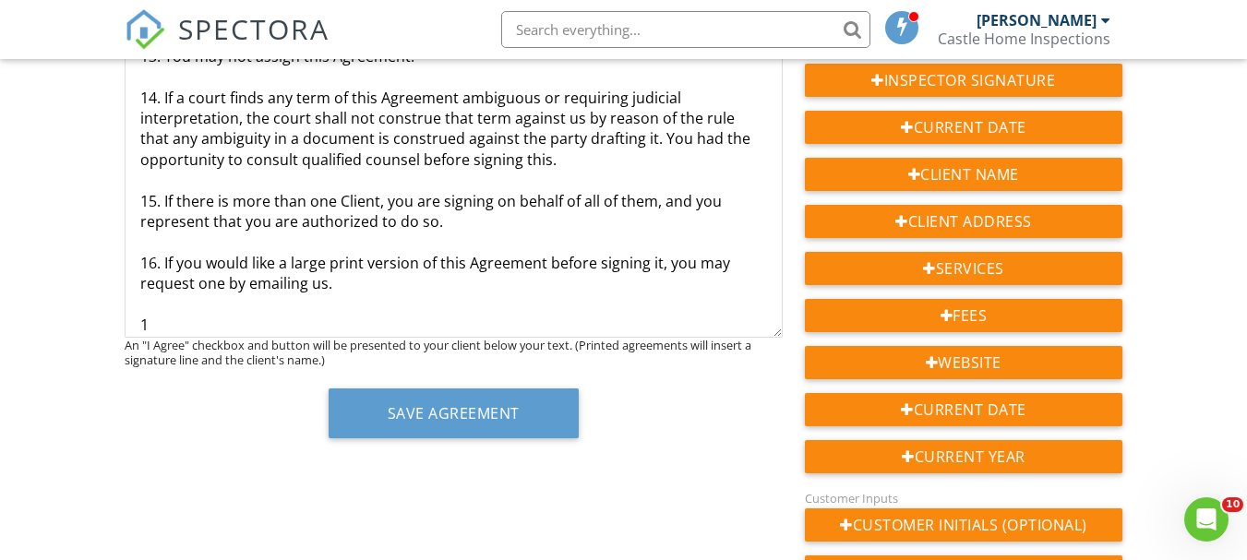
scroll to position [545, 0]
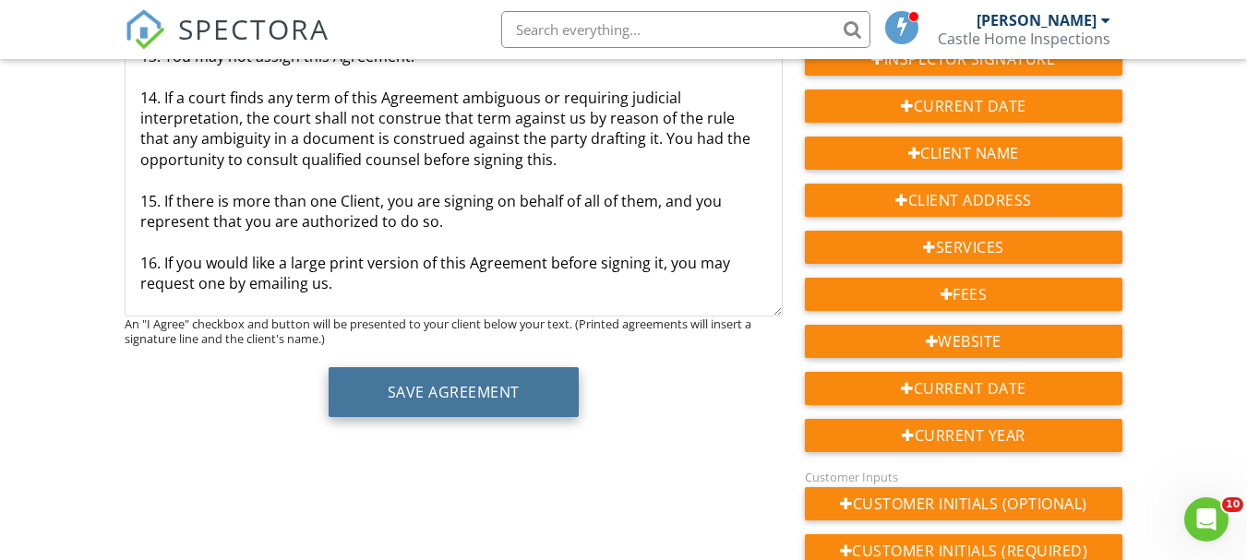
click at [418, 392] on button "Save Agreement" at bounding box center [454, 392] width 250 height 50
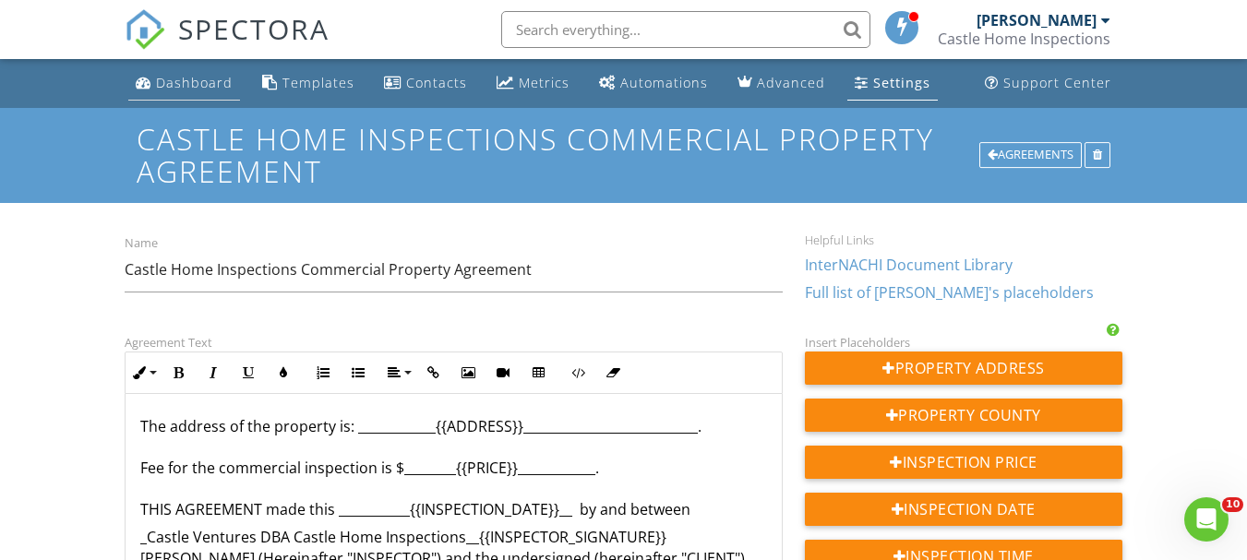
click at [190, 79] on div "Dashboard" at bounding box center [194, 83] width 77 height 18
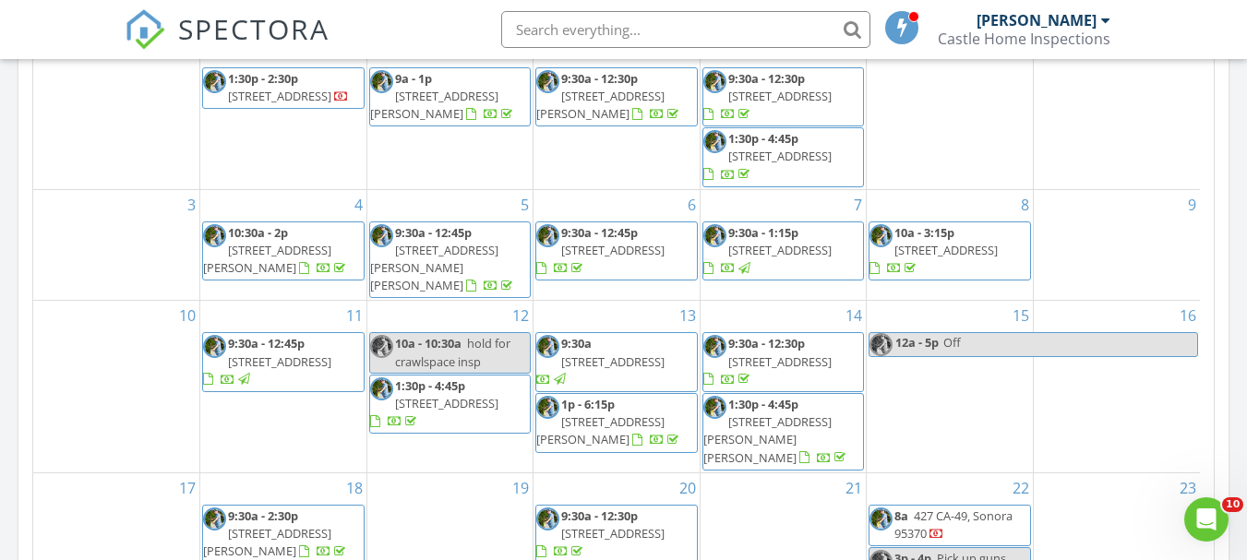
scroll to position [1200, 0]
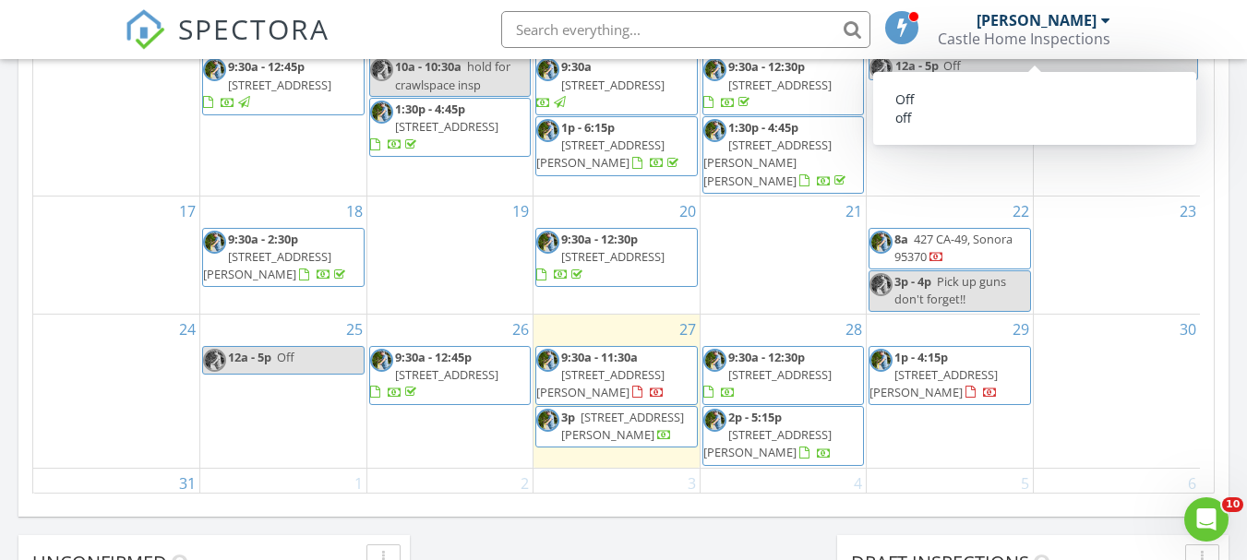
click at [940, 231] on span "427 CA-49, Sonora 95370" at bounding box center [953, 248] width 118 height 34
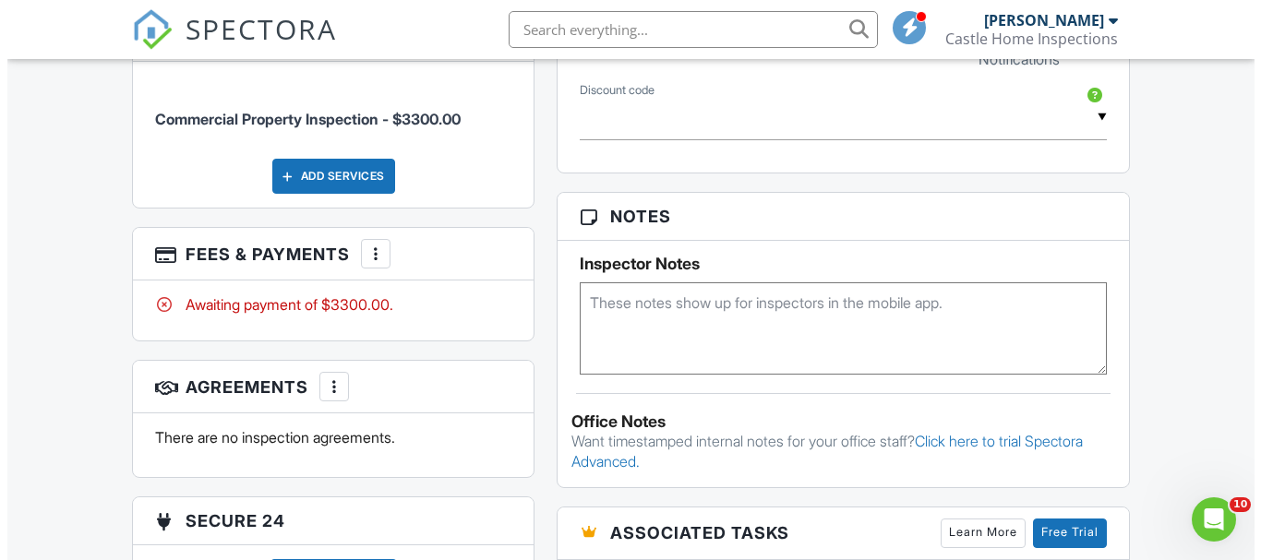
scroll to position [1137, 0]
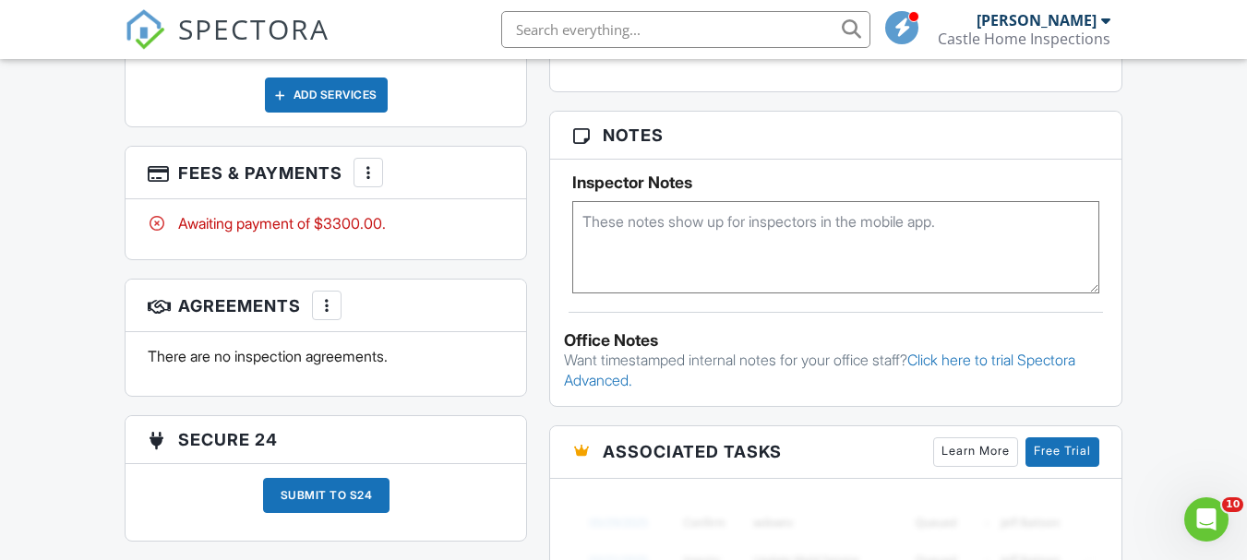
click at [334, 310] on div at bounding box center [326, 305] width 18 height 18
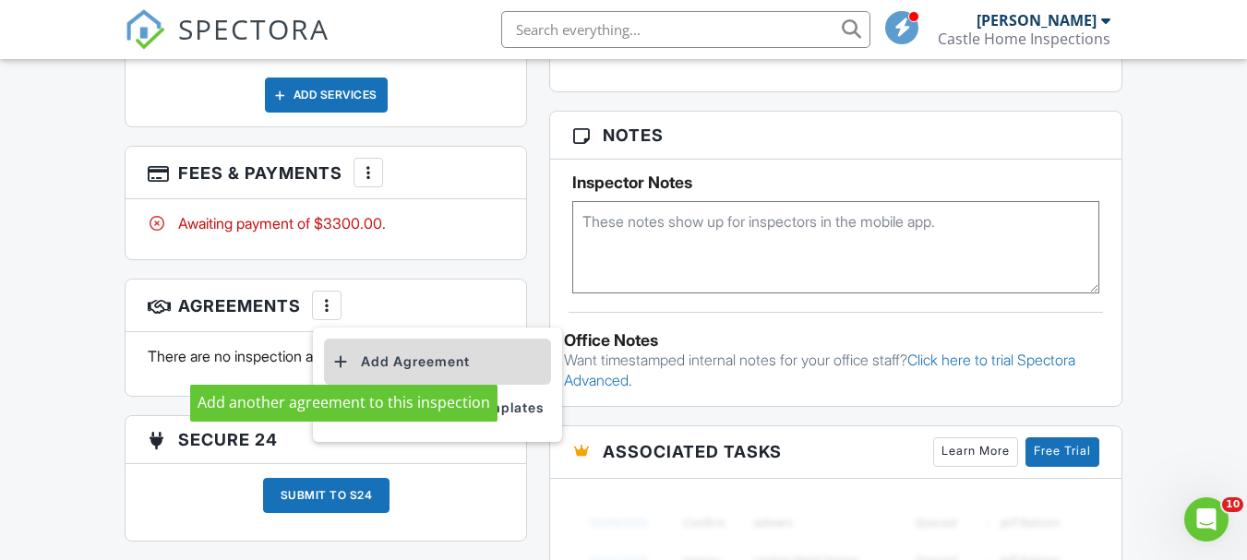
click at [341, 358] on div at bounding box center [340, 362] width 18 height 18
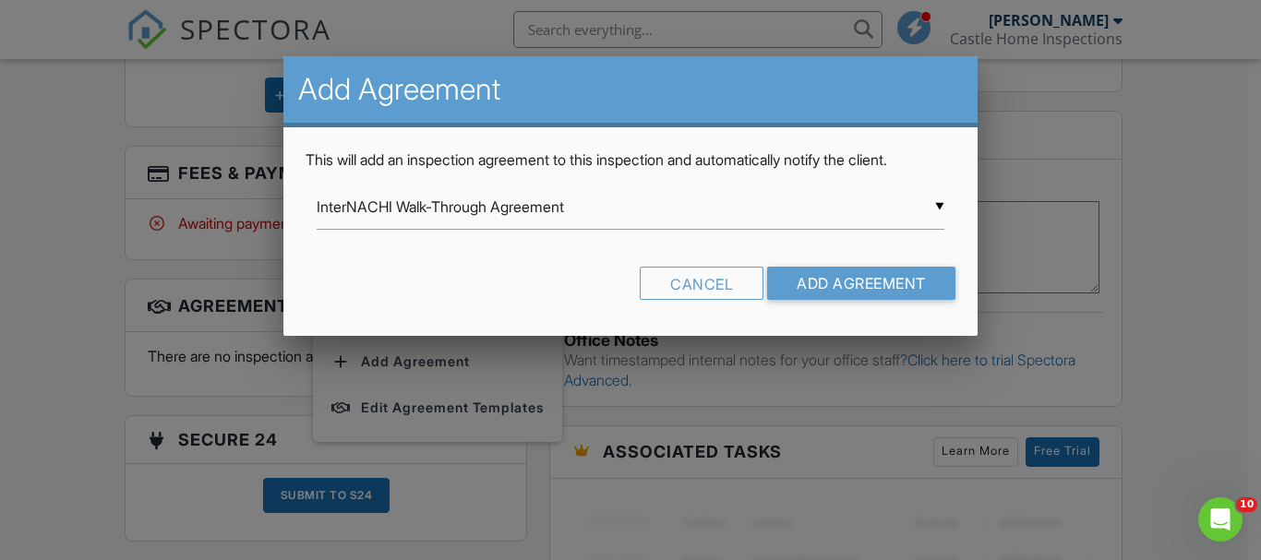
click at [940, 206] on div "▼ InterNACHI Walk-Through Agreement InterNACHI Walk-Through Agreement Residenti…" at bounding box center [630, 207] width 627 height 45
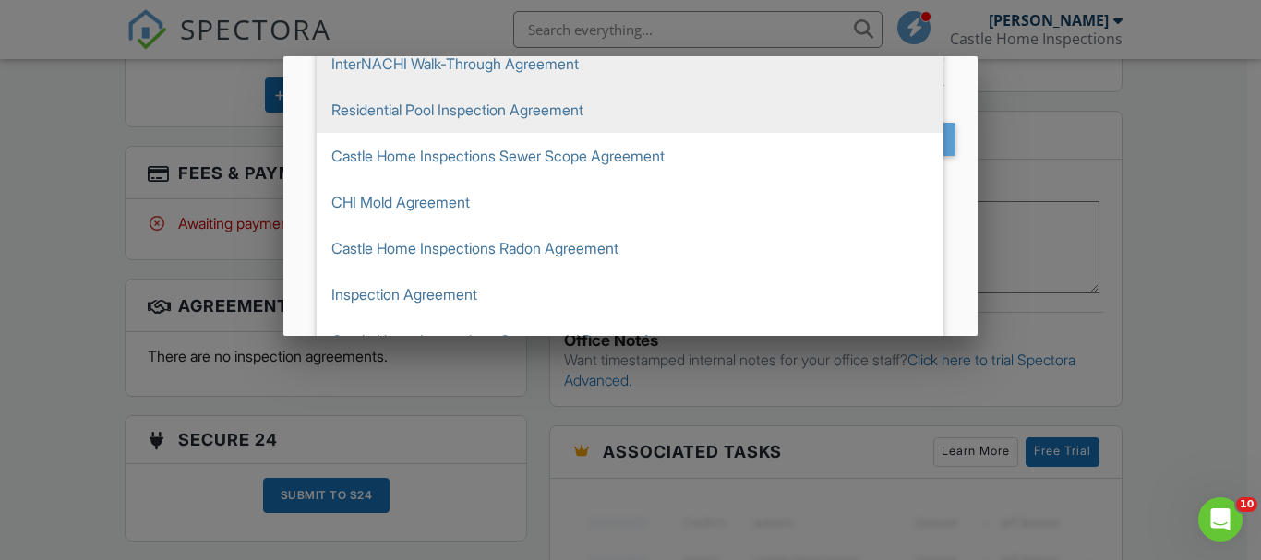
scroll to position [172, 0]
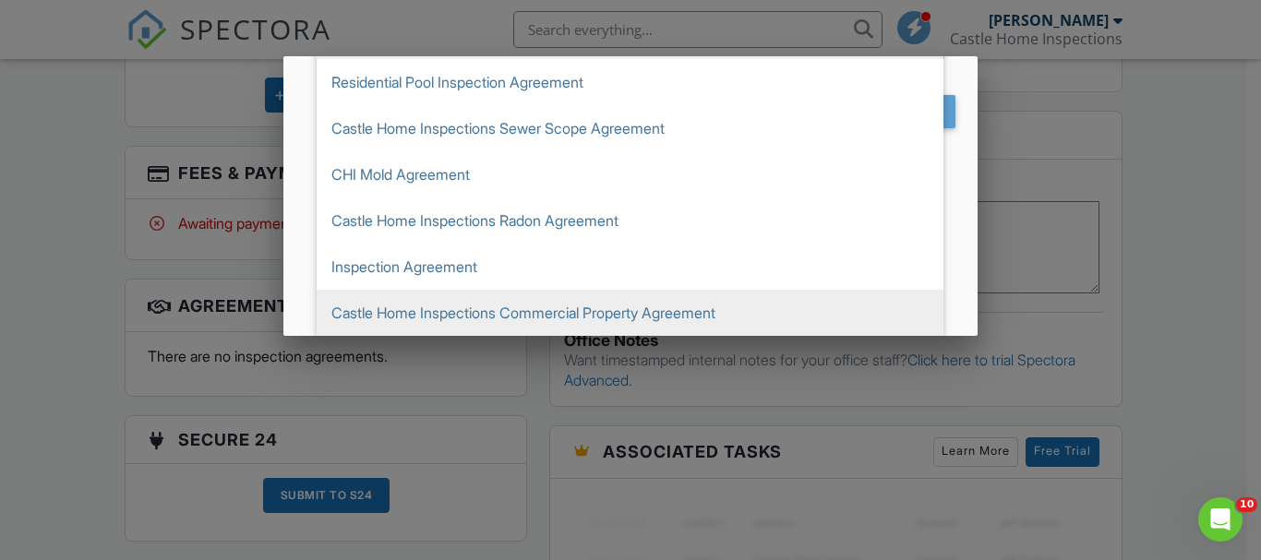
click at [435, 314] on span "Castle Home Inspections Commercial Property Agreement" at bounding box center [630, 313] width 627 height 46
type input "Castle Home Inspections Commercial Property Agreement"
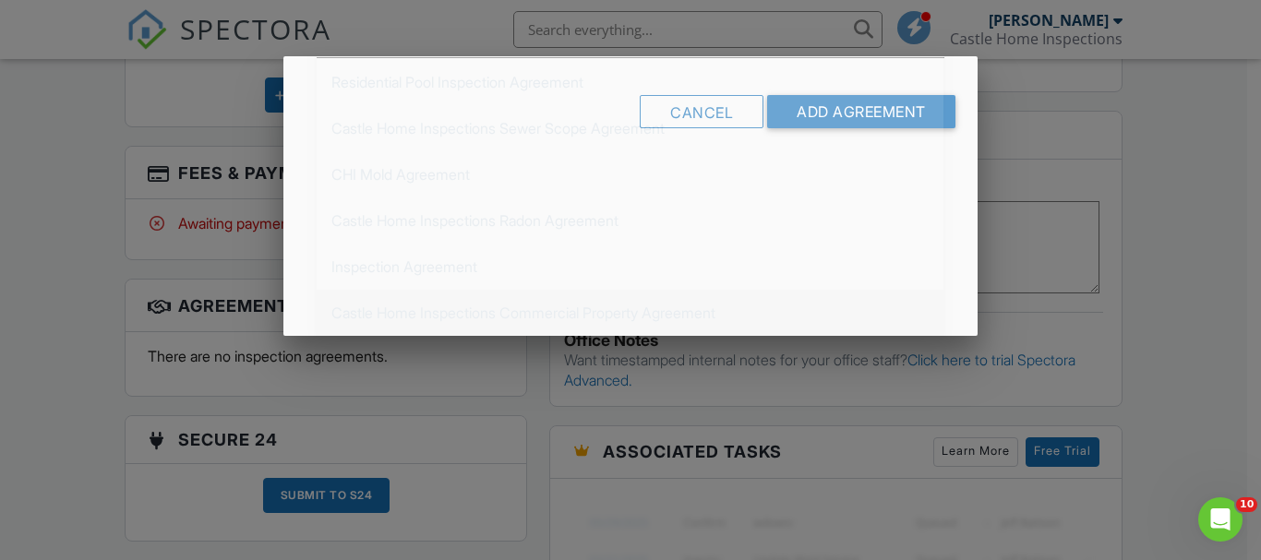
scroll to position [0, 0]
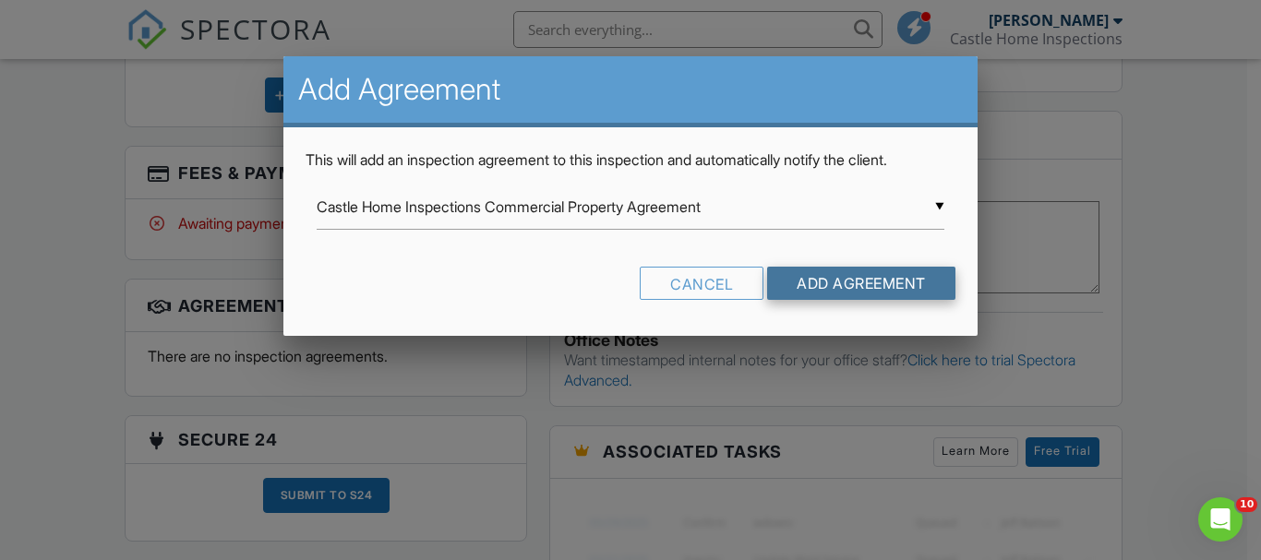
click at [833, 283] on input "Add Agreement" at bounding box center [861, 283] width 188 height 33
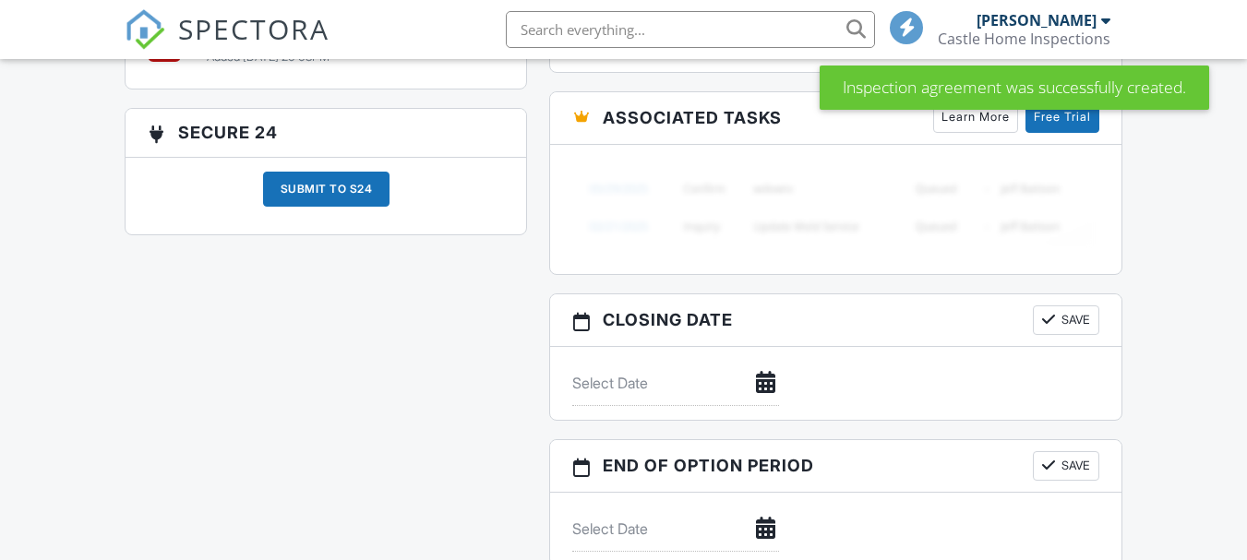
scroll to position [1200, 0]
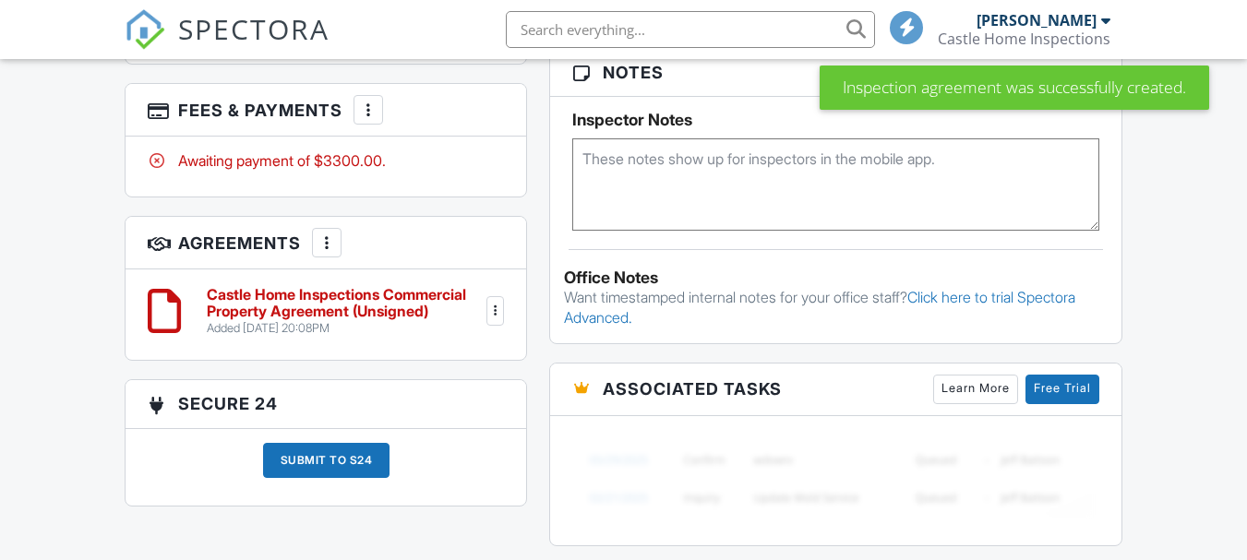
click at [283, 310] on h6 "Castle Home Inspections Commercial Property Agreement (Unsigned)" at bounding box center [345, 303] width 276 height 32
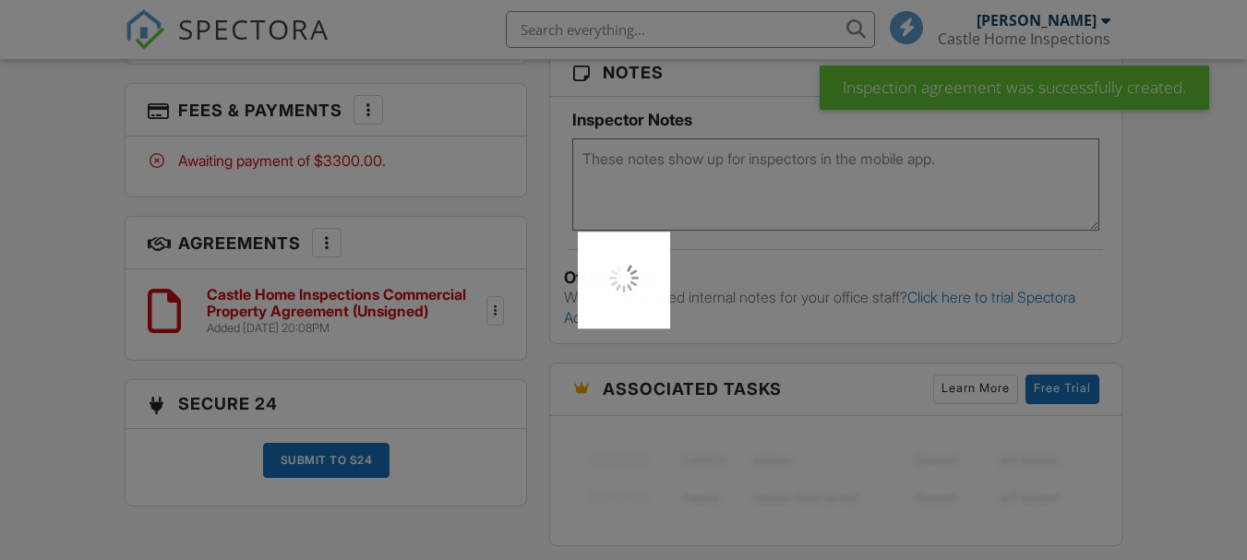
scroll to position [0, 0]
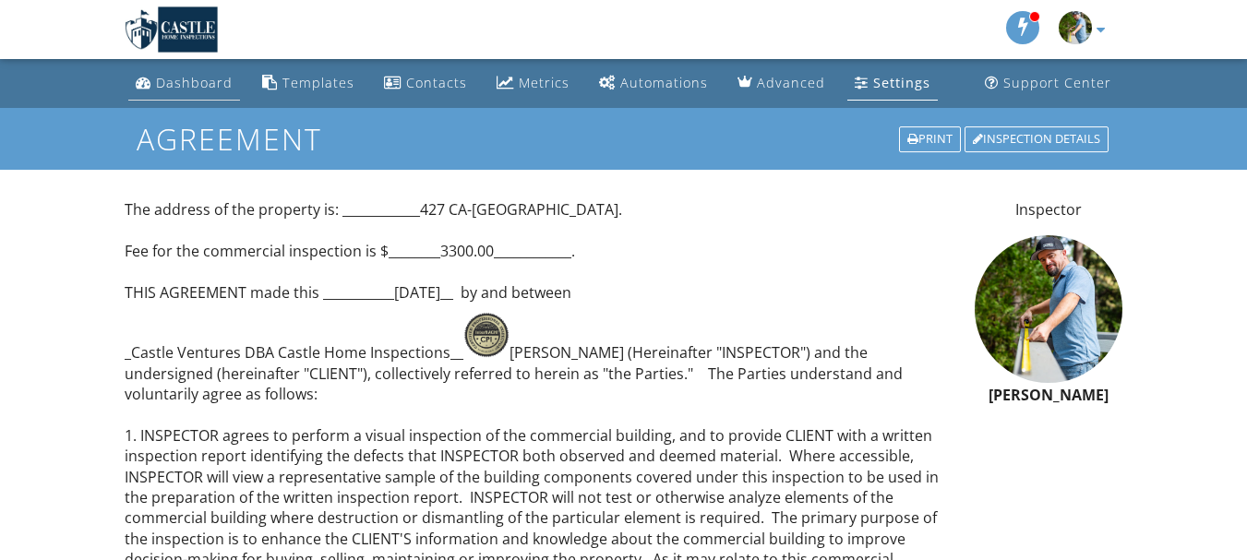
click at [205, 88] on div "Dashboard" at bounding box center [194, 83] width 77 height 18
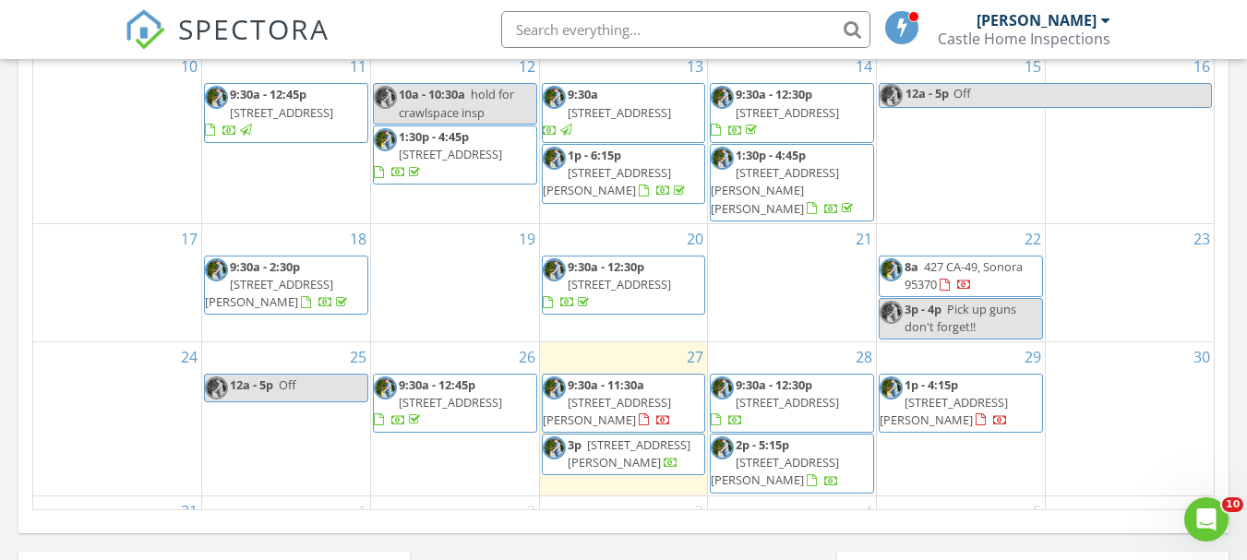
scroll to position [1200, 0]
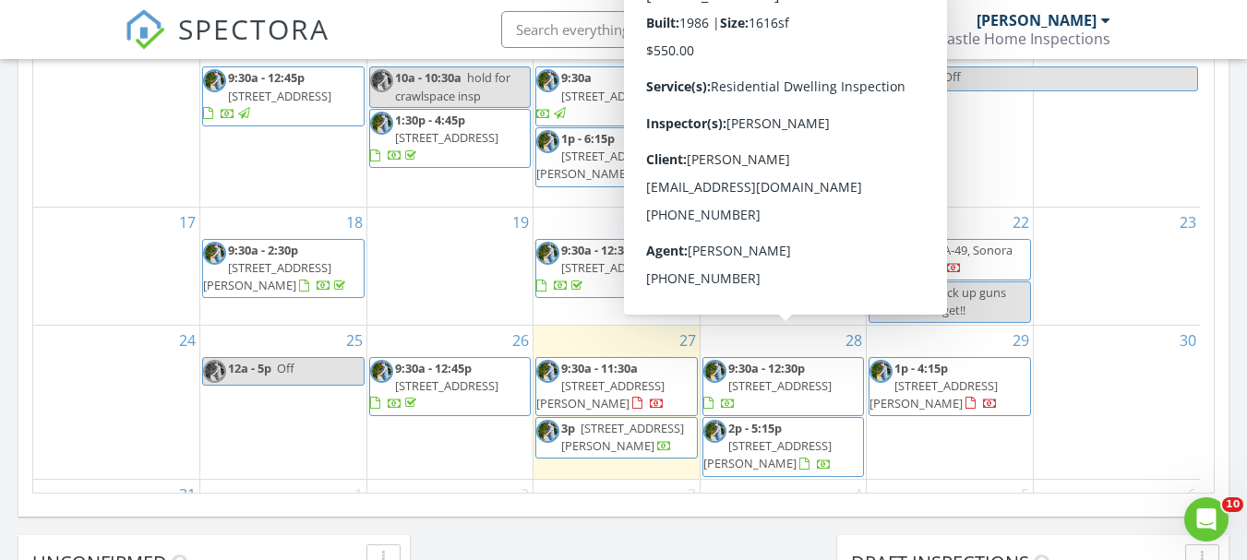
click at [785, 377] on span "[STREET_ADDRESS]" at bounding box center [779, 385] width 103 height 17
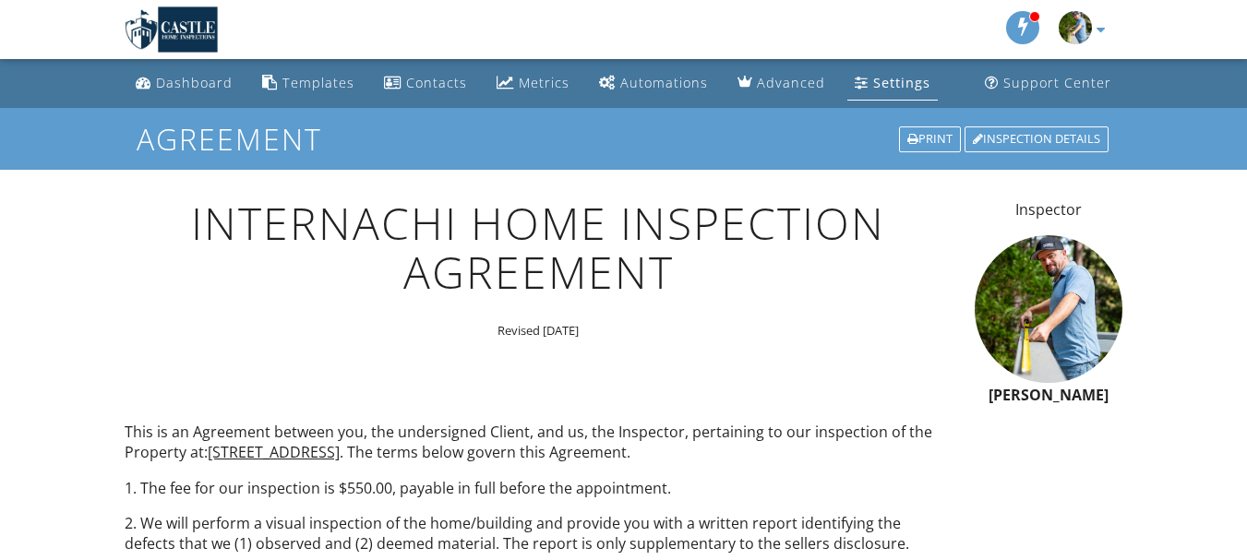
click at [873, 85] on div "Settings" at bounding box center [901, 83] width 57 height 18
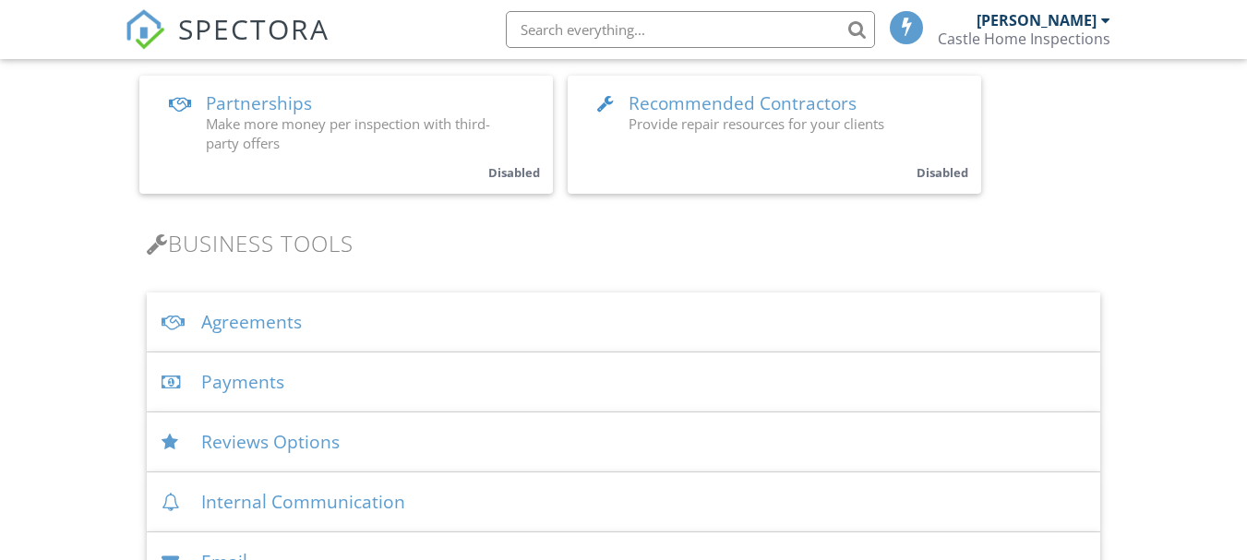
scroll to position [461, 0]
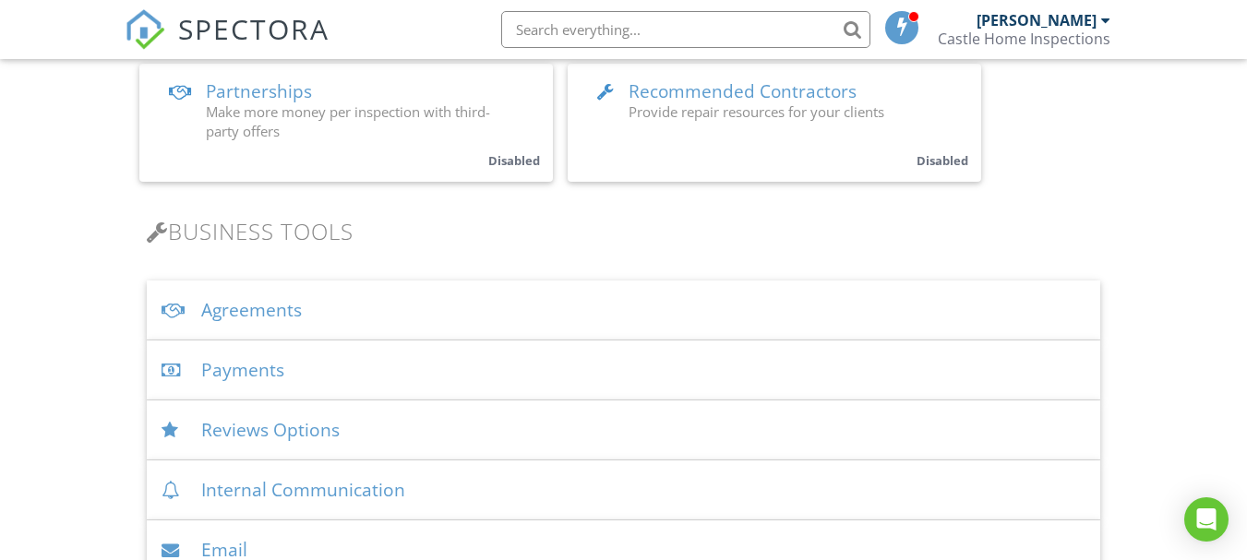
click at [287, 317] on div "Agreements" at bounding box center [623, 311] width 953 height 60
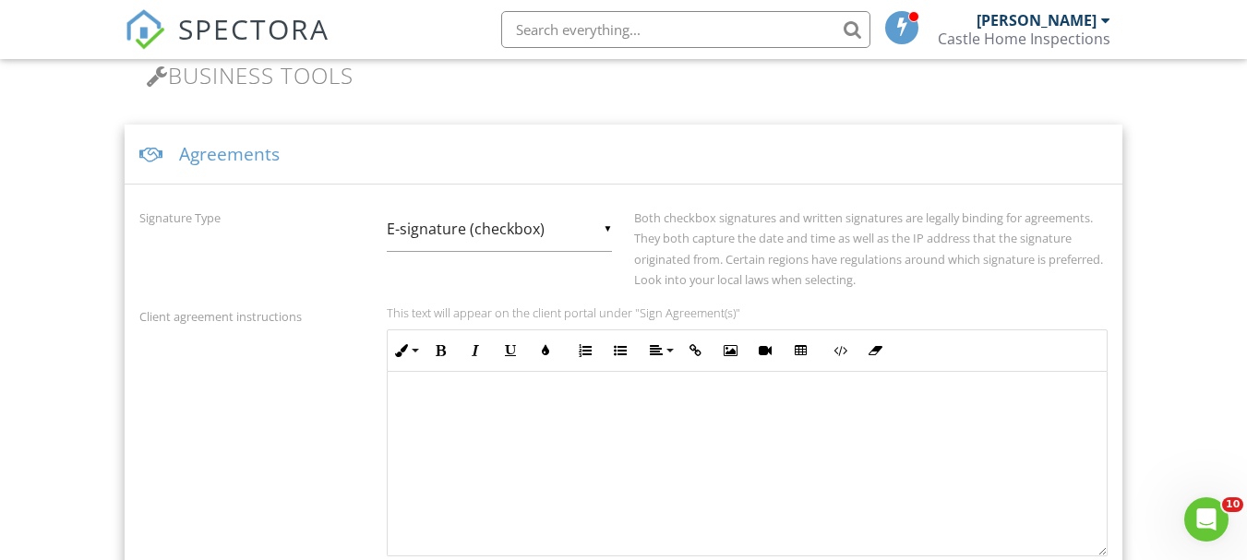
scroll to position [554, 0]
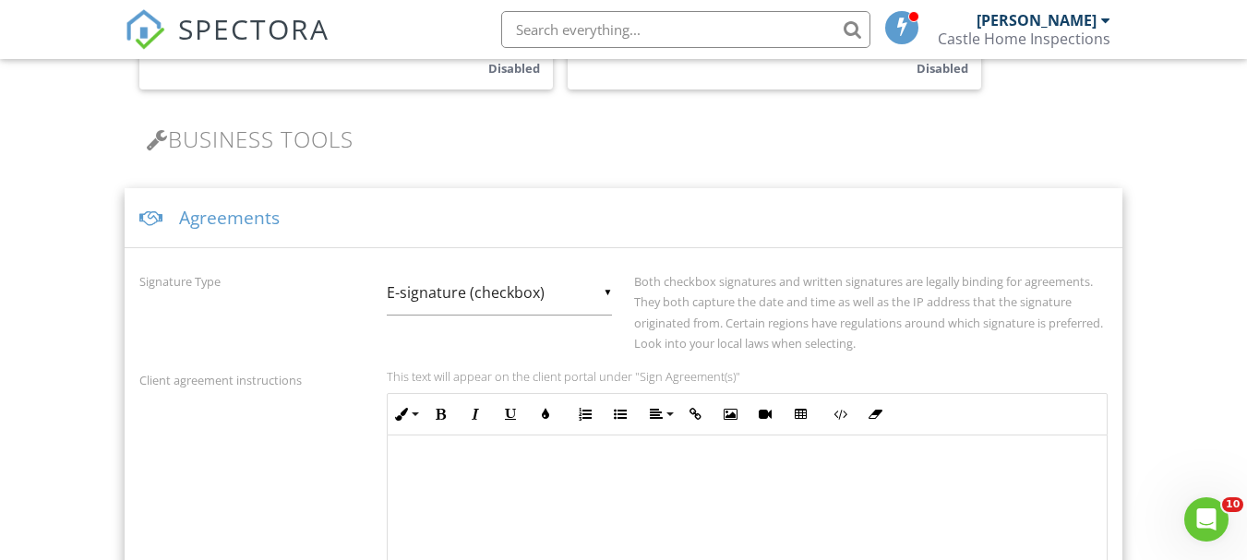
click at [608, 294] on div "▼ E-signature (checkbox) E-signature (checkbox) Written Signature E-signature (…" at bounding box center [499, 292] width 225 height 45
click at [611, 240] on div "Agreements" at bounding box center [624, 218] width 998 height 60
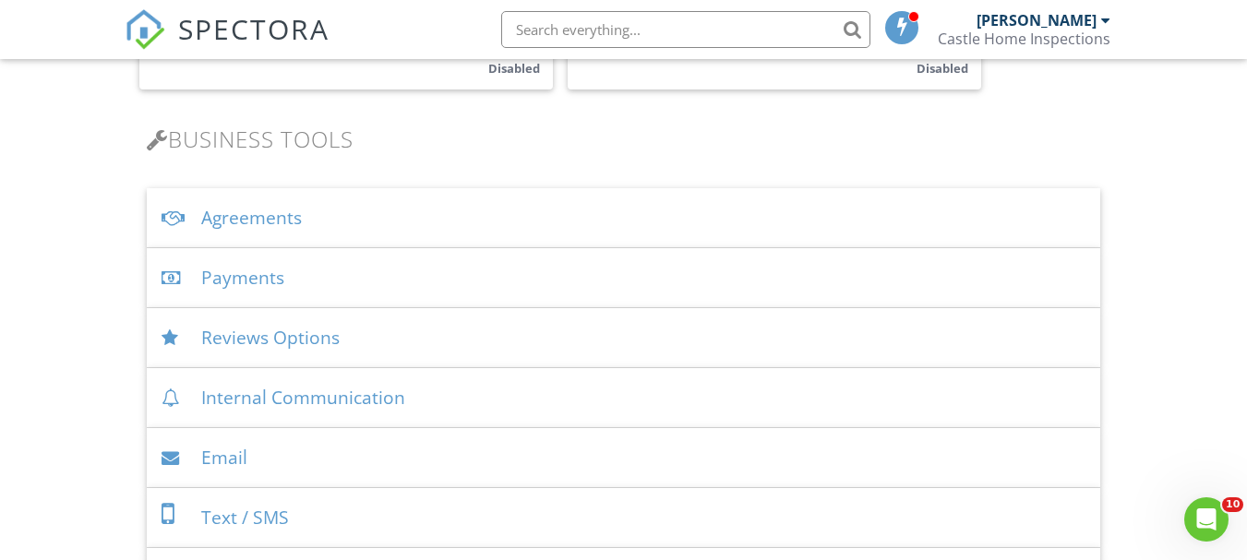
click at [276, 223] on div "Agreements" at bounding box center [623, 218] width 953 height 60
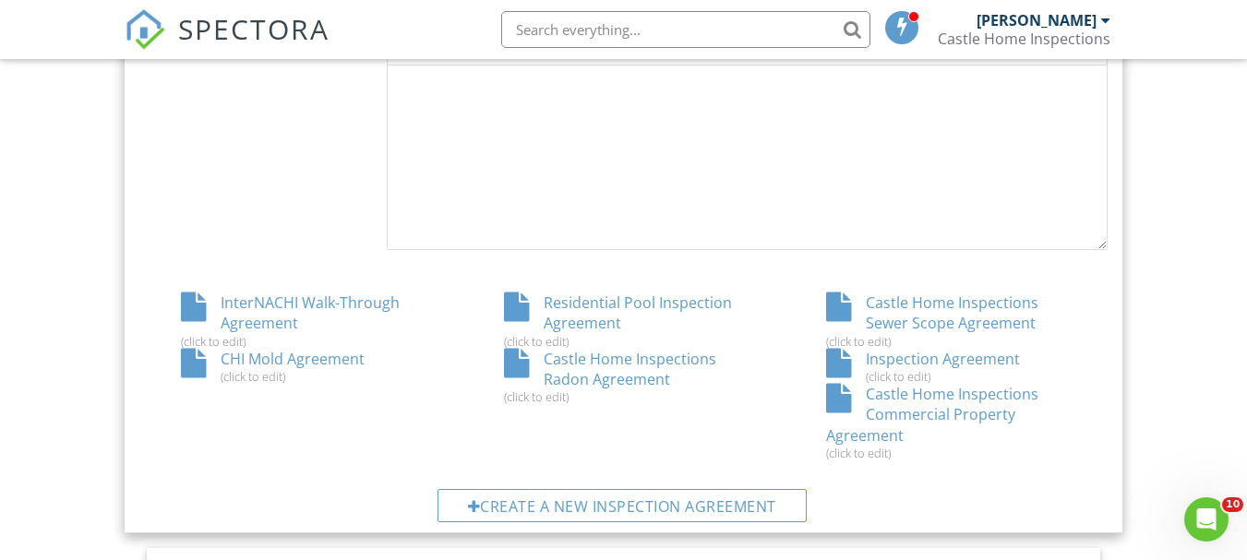
scroll to position [923, 0]
click at [889, 365] on div "Inspection Agreement (click to edit)" at bounding box center [946, 367] width 323 height 35
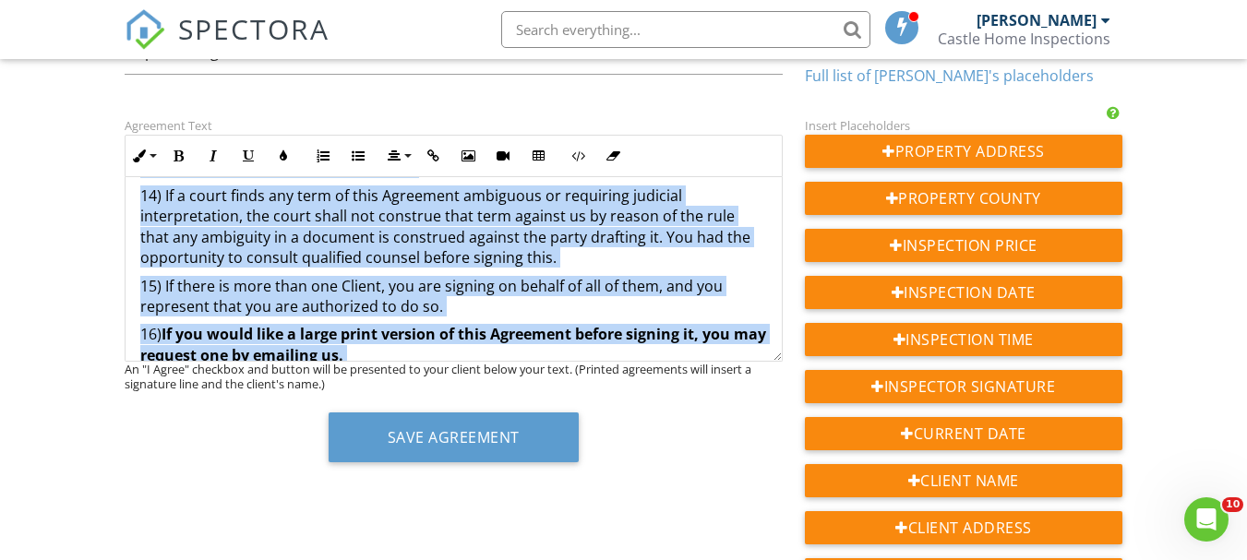
scroll to position [4191, 0]
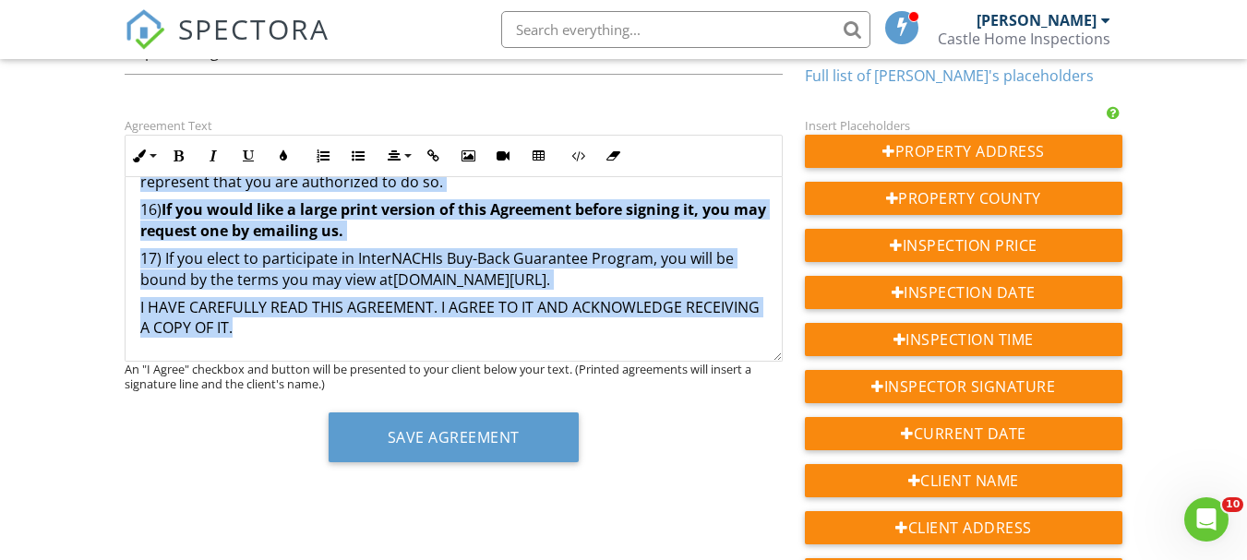
drag, startPoint x: 259, startPoint y: 319, endPoint x: 687, endPoint y: 445, distance: 445.4
click at [687, 445] on div "Agreement Text Inline Style XLarge Large Normal Small Light Small/Light Bold It…" at bounding box center [454, 295] width 680 height 362
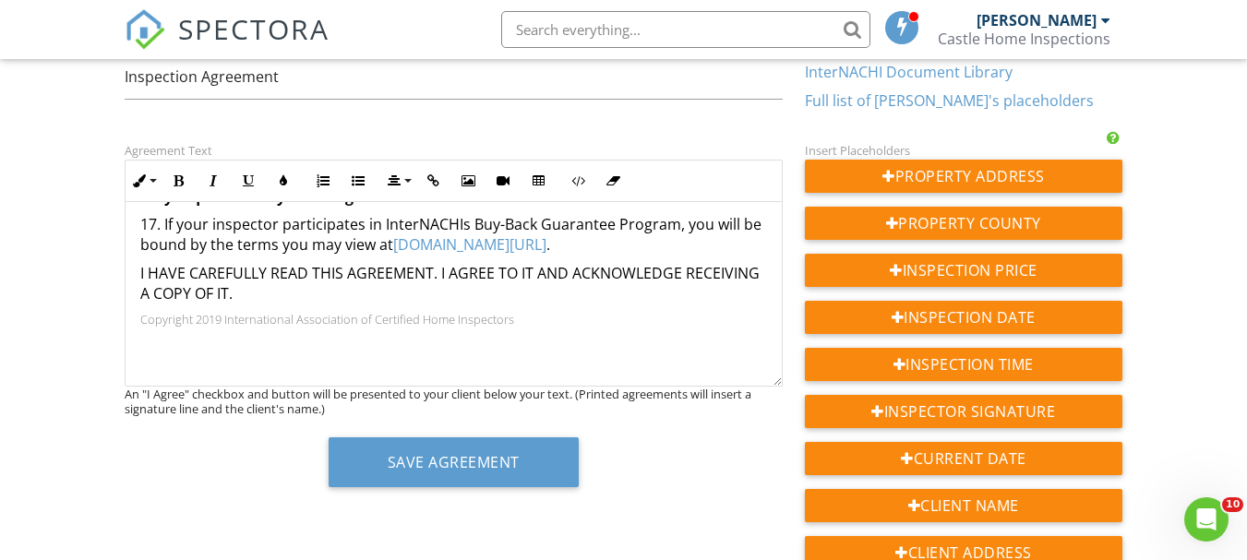
scroll to position [193, 0]
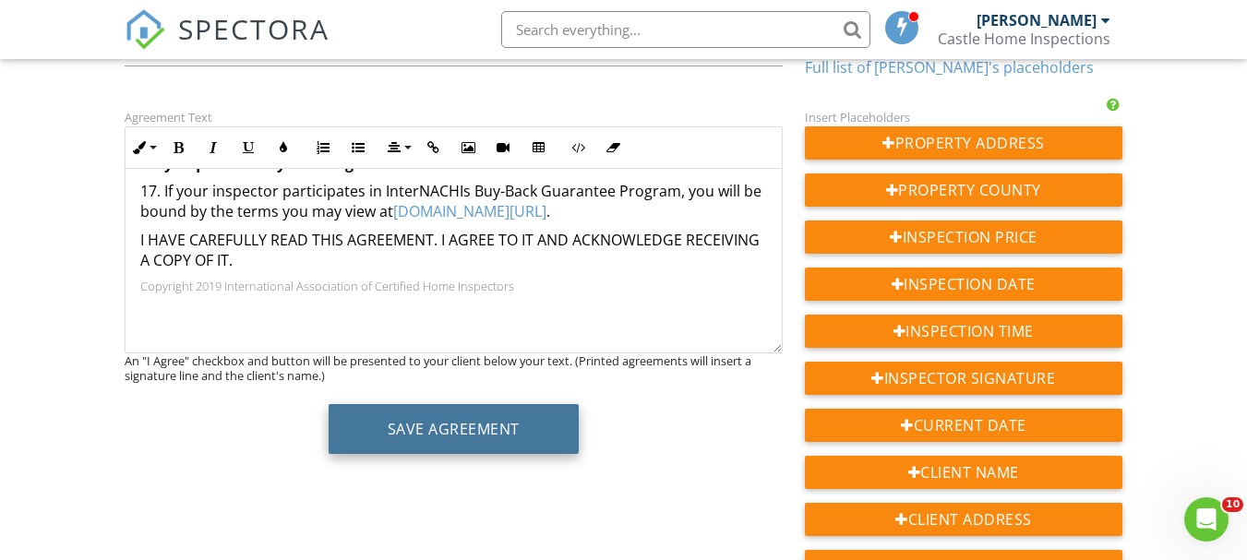
click at [527, 421] on button "Save Agreement" at bounding box center [454, 429] width 250 height 50
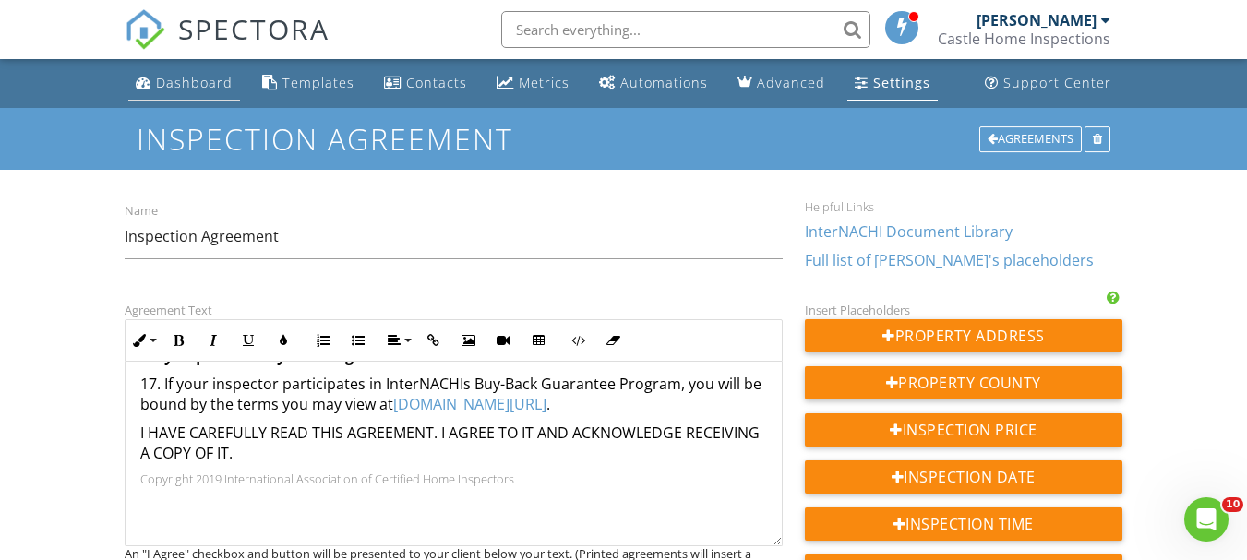
click at [222, 87] on div "Dashboard" at bounding box center [194, 83] width 77 height 18
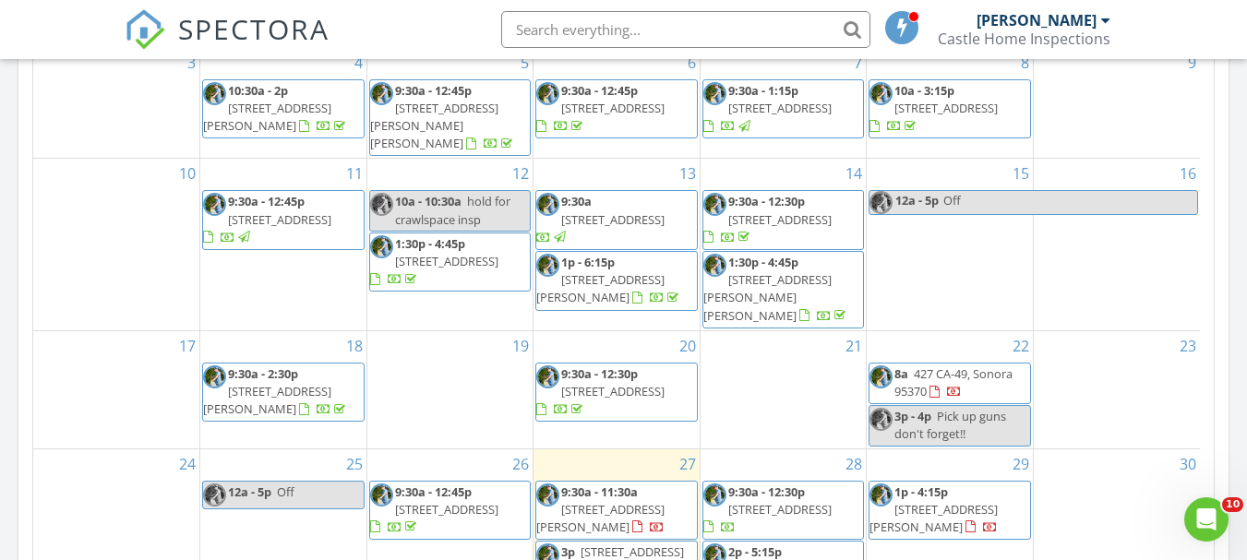
scroll to position [1200, 0]
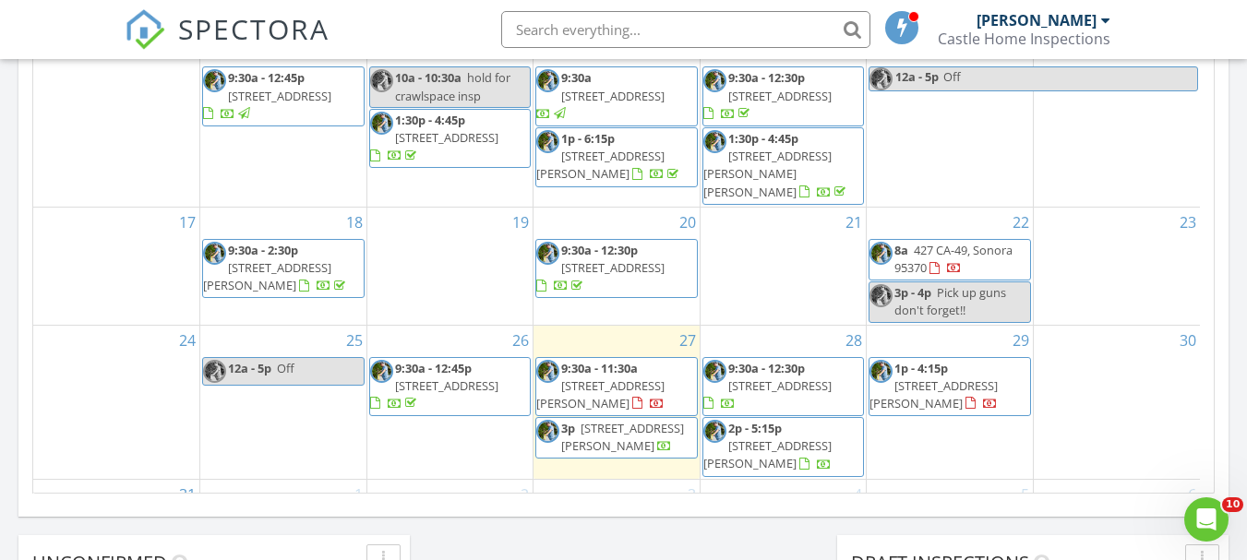
click at [808, 377] on span "2661 Stagecoach Dr, Valley Springs 95252" at bounding box center [779, 385] width 103 height 17
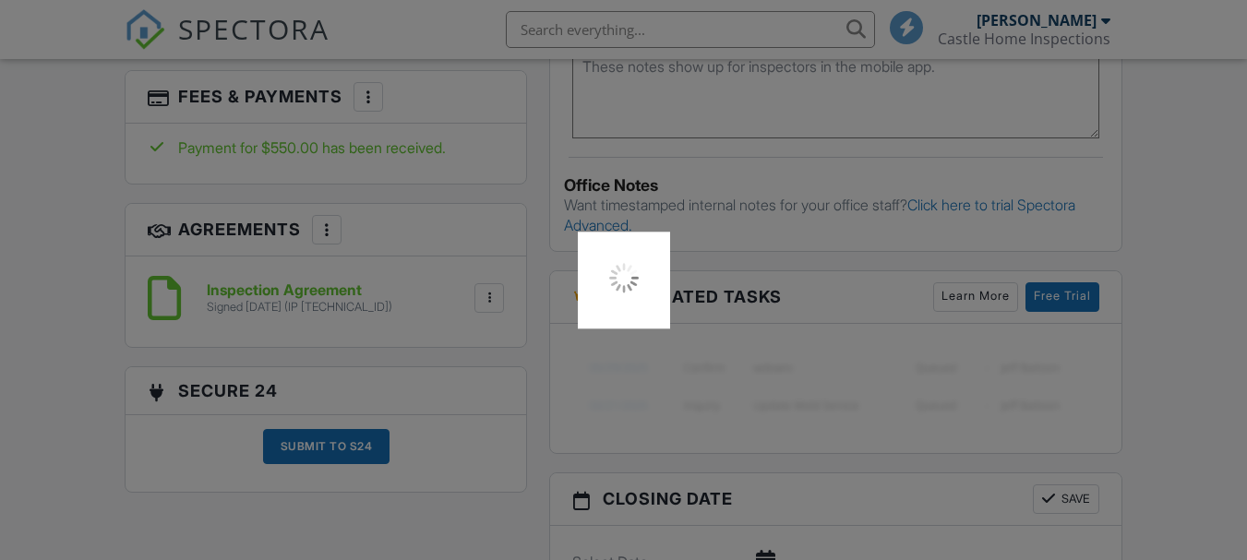
scroll to position [1292, 0]
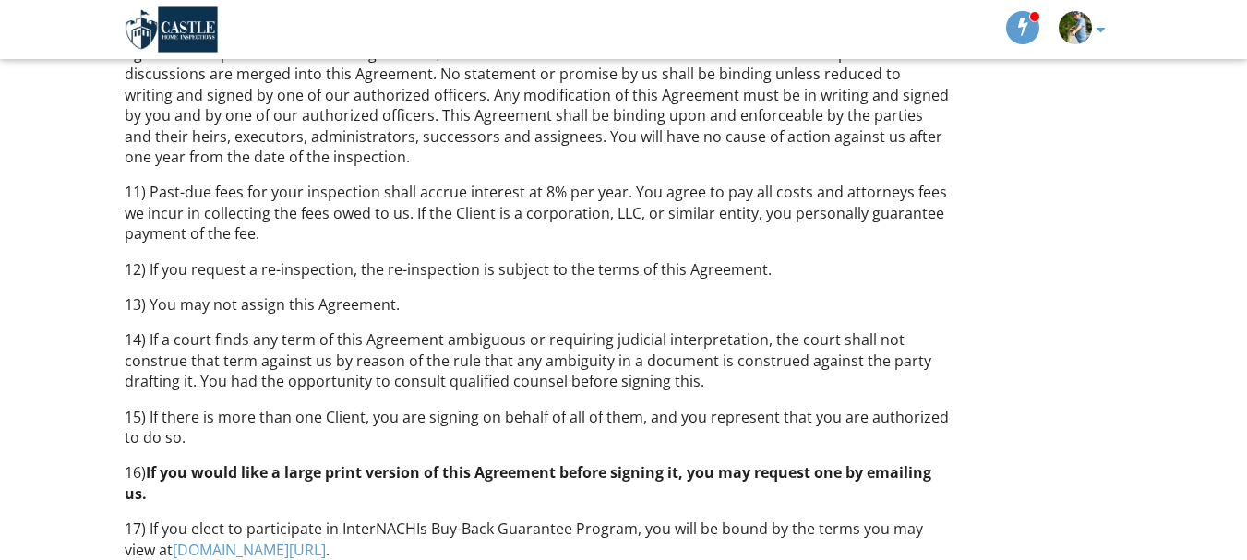
scroll to position [3681, 0]
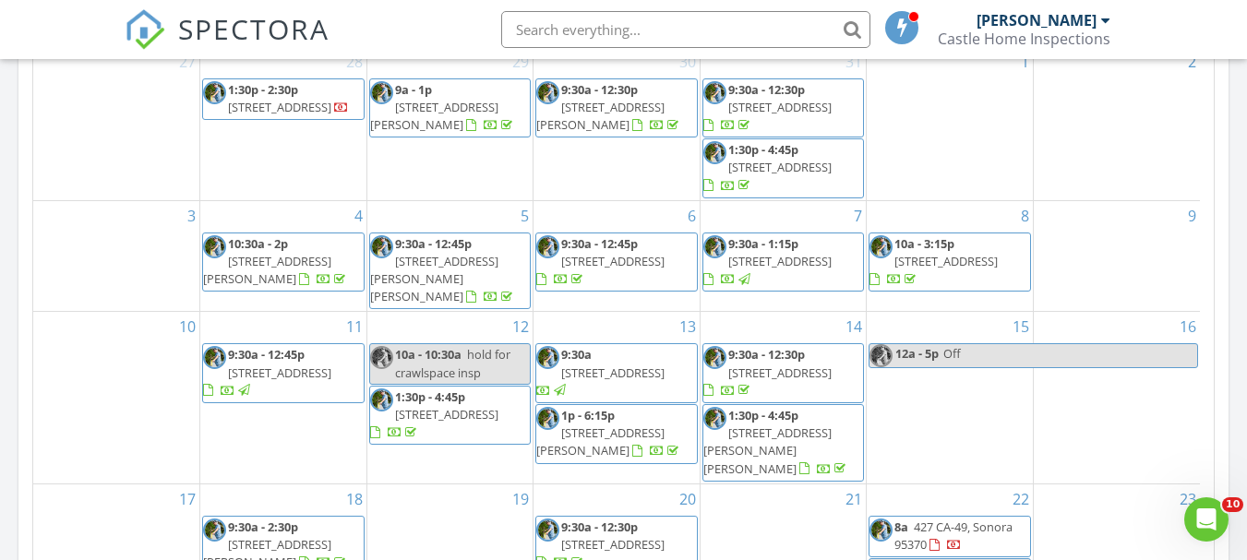
scroll to position [1292, 0]
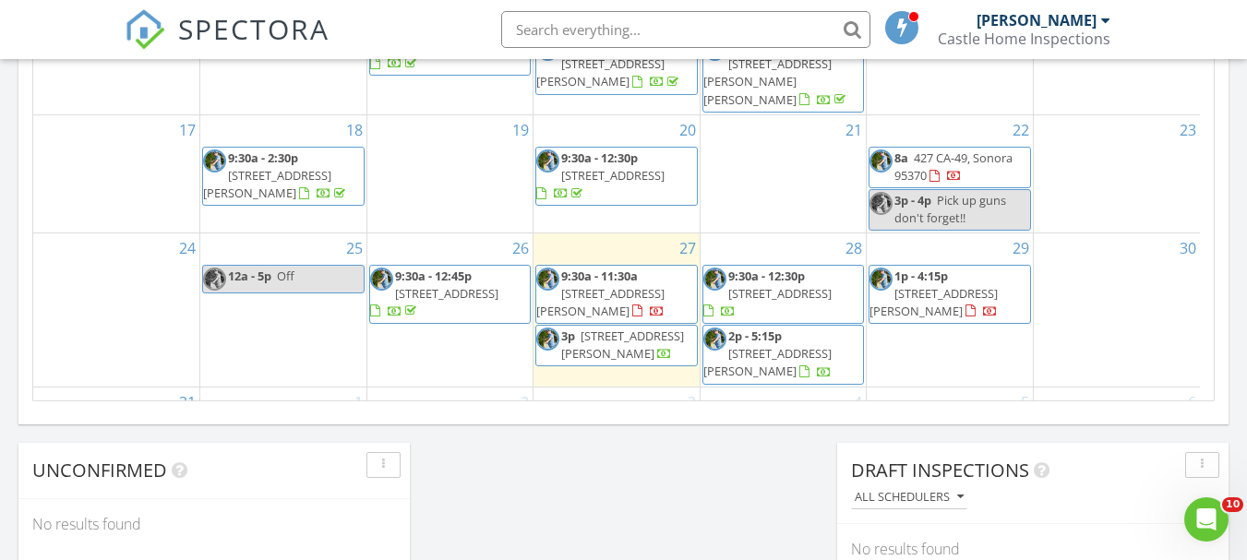
click at [756, 285] on span "[STREET_ADDRESS]" at bounding box center [779, 293] width 103 height 17
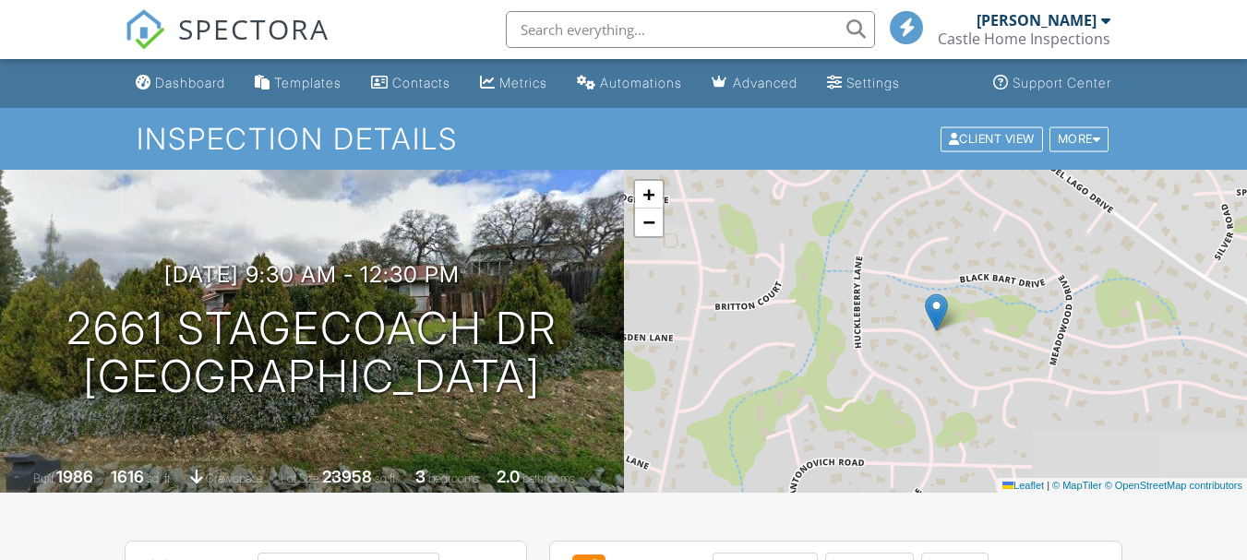
scroll to position [1292, 0]
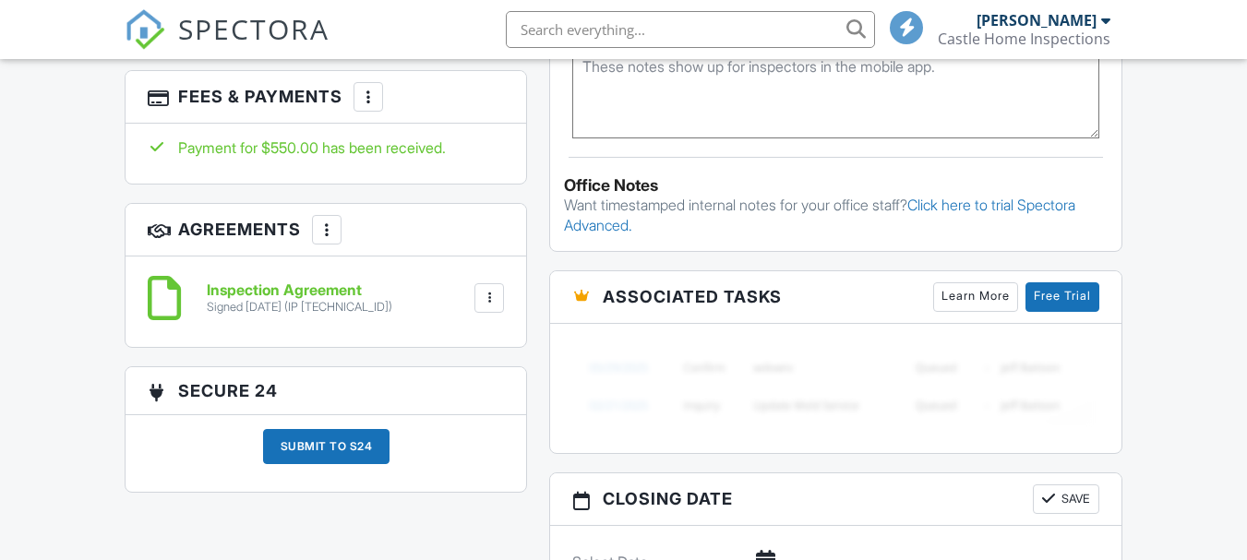
click at [487, 292] on div at bounding box center [489, 298] width 18 height 18
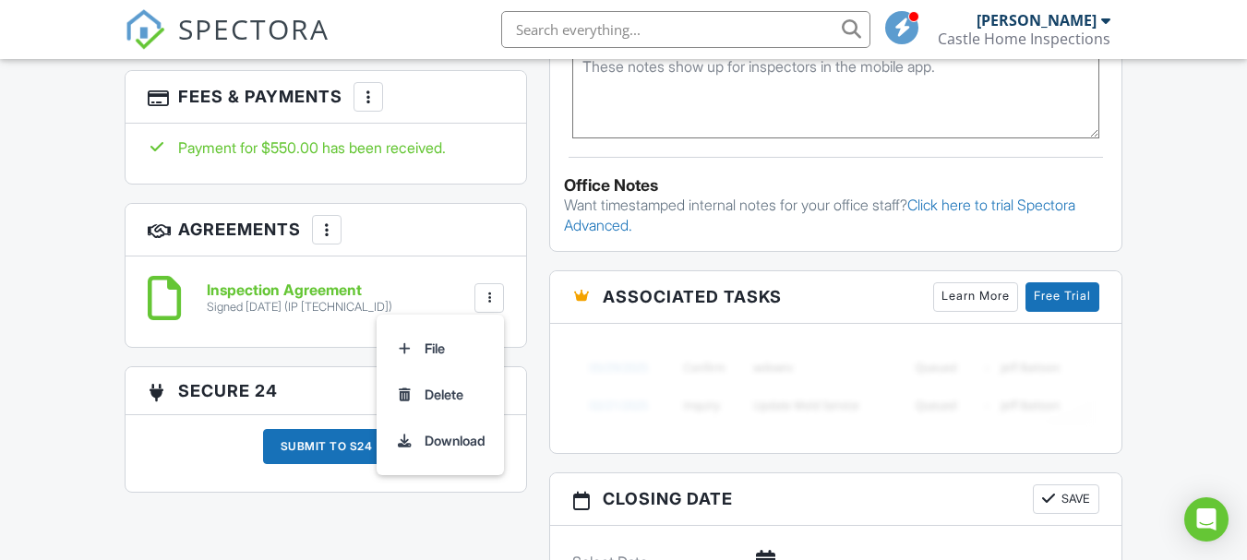
click at [438, 394] on li "Delete" at bounding box center [440, 395] width 105 height 46
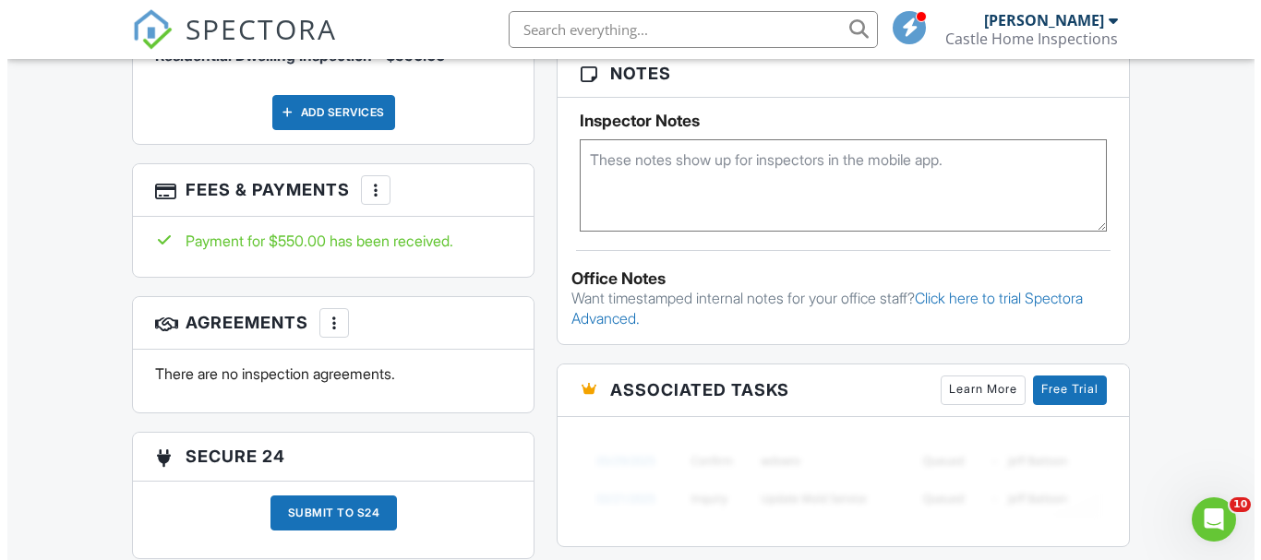
scroll to position [1200, 0]
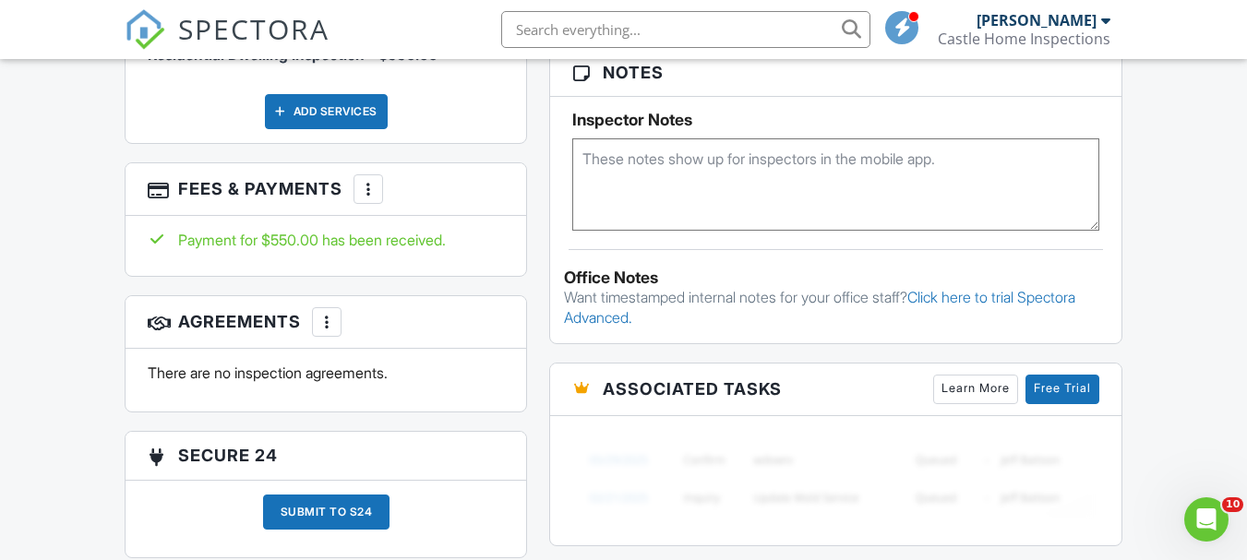
click at [330, 328] on div at bounding box center [326, 322] width 18 height 18
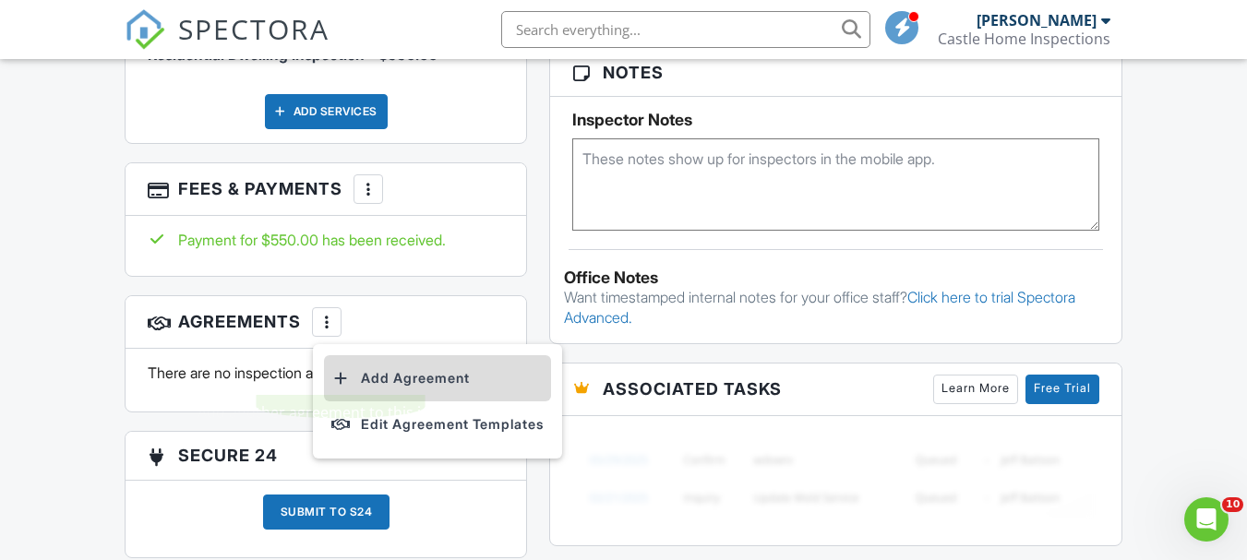
click at [345, 377] on div at bounding box center [340, 378] width 18 height 18
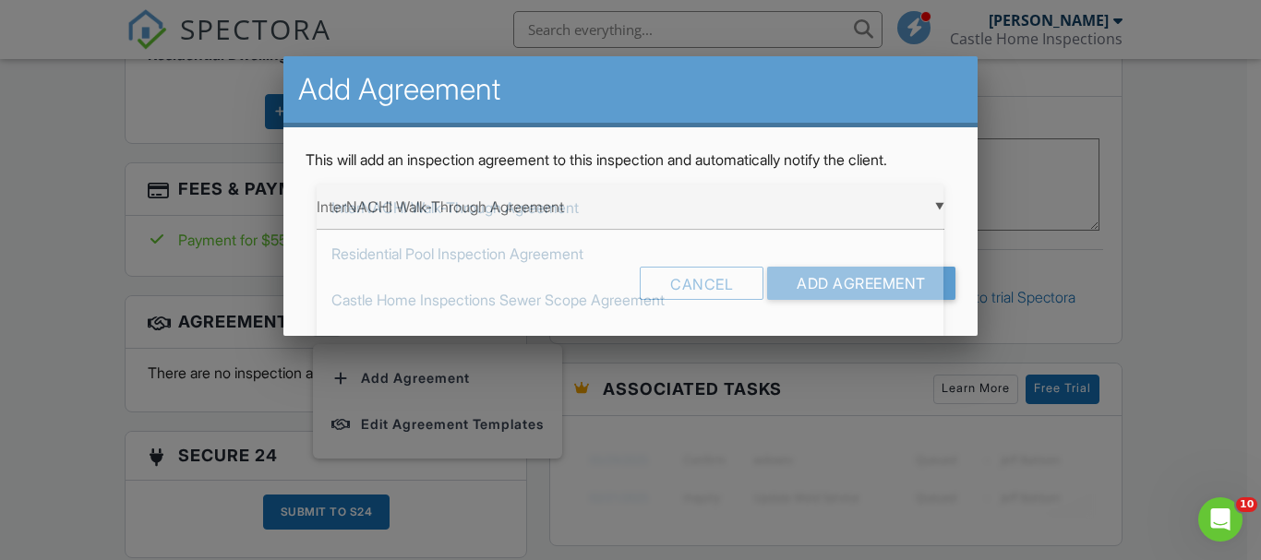
click at [942, 214] on div "▼ InterNACHI Walk-Through Agreement InterNACHI Walk-Through Agreement Residenti…" at bounding box center [630, 207] width 627 height 45
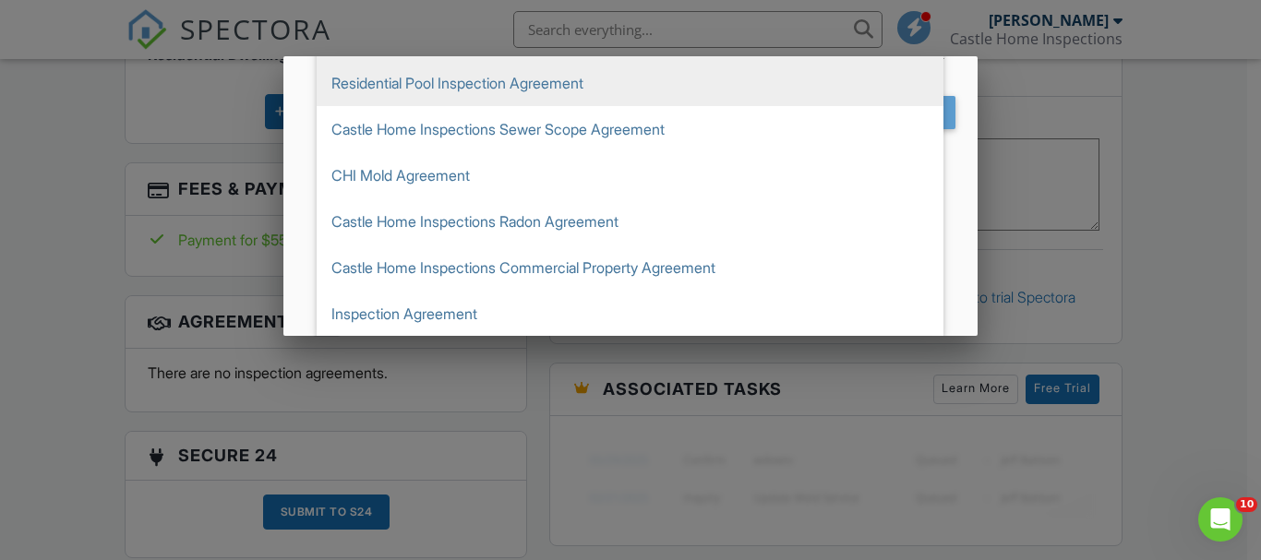
scroll to position [172, 0]
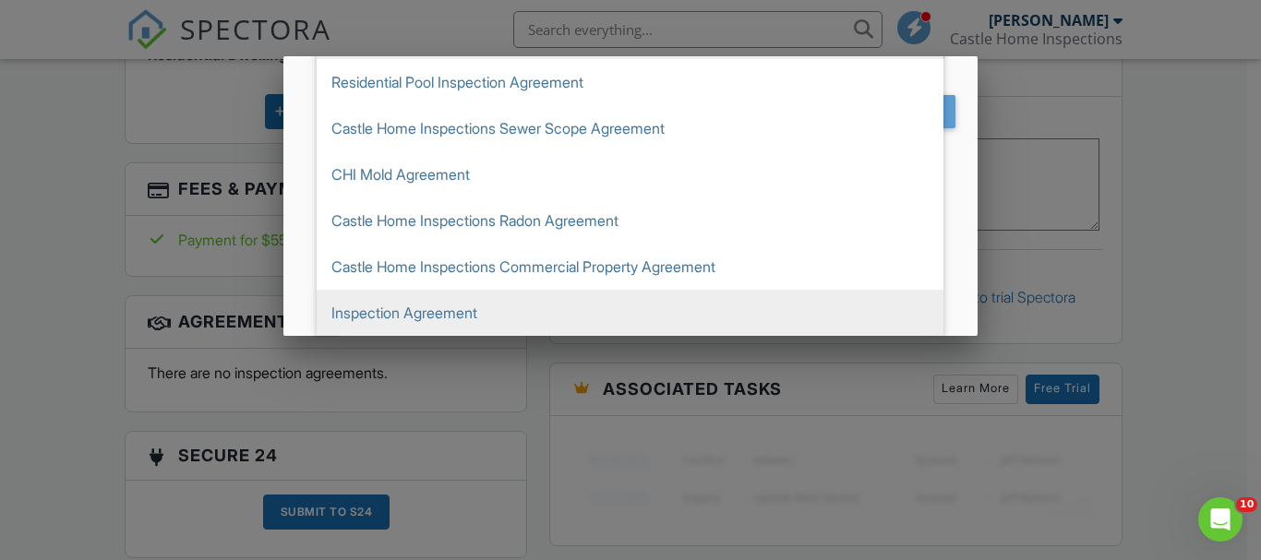
click at [431, 312] on span "Inspection Agreement" at bounding box center [630, 313] width 627 height 46
type input "Inspection Agreement"
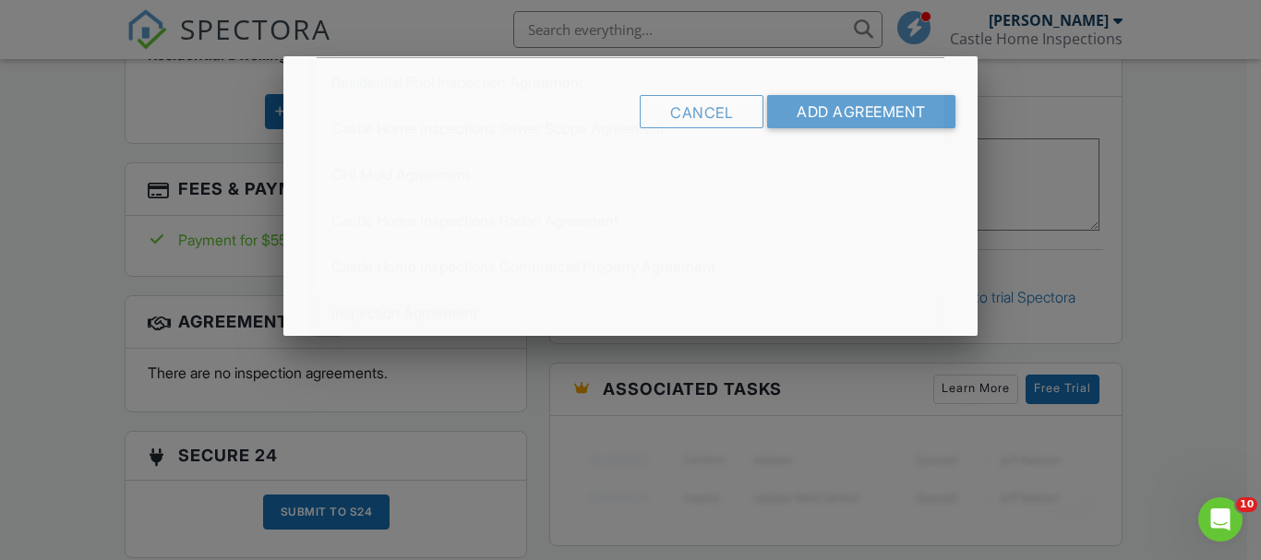
scroll to position [0, 0]
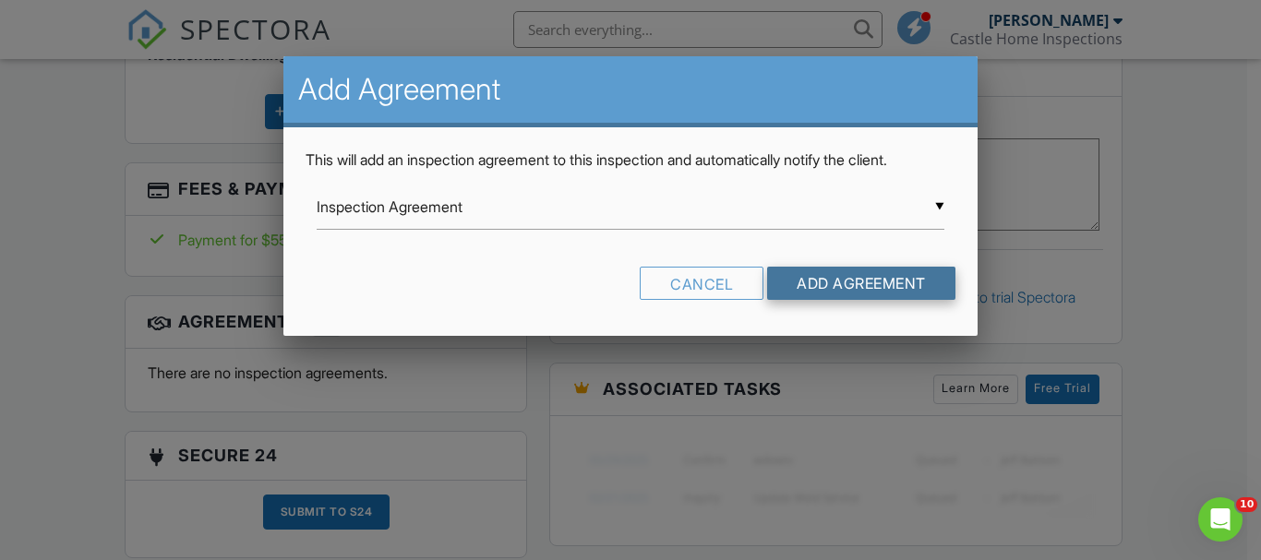
click at [796, 269] on input "Add Agreement" at bounding box center [861, 283] width 188 height 33
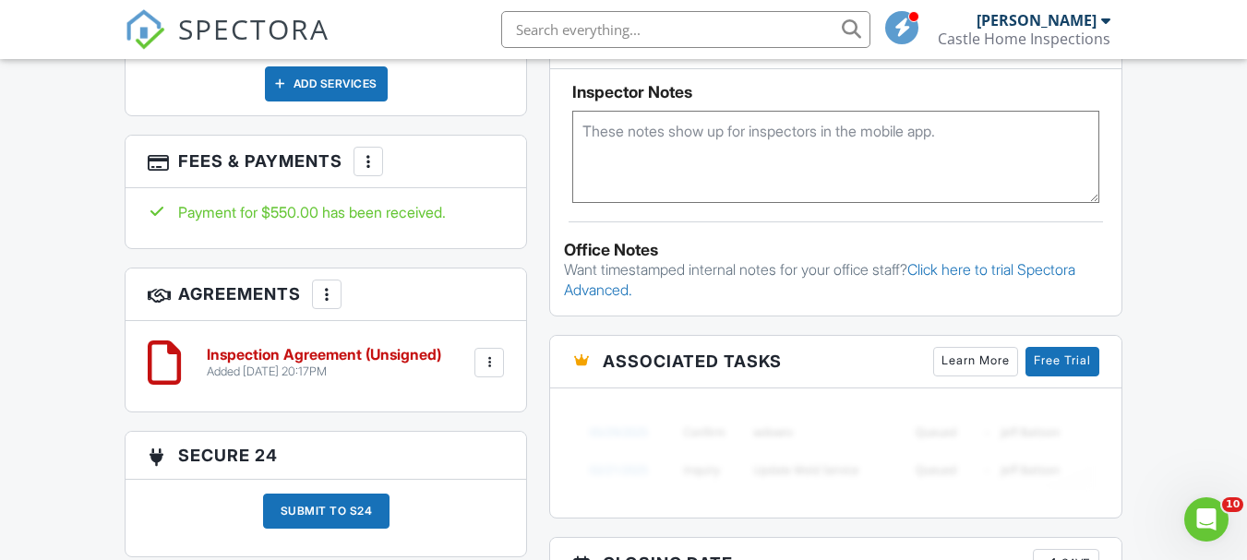
scroll to position [1200, 0]
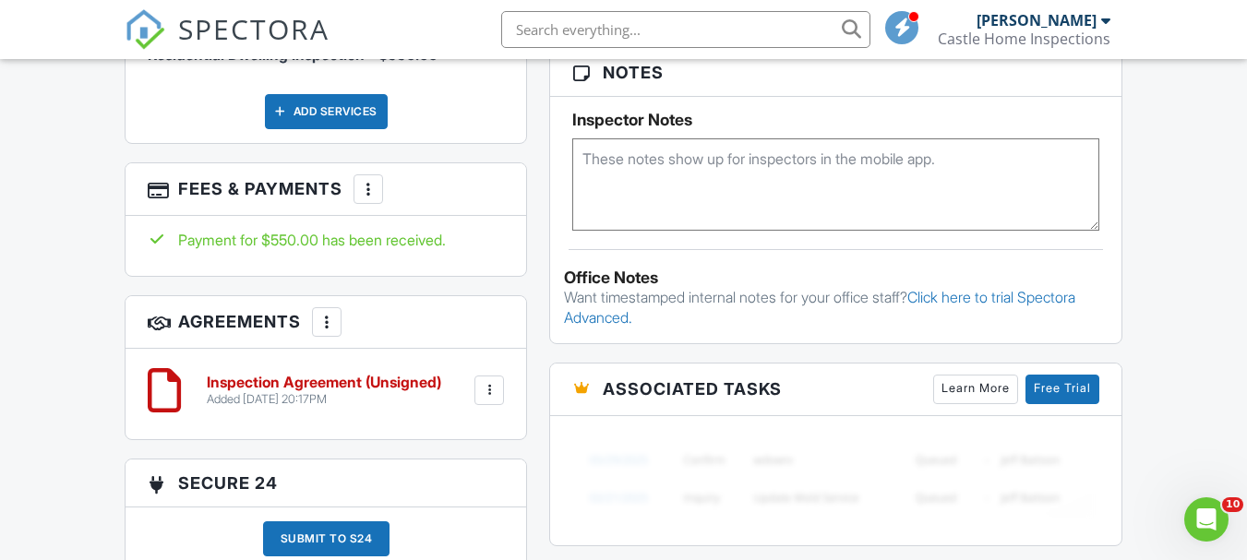
click at [242, 376] on h6 "Inspection Agreement (Unsigned)" at bounding box center [324, 383] width 234 height 17
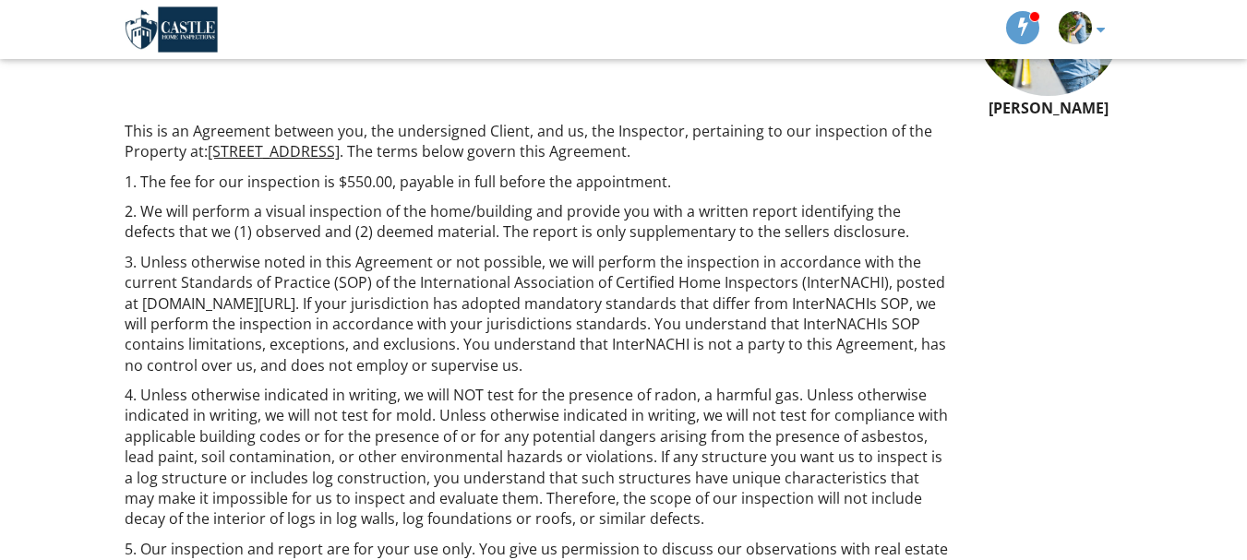
scroll to position [277, 0]
